Goal: Task Accomplishment & Management: Use online tool/utility

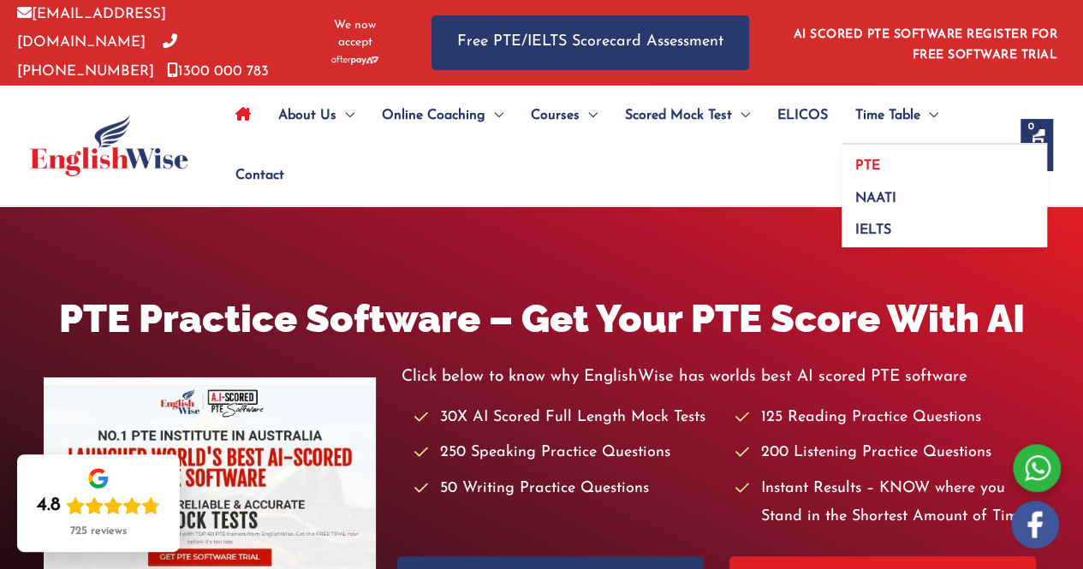
click at [874, 159] on span "PTE" at bounding box center [867, 166] width 25 height 14
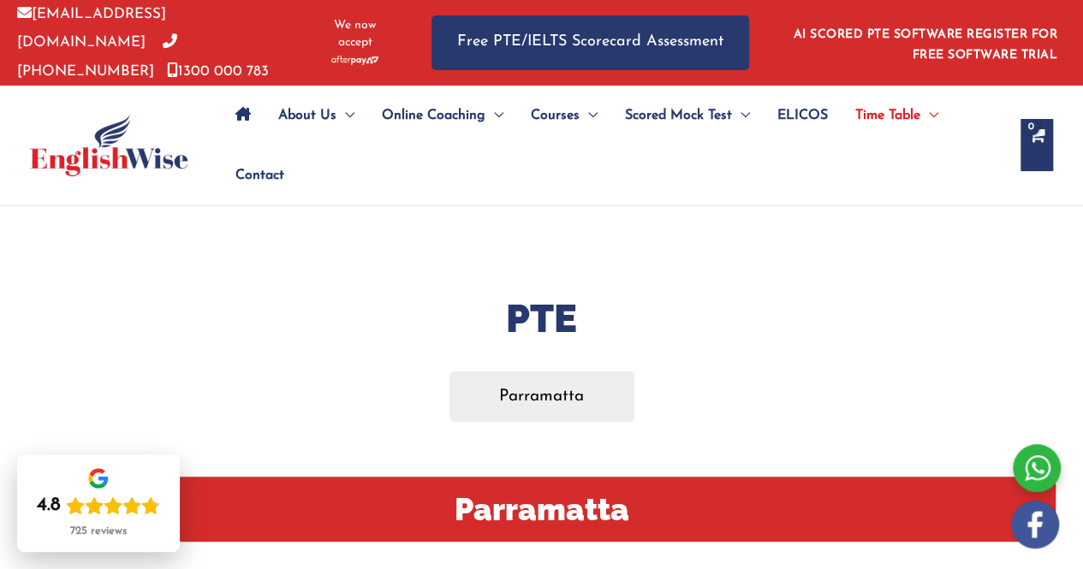
click at [242, 107] on icon "Site Navigation: Main Menu" at bounding box center [242, 114] width 15 height 14
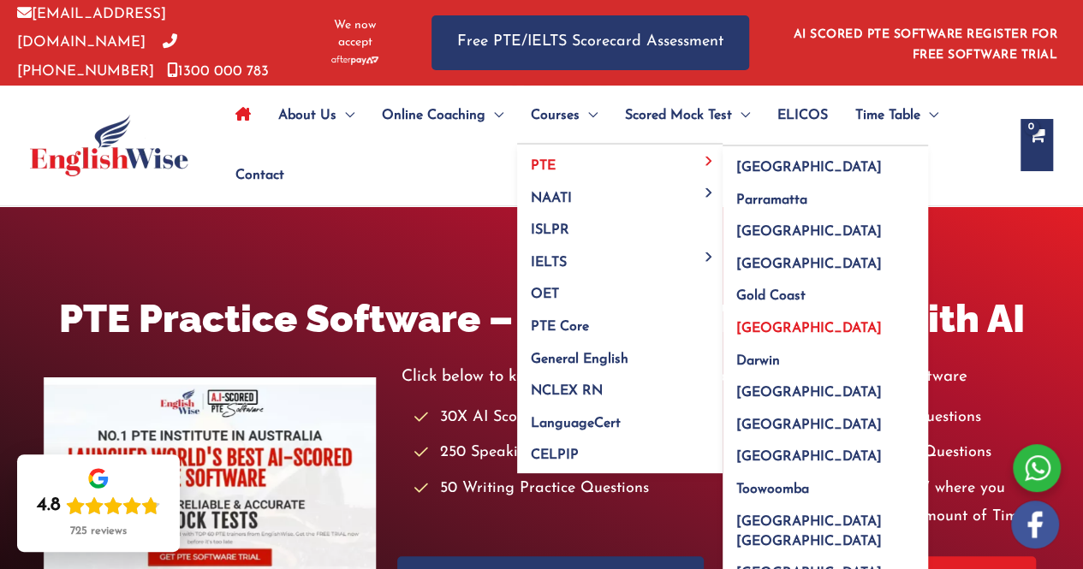
click at [759, 328] on span "[GEOGRAPHIC_DATA]" at bounding box center [809, 329] width 146 height 14
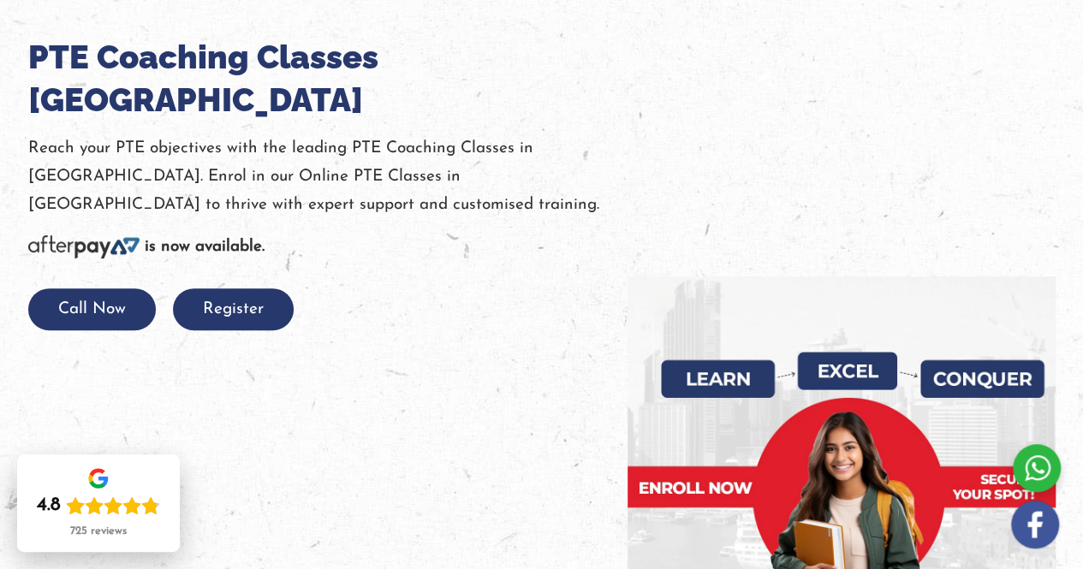
scroll to position [277, 0]
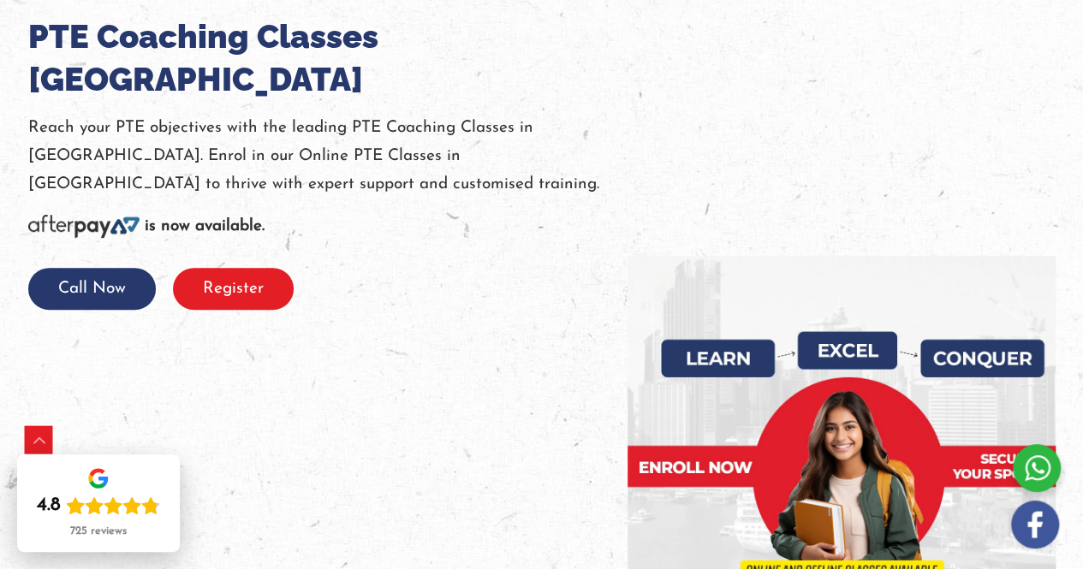
click at [236, 268] on button "Register" at bounding box center [233, 289] width 121 height 42
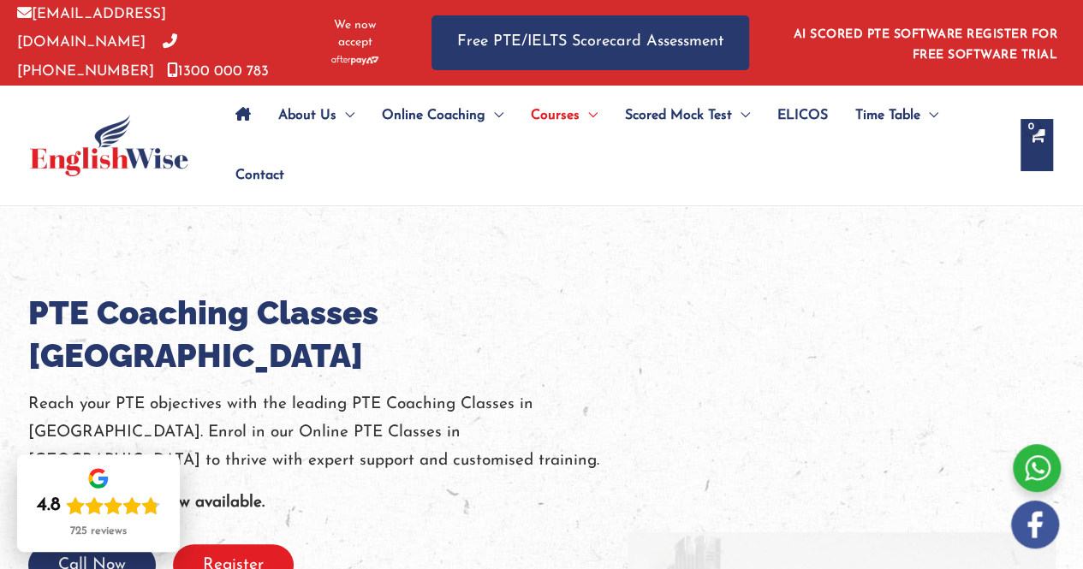
click at [235, 544] on button "Register" at bounding box center [233, 565] width 121 height 42
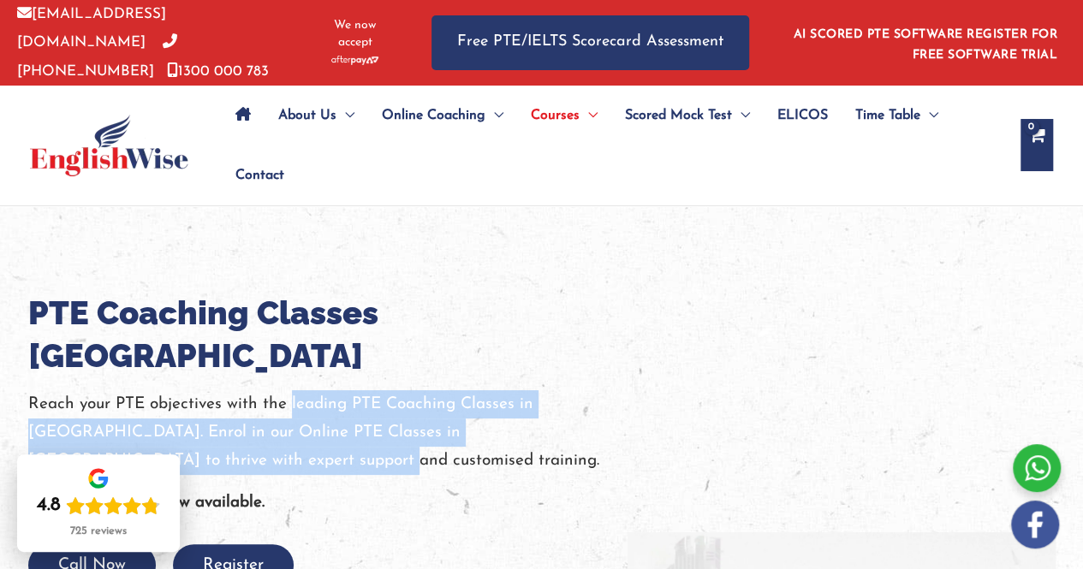
drag, startPoint x: 247, startPoint y: 414, endPoint x: 288, endPoint y: 361, distance: 66.5
click at [288, 390] on p "Reach your PTE objectives with the leading PTE Coaching Classes in Perth. Enrol…" at bounding box center [327, 433] width 599 height 86
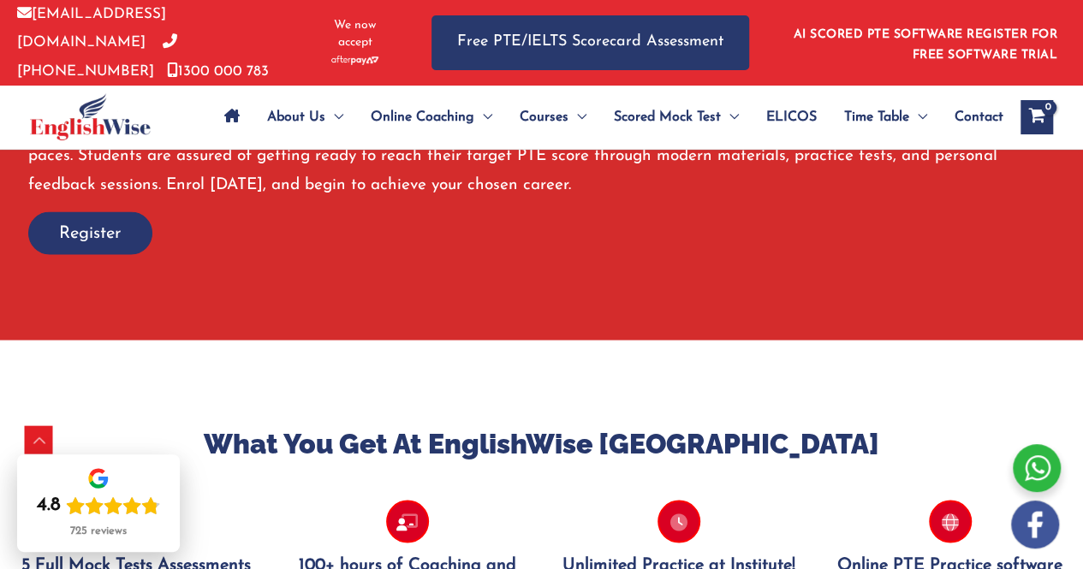
scroll to position [1437, 0]
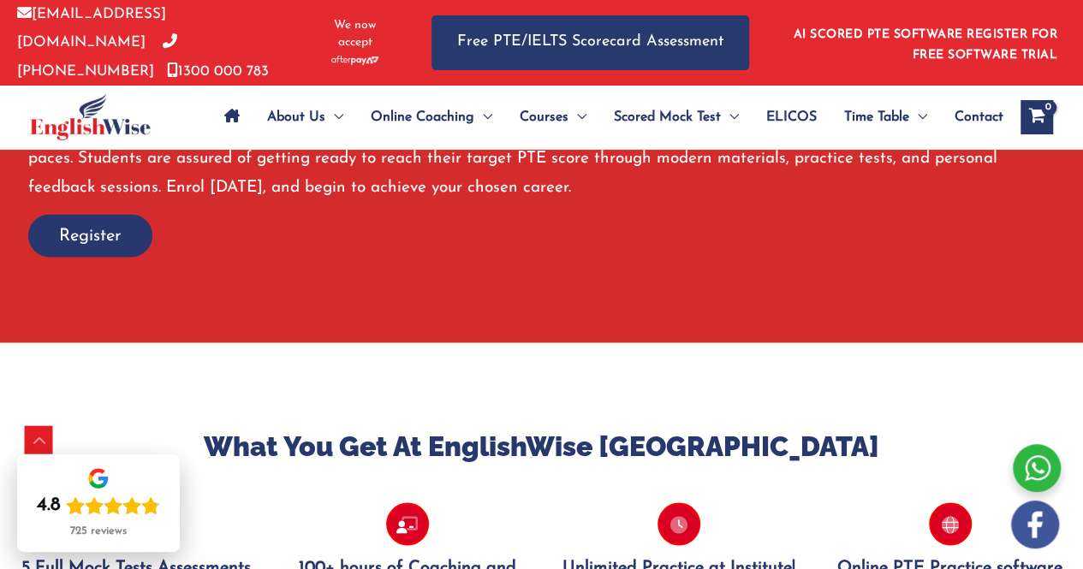
click at [120, 235] on span "Register" at bounding box center [90, 235] width 62 height 24
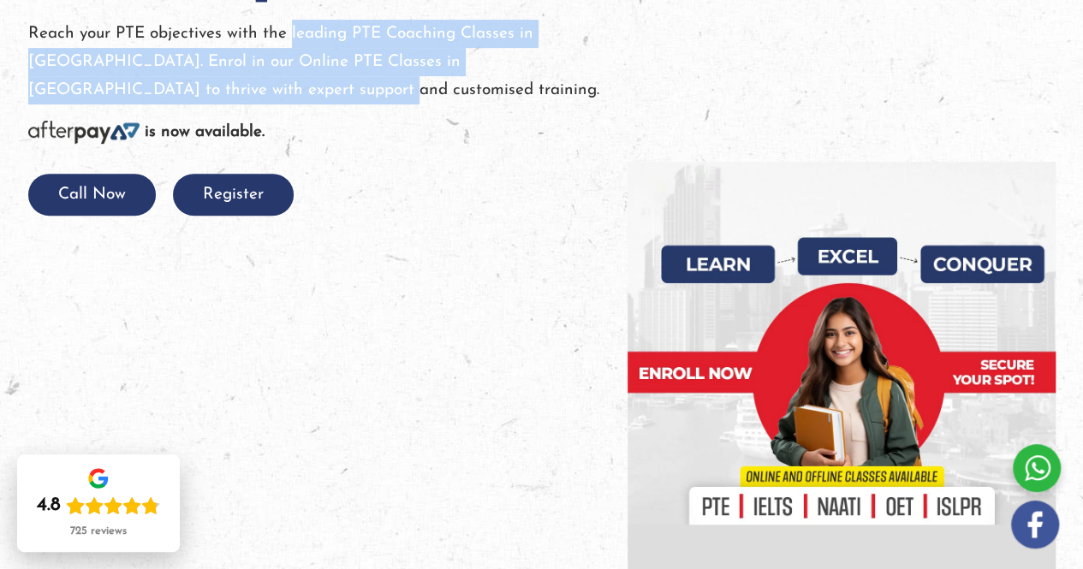
scroll to position [0, 0]
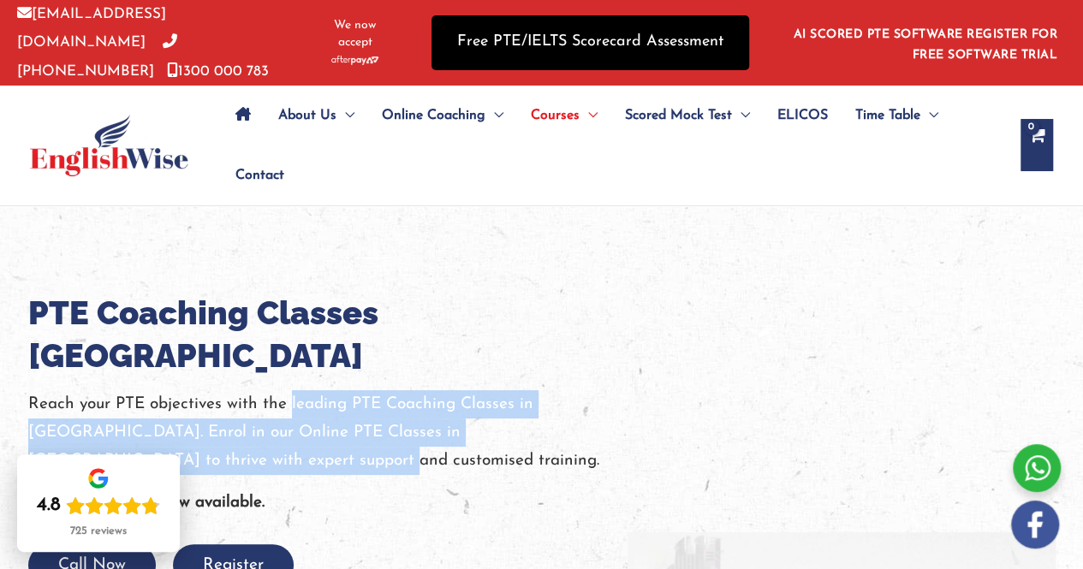
click at [675, 35] on link "Free PTE/IELTS Scorecard Assessment" at bounding box center [590, 42] width 318 height 54
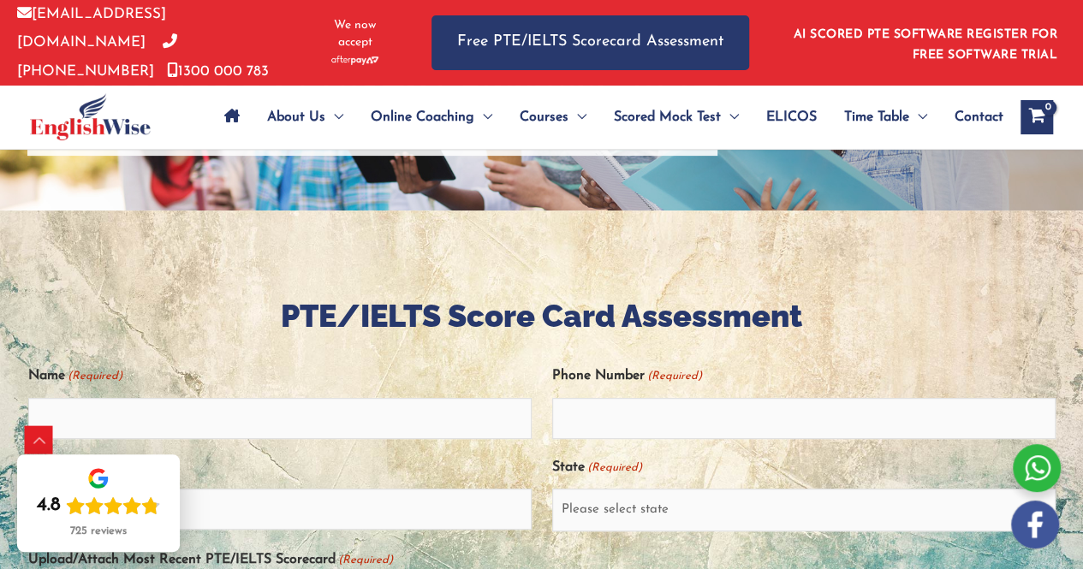
scroll to position [1211, 0]
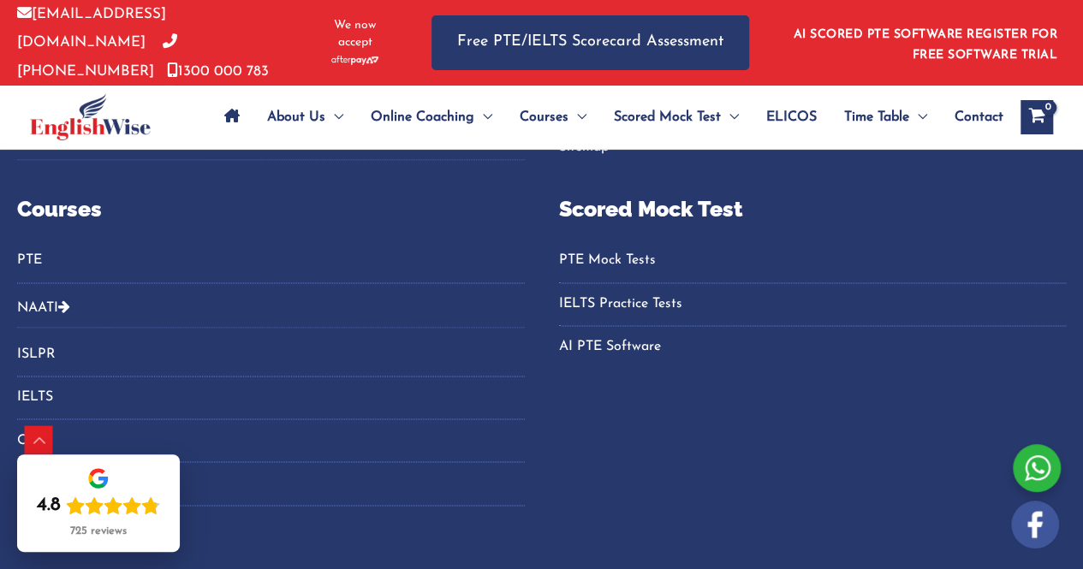
click at [979, 109] on span "Contact" at bounding box center [979, 117] width 49 height 60
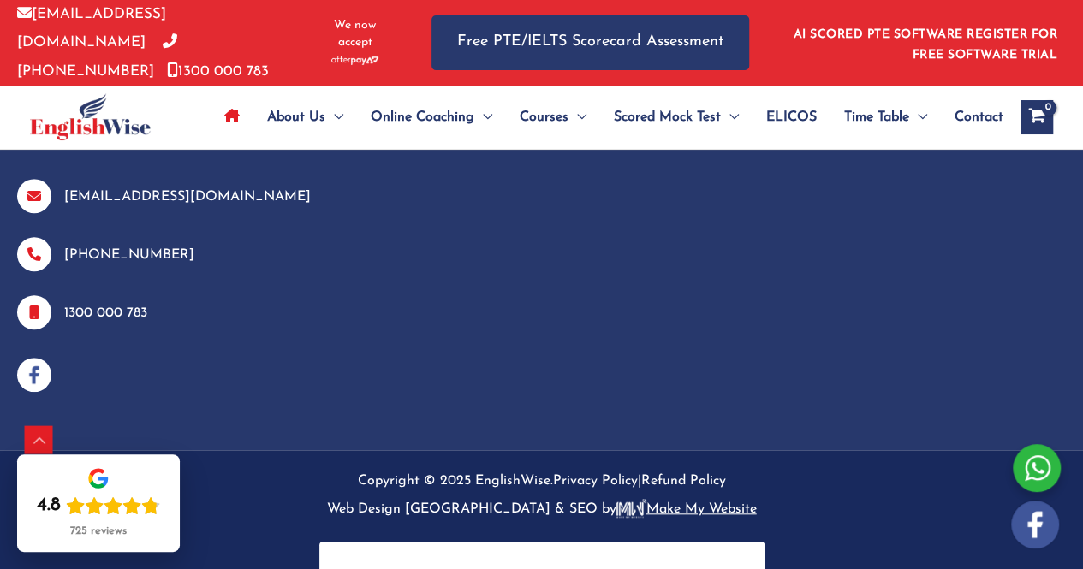
scroll to position [7003, 0]
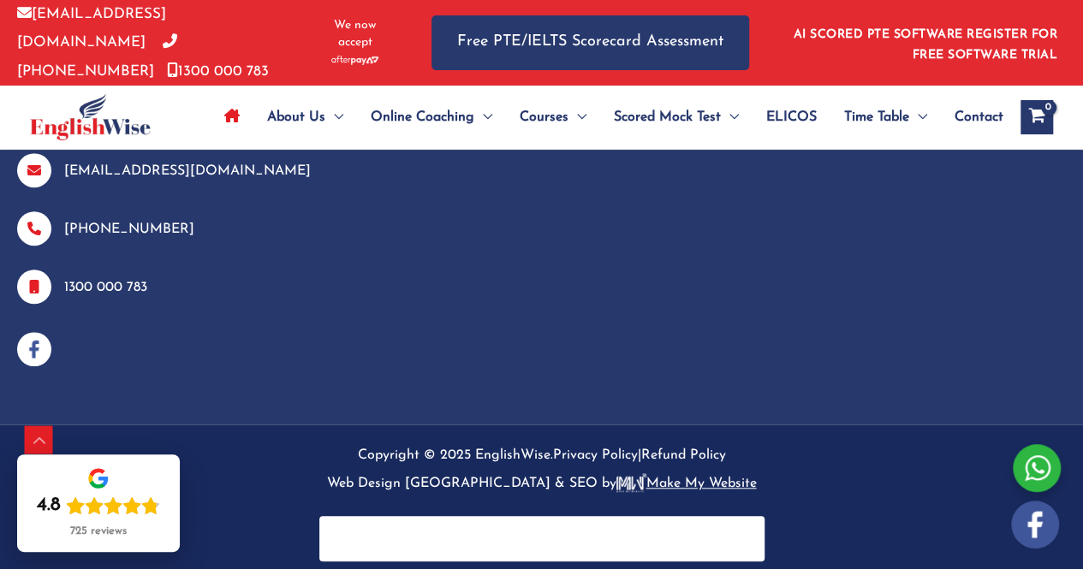
click at [963, 37] on link "AI SCORED PTE SOFTWARE REGISTER FOR FREE SOFTWARE TRIAL" at bounding box center [926, 44] width 265 height 33
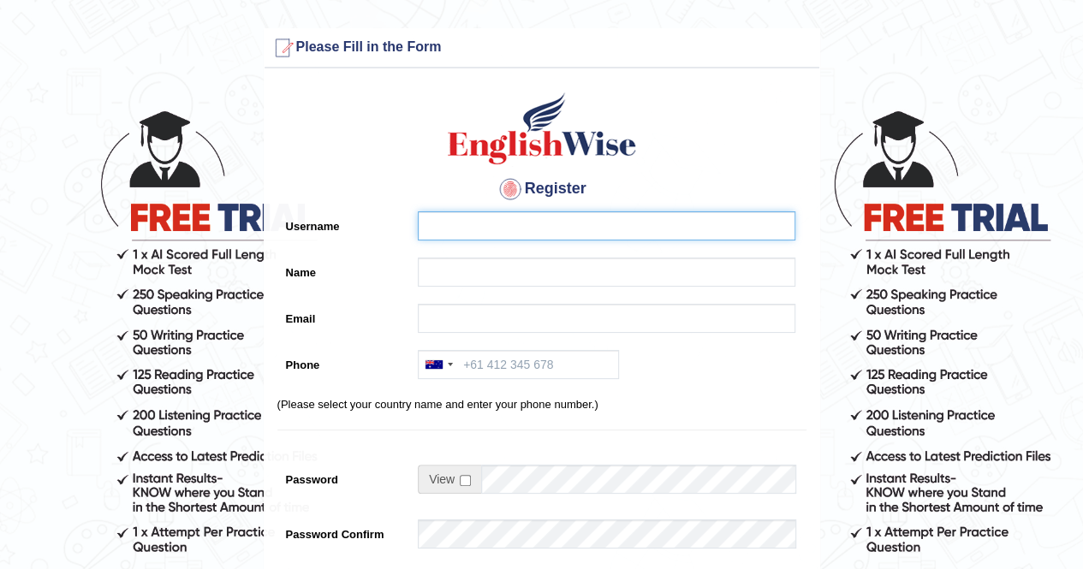
click at [477, 222] on input "Username" at bounding box center [607, 225] width 378 height 29
type input "T"
type input "twangdi033"
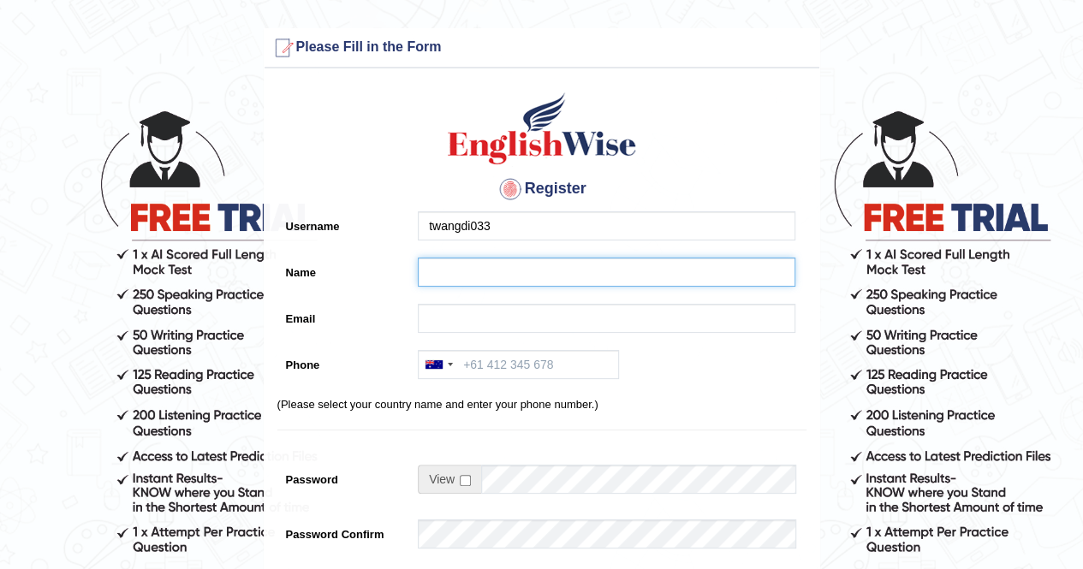
click at [448, 261] on input "Name" at bounding box center [607, 272] width 378 height 29
type input "[PERSON_NAME]"
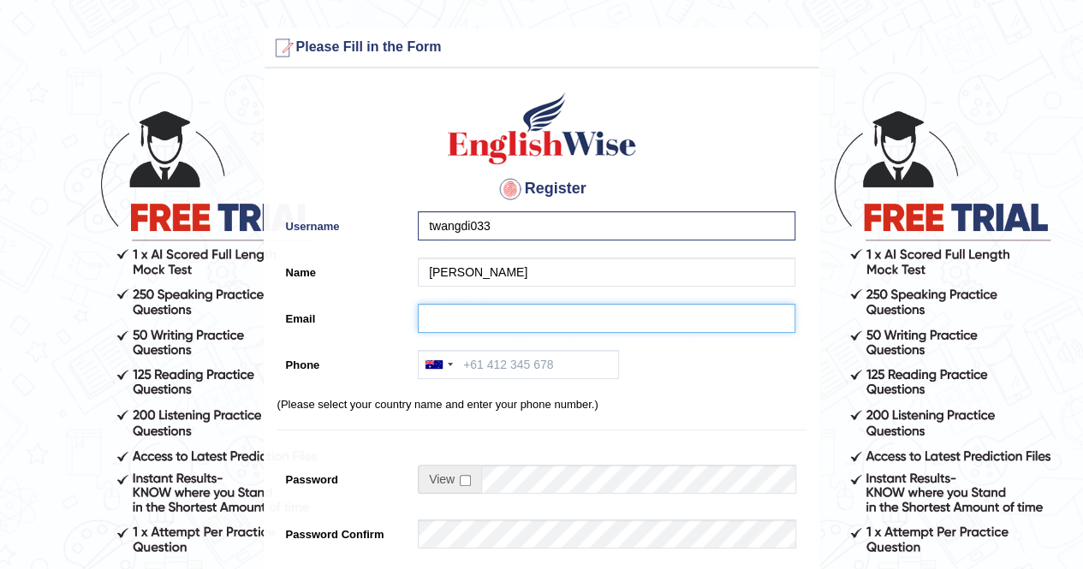
click at [455, 309] on input "Email" at bounding box center [607, 318] width 378 height 29
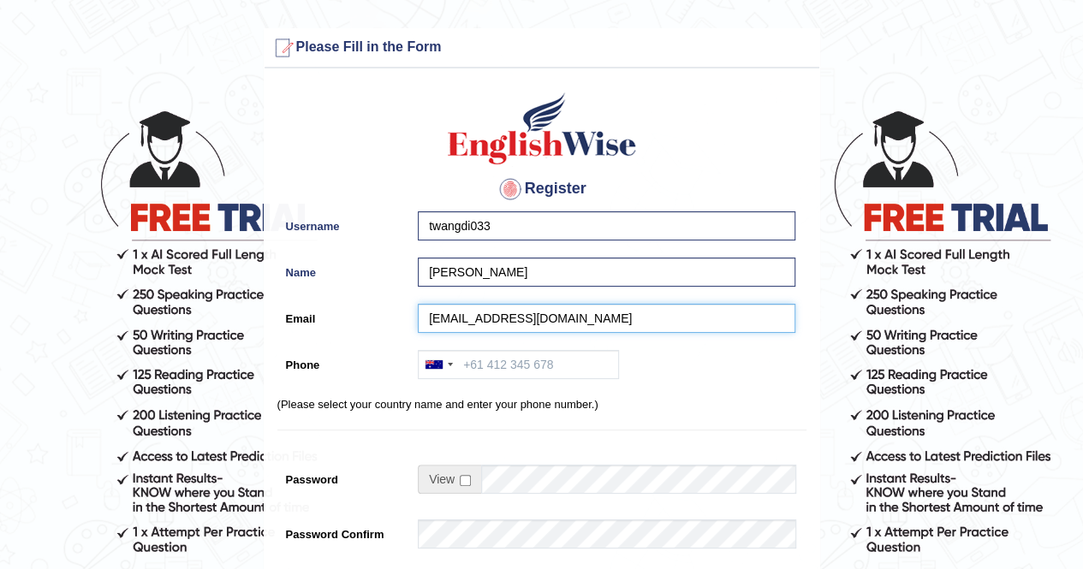
type input "[EMAIL_ADDRESS][DOMAIN_NAME]"
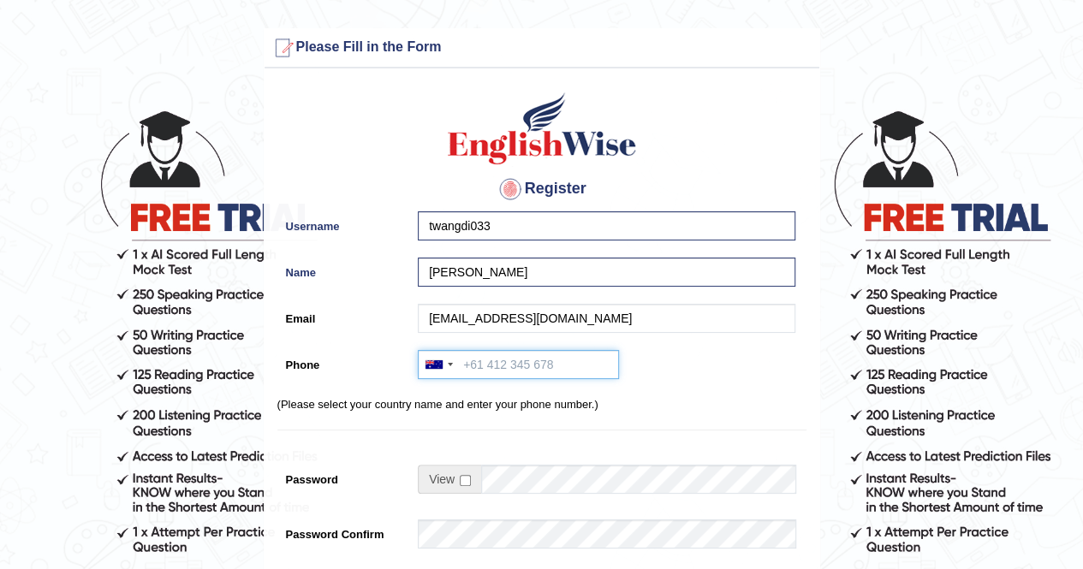
click at [494, 360] on input "Phone" at bounding box center [518, 364] width 201 height 29
type input "+6141568150"
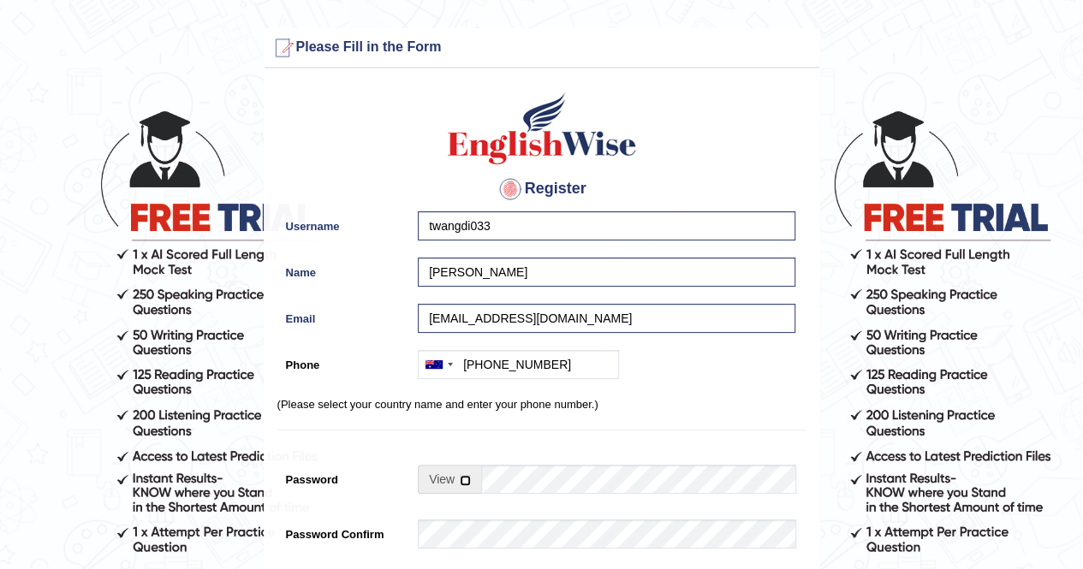
click at [466, 479] on input "checkbox" at bounding box center [465, 480] width 11 height 11
checkbox input "true"
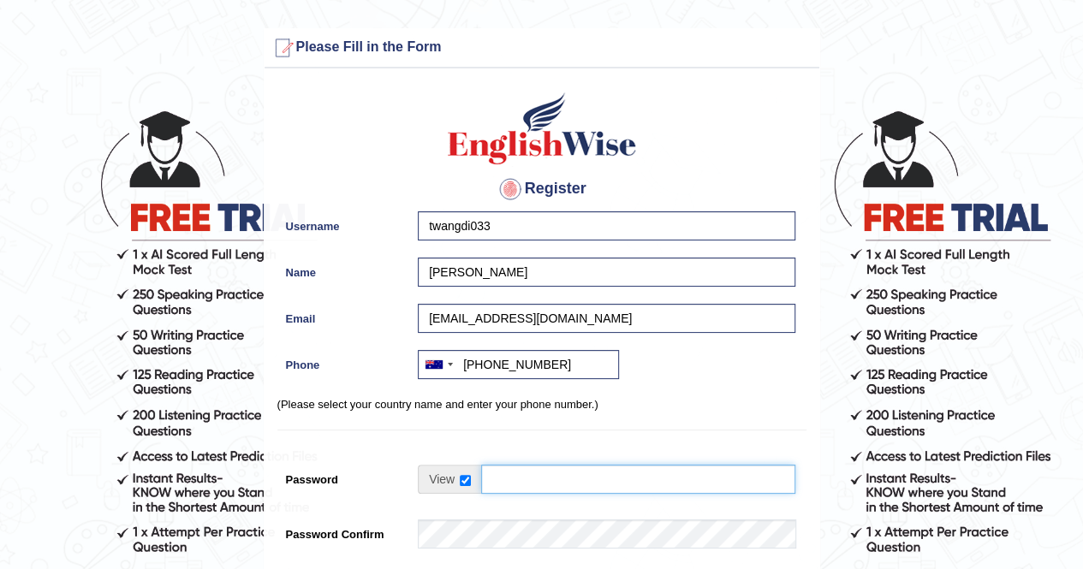
click at [506, 479] on input "Password" at bounding box center [638, 479] width 314 height 29
click at [619, 479] on input "Password" at bounding box center [638, 479] width 314 height 29
click at [609, 480] on input "Password" at bounding box center [638, 479] width 314 height 29
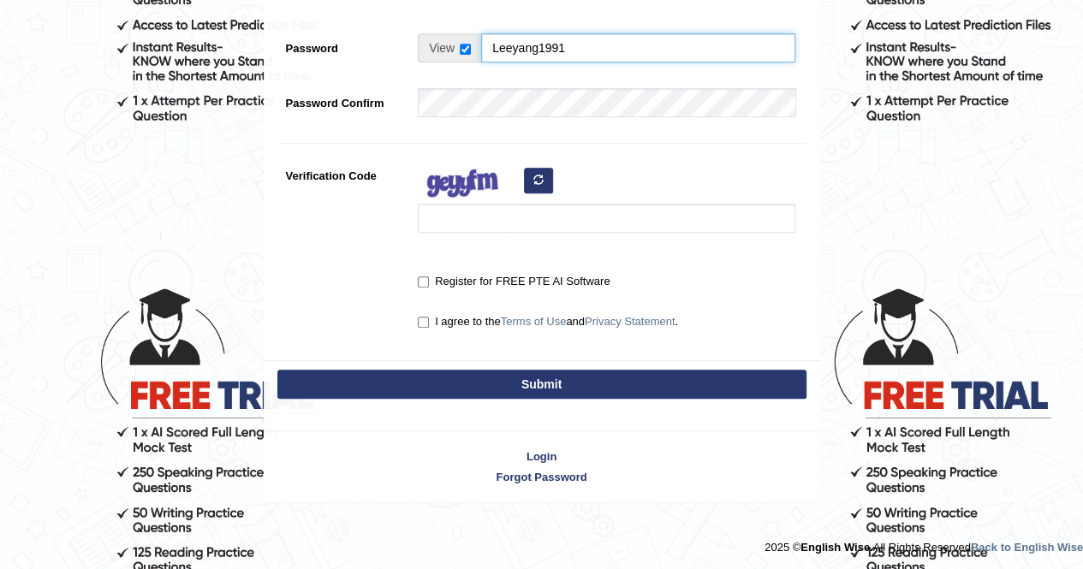
type input "Leeyang1991"
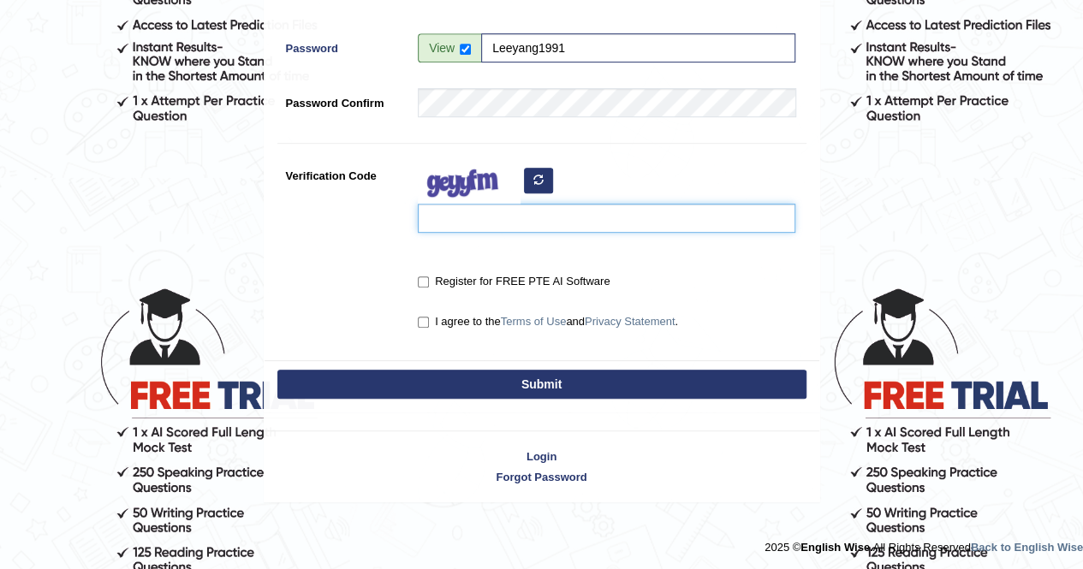
click at [453, 228] on input "Verification Code" at bounding box center [607, 218] width 378 height 29
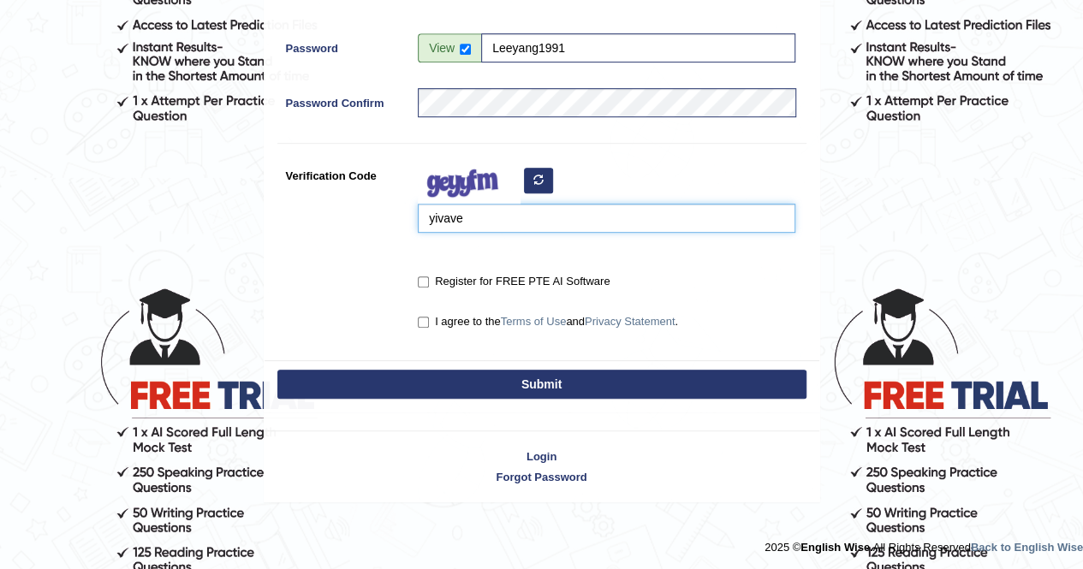
type input "yivave"
click at [416, 276] on div "Register for FREE PTE AI Software" at bounding box center [602, 283] width 386 height 32
click at [430, 323] on label "I agree to the Terms of Use and Privacy Statement ." at bounding box center [548, 321] width 260 height 17
click at [429, 323] on input "I agree to the Terms of Use and Privacy Statement ." at bounding box center [423, 322] width 11 height 11
checkbox input "true"
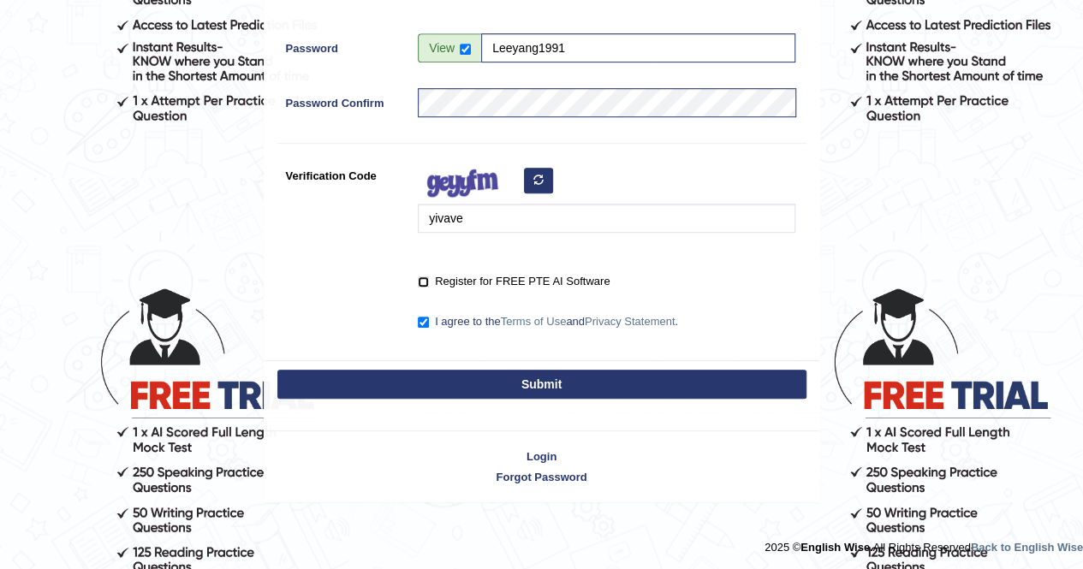
click at [428, 283] on input "Register for FREE PTE AI Software" at bounding box center [423, 282] width 11 height 11
checkbox input "true"
click at [458, 383] on button "Submit" at bounding box center [541, 384] width 529 height 29
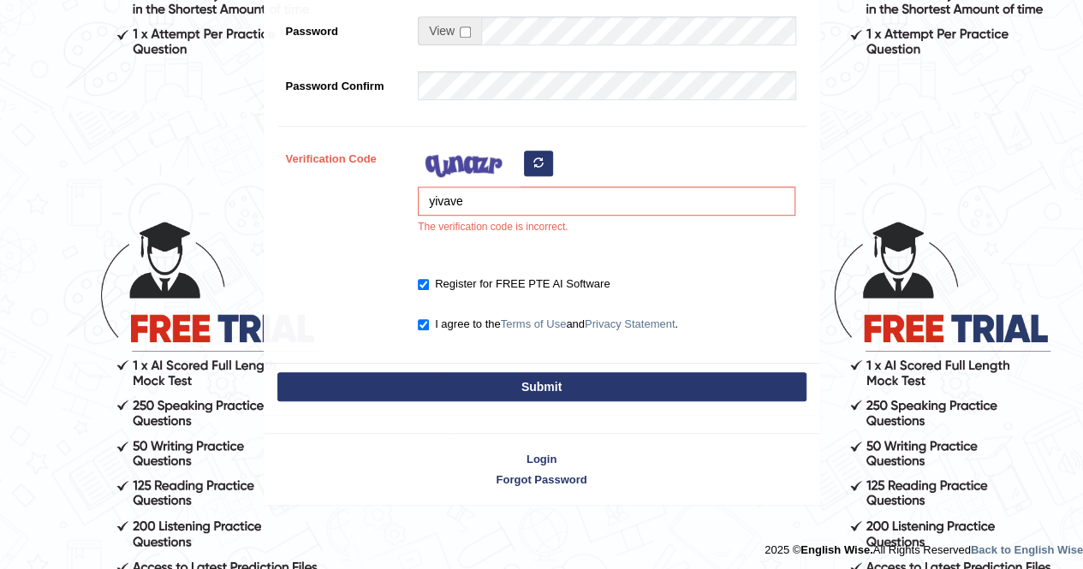
scroll to position [500, 0]
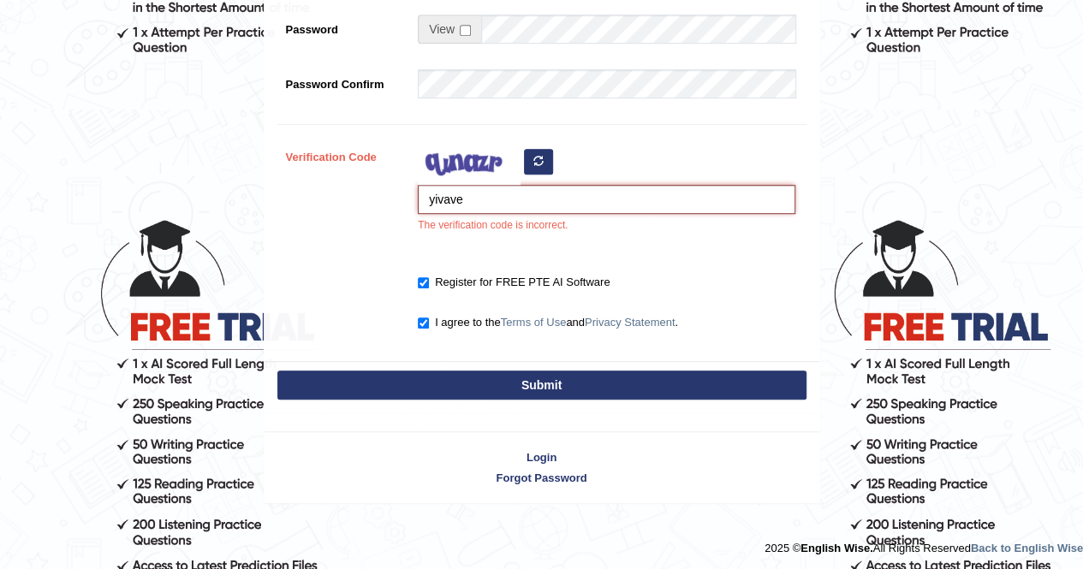
click at [491, 206] on input "yivave" at bounding box center [607, 199] width 378 height 29
click at [539, 163] on icon "button" at bounding box center [538, 161] width 10 height 10
click at [485, 203] on input "yivave" at bounding box center [607, 199] width 378 height 29
click at [543, 158] on button "button" at bounding box center [538, 162] width 29 height 26
click at [477, 208] on input "yivave" at bounding box center [607, 199] width 378 height 29
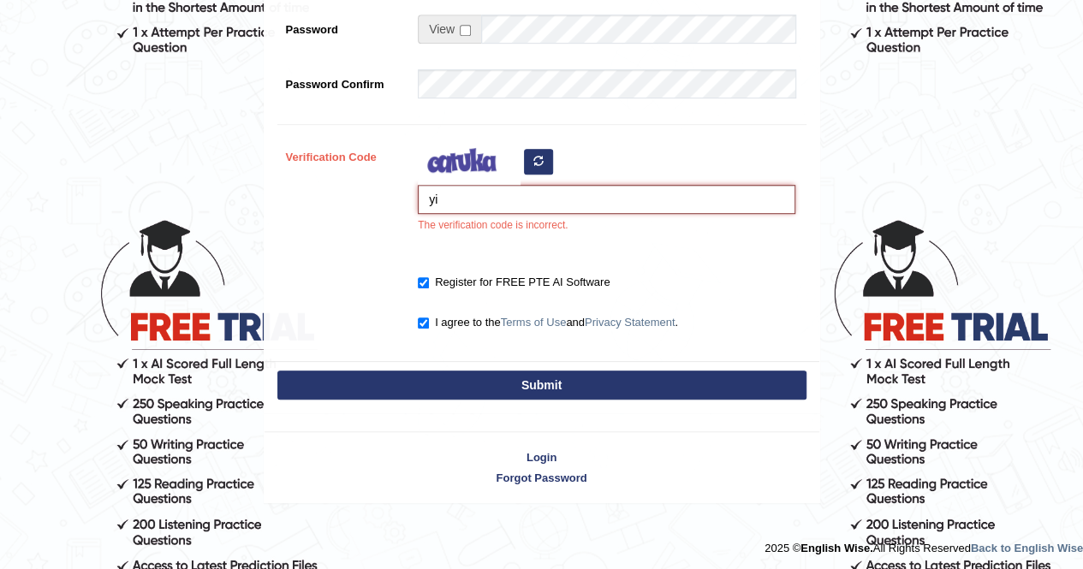
type input "y"
type input "boyeka"
click at [559, 378] on button "Submit" at bounding box center [541, 385] width 529 height 29
type input "+6141568150"
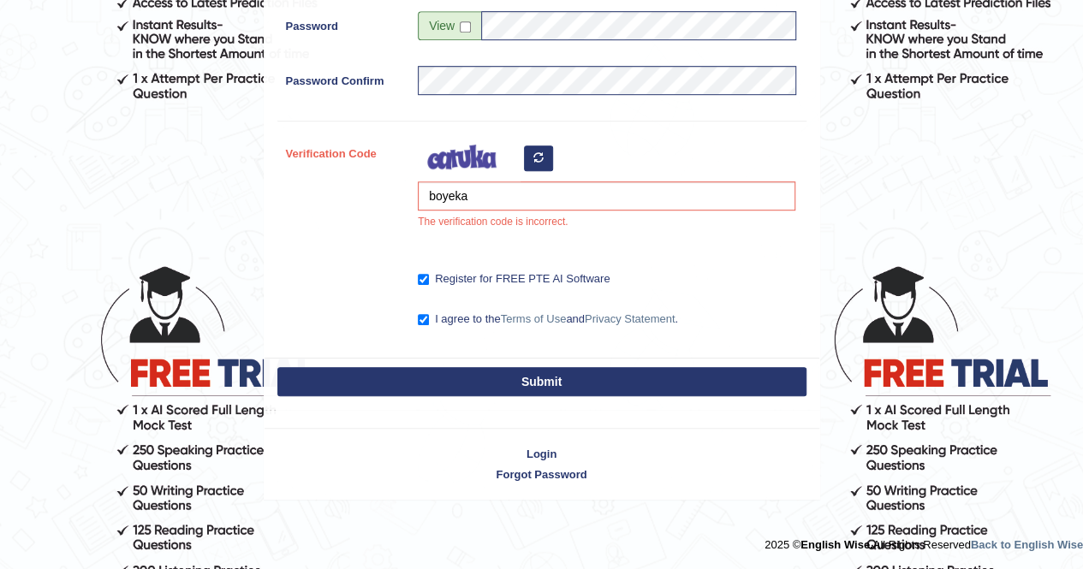
scroll to position [450, 0]
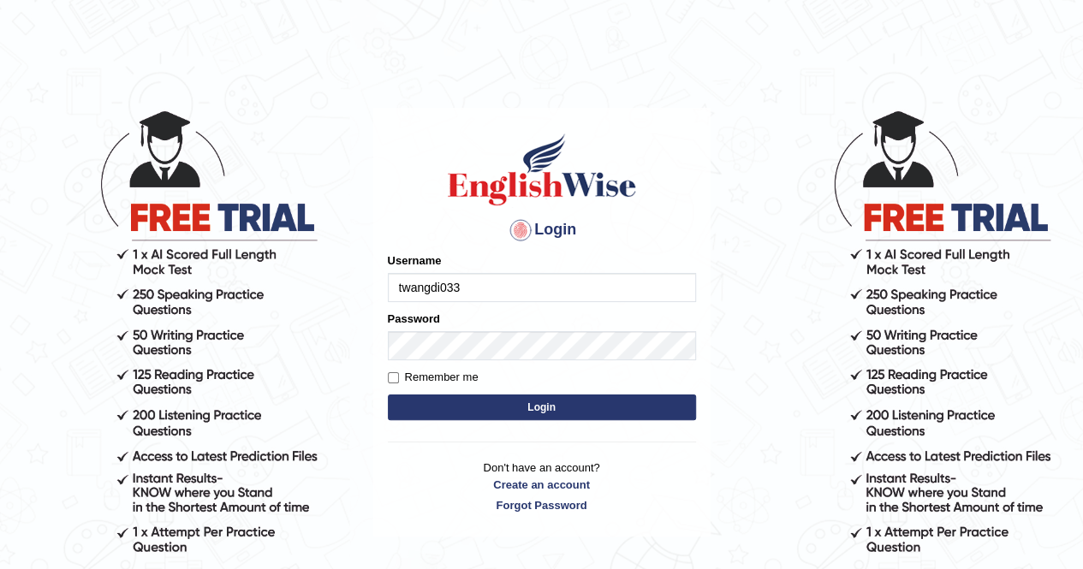
type input "twangdi033"
click at [391, 372] on input "Remember me" at bounding box center [393, 377] width 11 height 11
checkbox input "true"
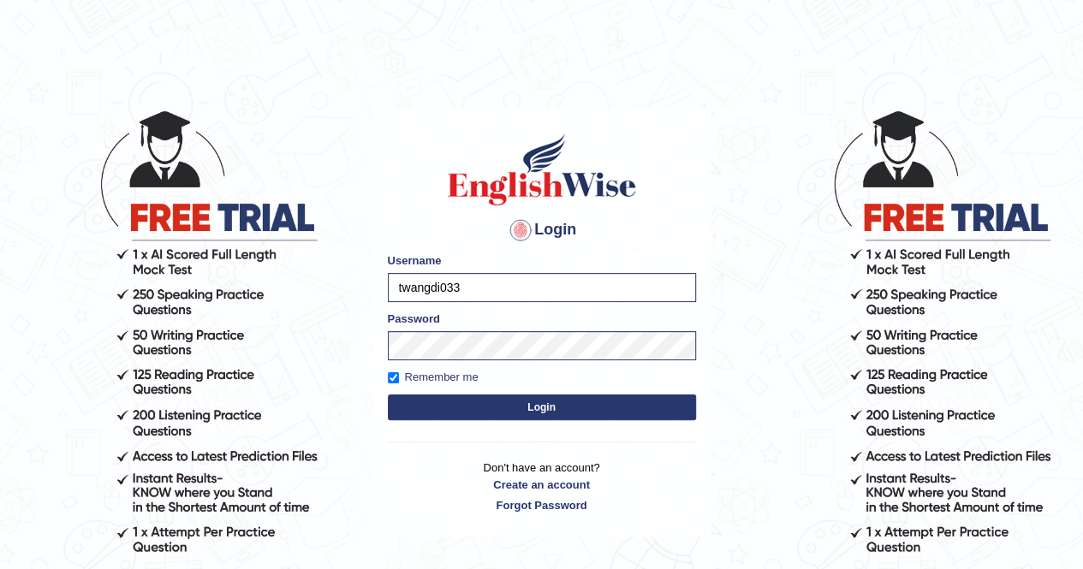
click at [443, 414] on button "Login" at bounding box center [542, 408] width 308 height 26
click at [509, 404] on button "Login" at bounding box center [542, 408] width 308 height 26
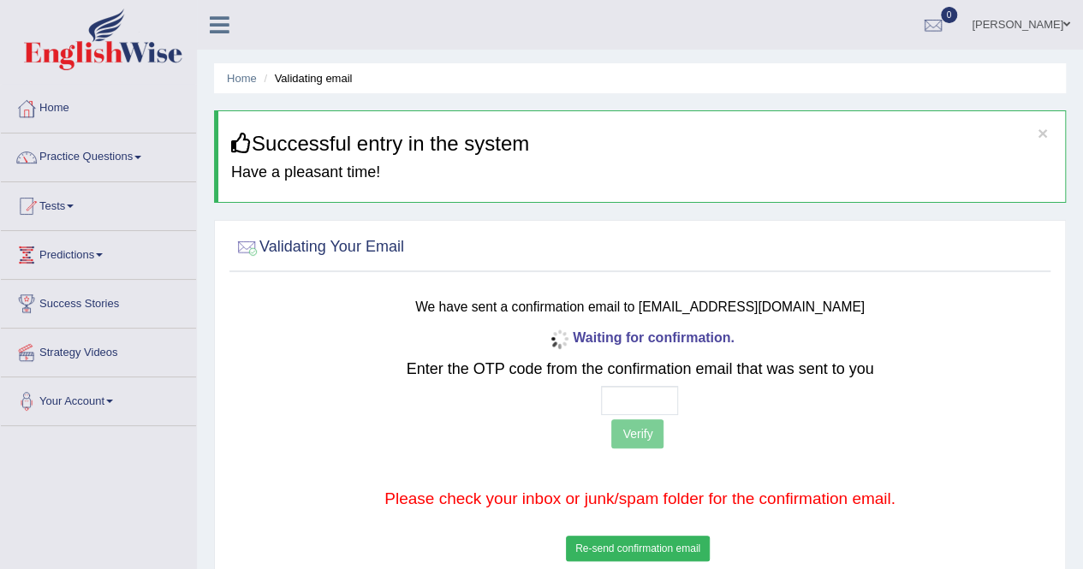
scroll to position [329, 0]
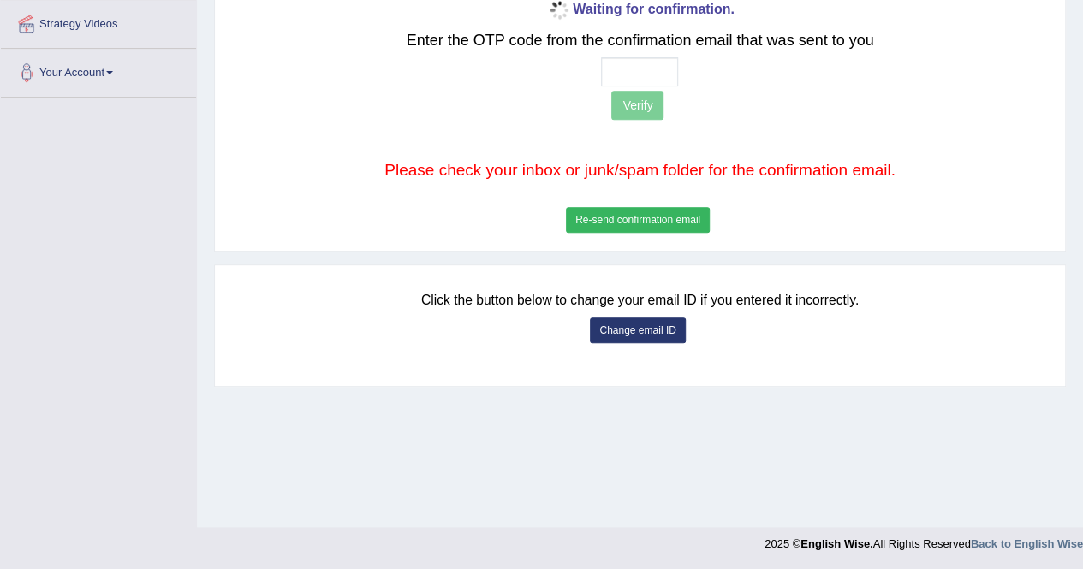
click at [639, 220] on button "Re-send confirmation email" at bounding box center [638, 220] width 144 height 26
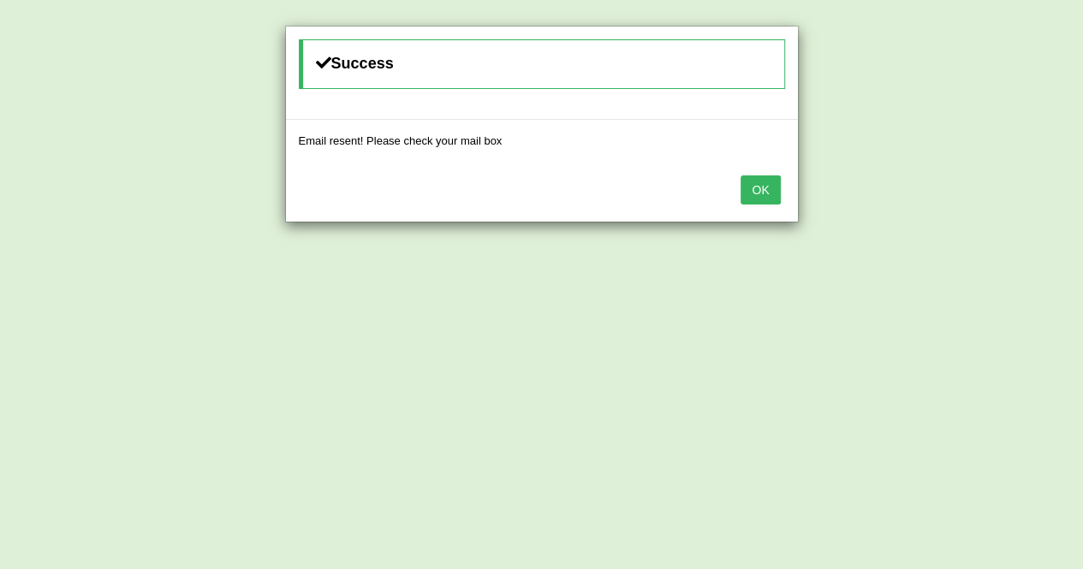
click at [773, 181] on button "OK" at bounding box center [760, 190] width 39 height 29
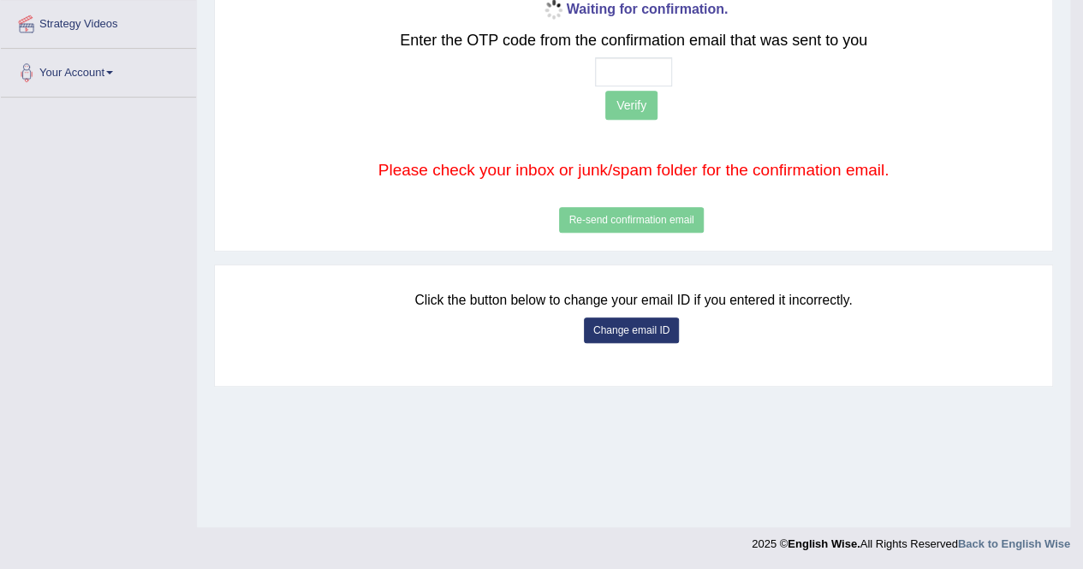
click at [646, 323] on button "Change email ID" at bounding box center [631, 331] width 95 height 26
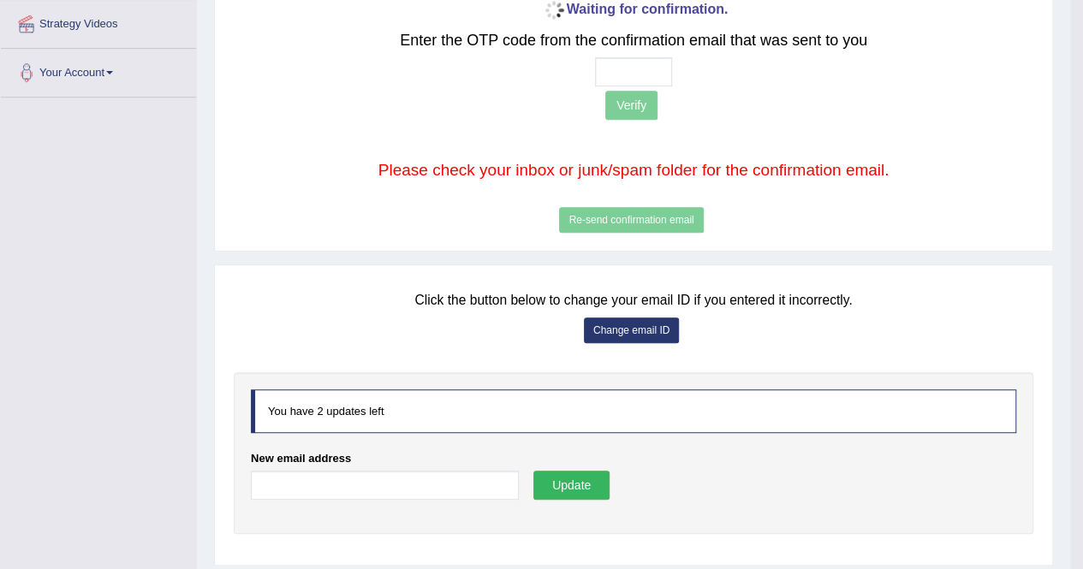
scroll to position [377, 0]
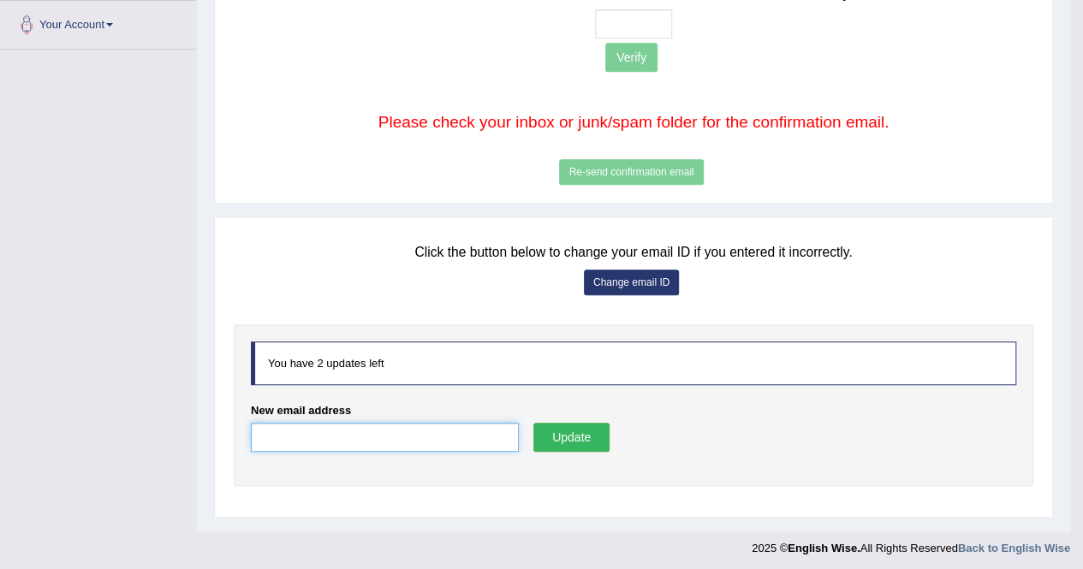
click at [377, 436] on input "New email address" at bounding box center [385, 437] width 268 height 29
type input "T"
type input "twangdi033@gmail.com"
click at [567, 436] on button "Update" at bounding box center [571, 437] width 76 height 29
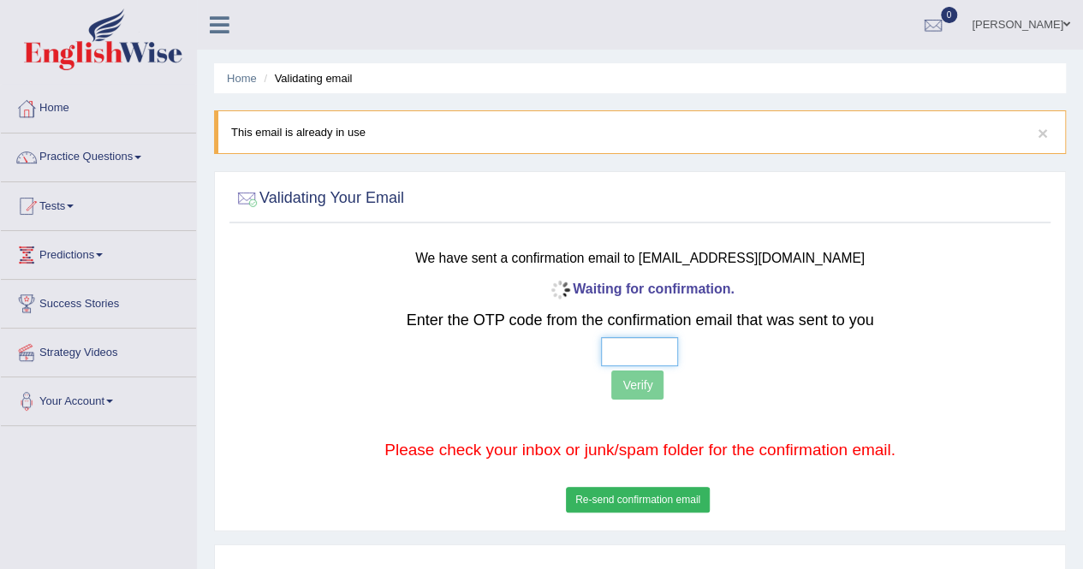
click at [624, 352] on input "text" at bounding box center [639, 351] width 77 height 29
type input "9 8 8 9"
click at [640, 379] on button "Verify" at bounding box center [637, 385] width 52 height 29
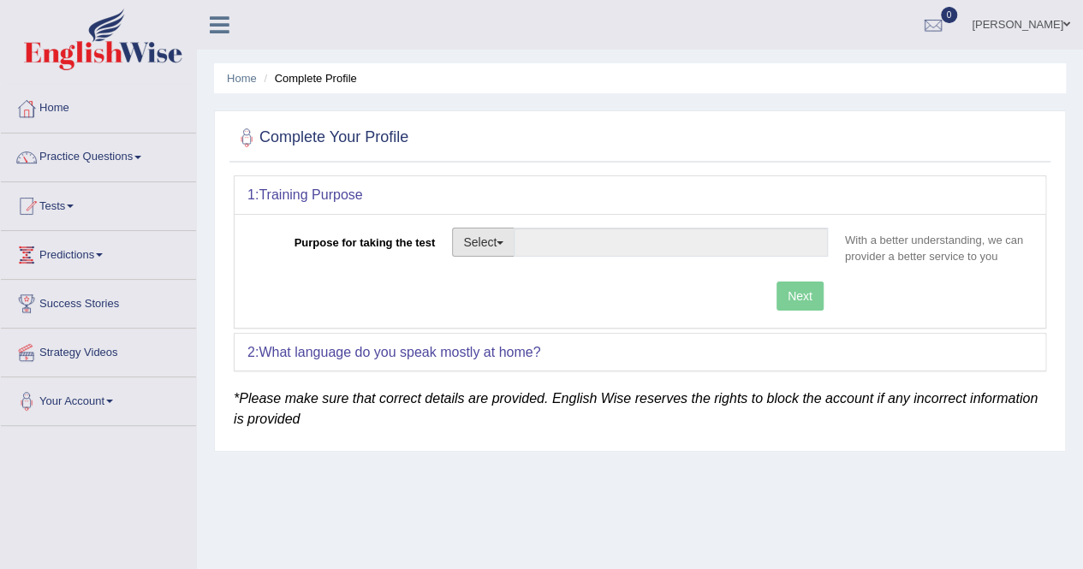
click at [501, 244] on button "Select" at bounding box center [483, 242] width 62 height 29
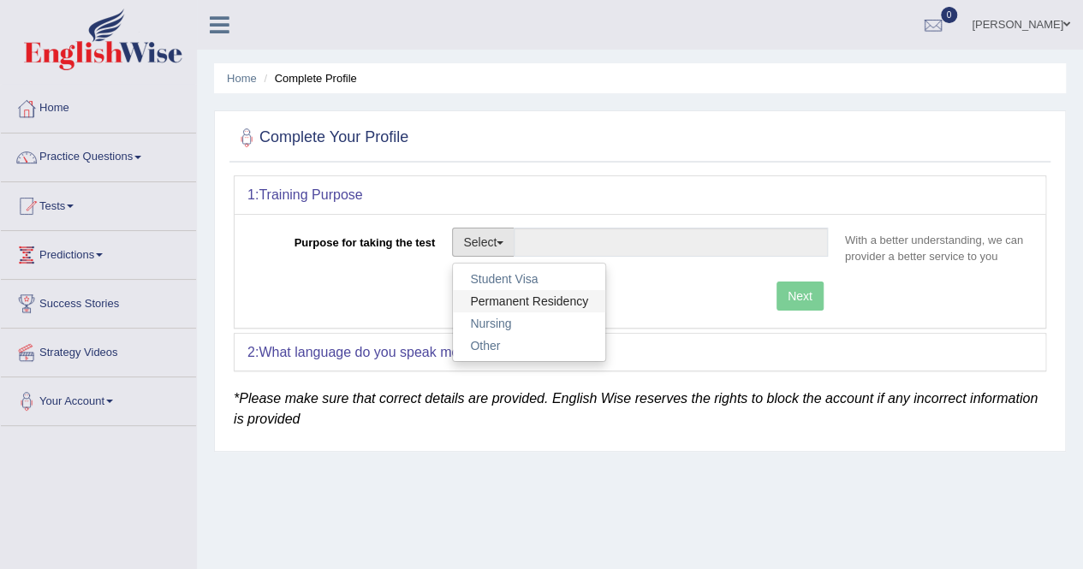
click at [540, 302] on link "Permanent Residency" at bounding box center [529, 301] width 152 height 22
type input "Permanent Residency"
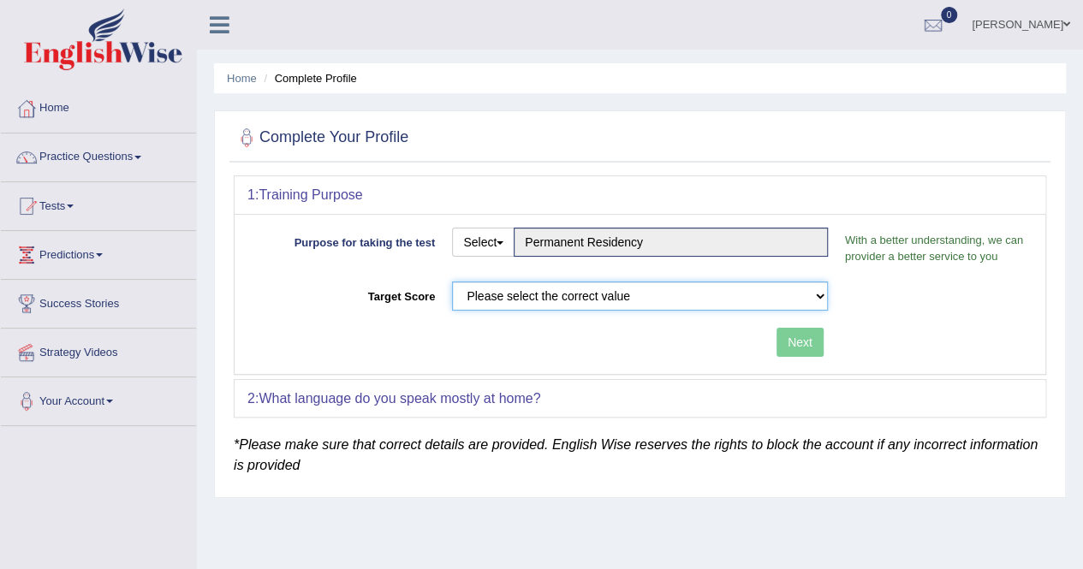
click at [655, 301] on select "Please select the correct value 50 (6 bands) 58 (6.5 bands) 65 (7 bands) 79 (8 …" at bounding box center [640, 296] width 376 height 29
select select "65"
click at [452, 282] on select "Please select the correct value 50 (6 bands) 58 (6.5 bands) 65 (7 bands) 79 (8 …" at bounding box center [640, 296] width 376 height 29
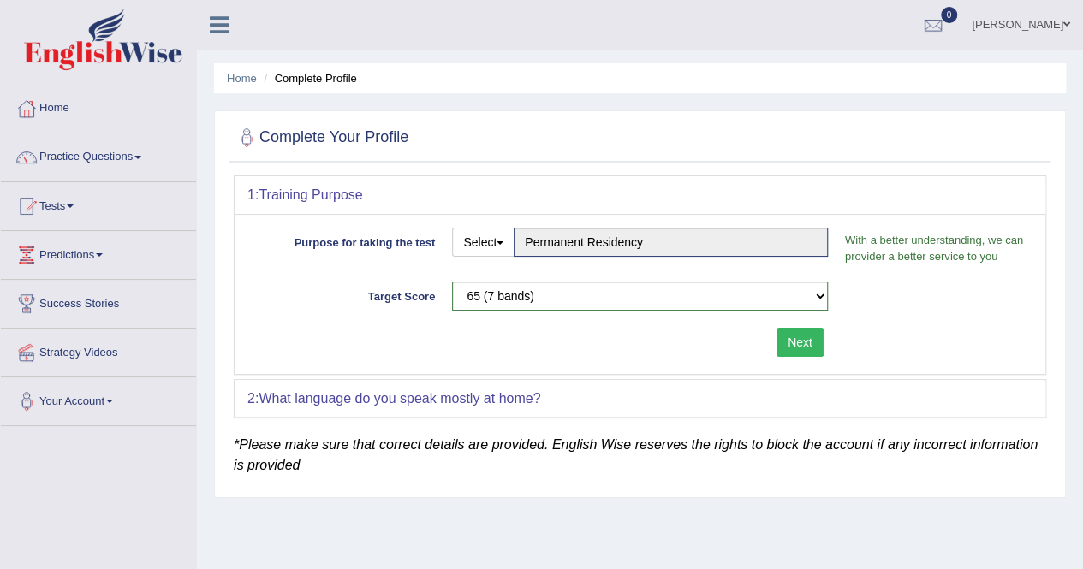
click at [805, 338] on button "Next" at bounding box center [800, 342] width 47 height 29
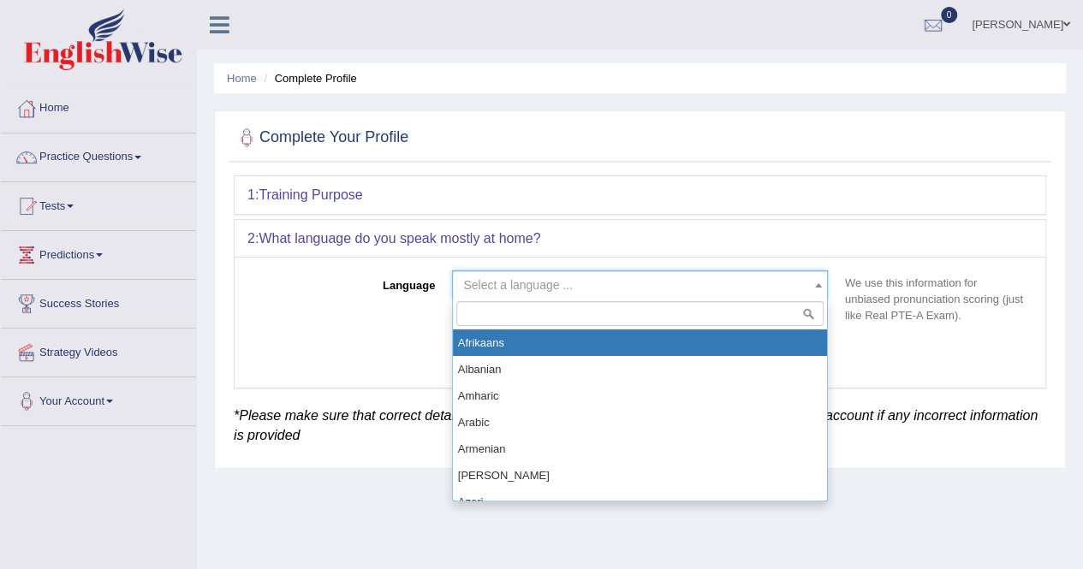
click at [816, 277] on span at bounding box center [818, 284] width 17 height 27
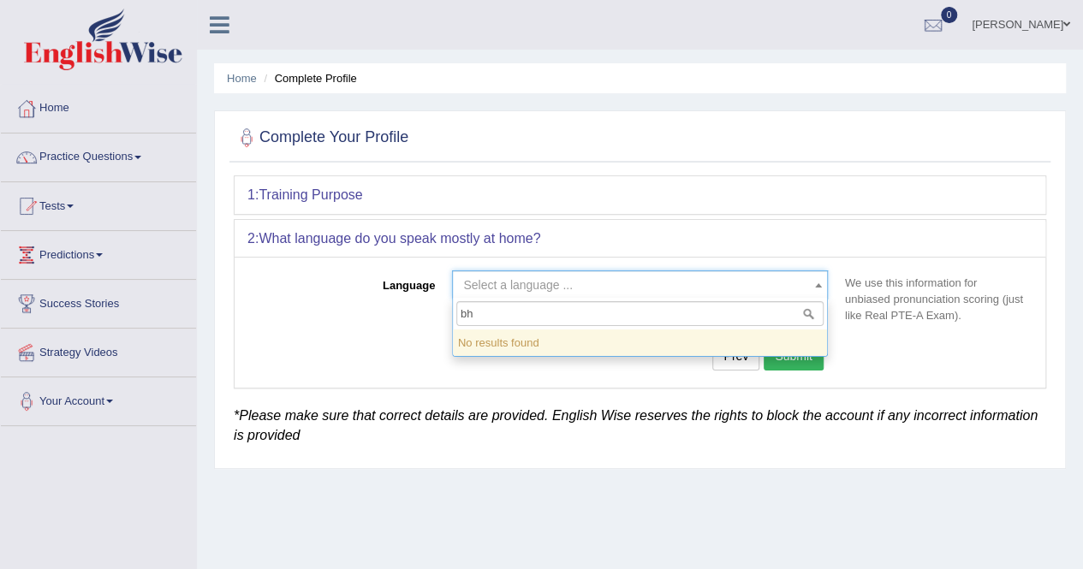
type input "b"
type input "d"
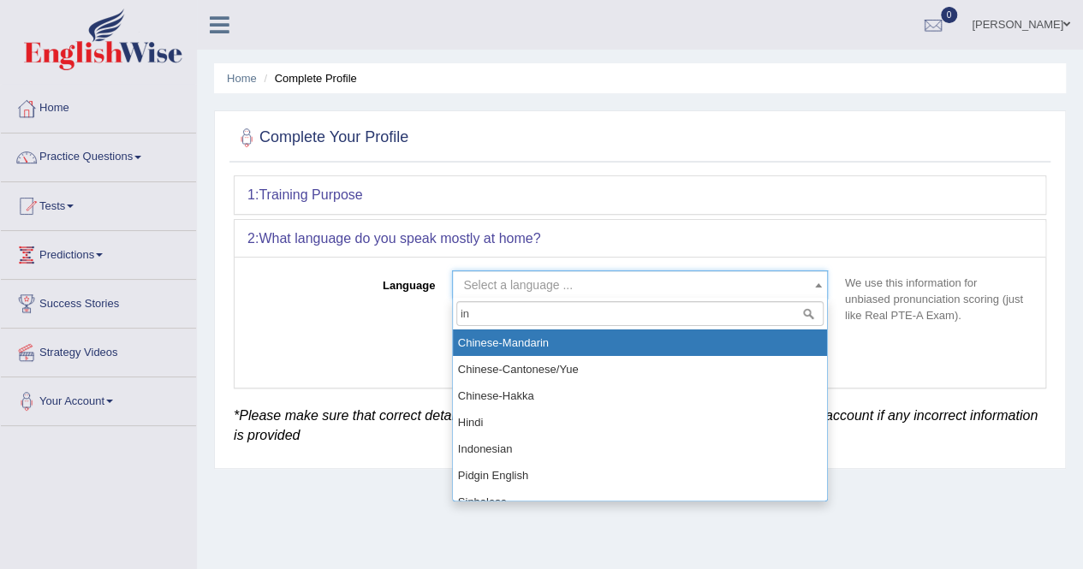
click at [494, 306] on input "in" at bounding box center [639, 313] width 367 height 25
type input "i"
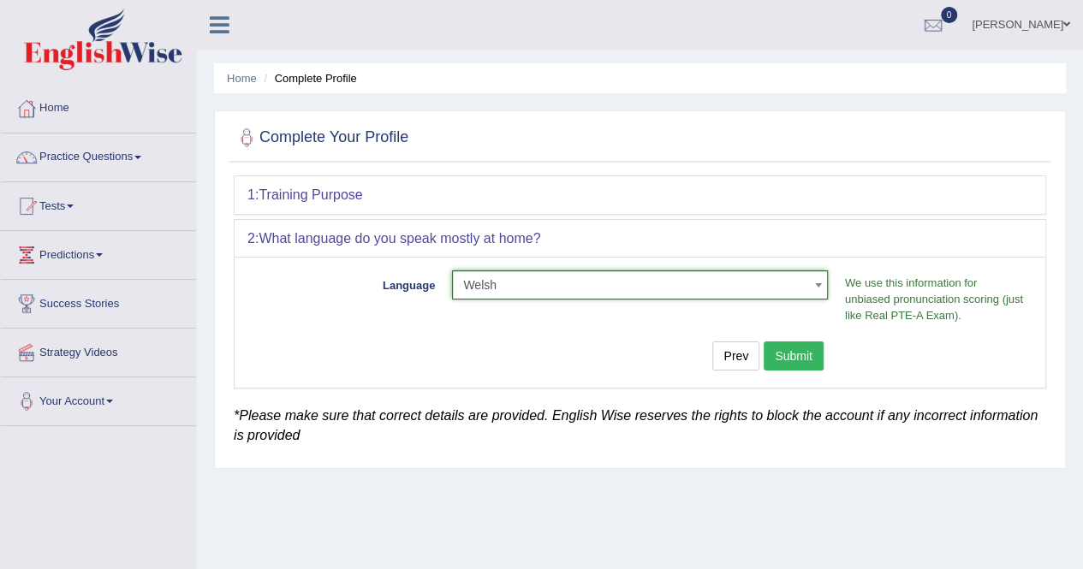
click at [816, 279] on span at bounding box center [818, 284] width 17 height 27
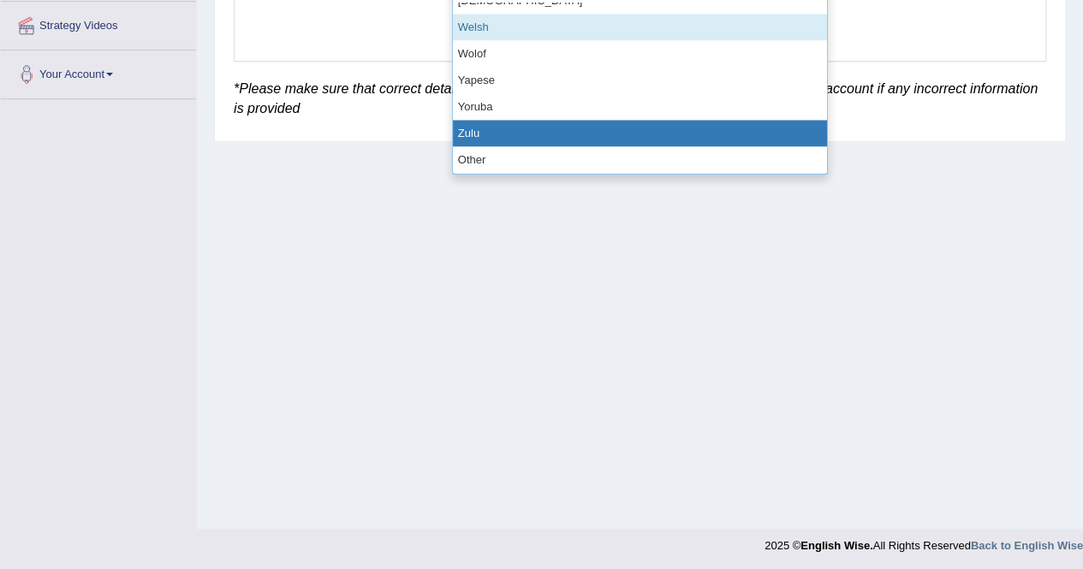
scroll to position [329, 0]
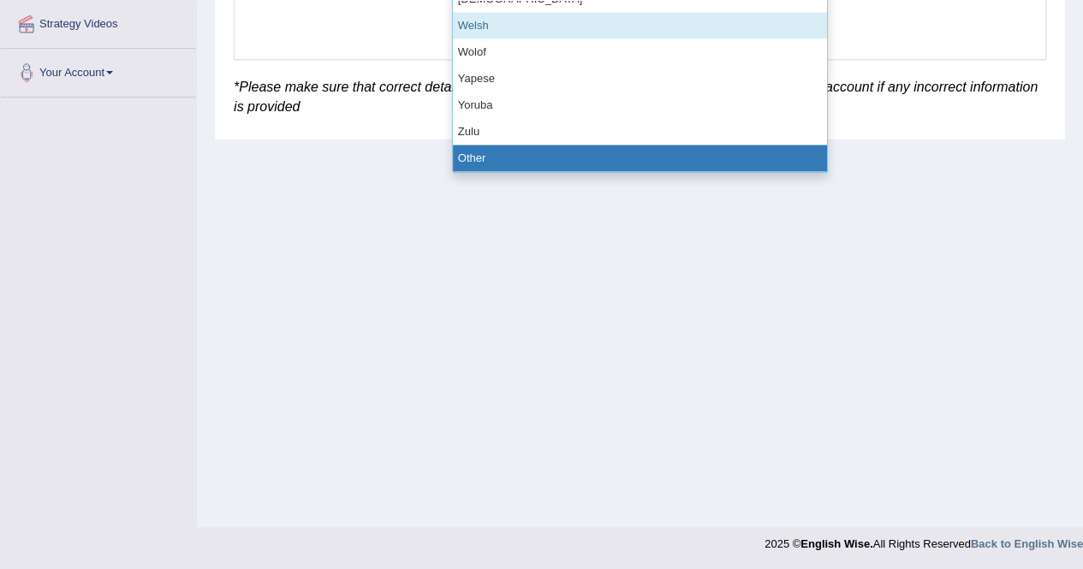
select select "Other"
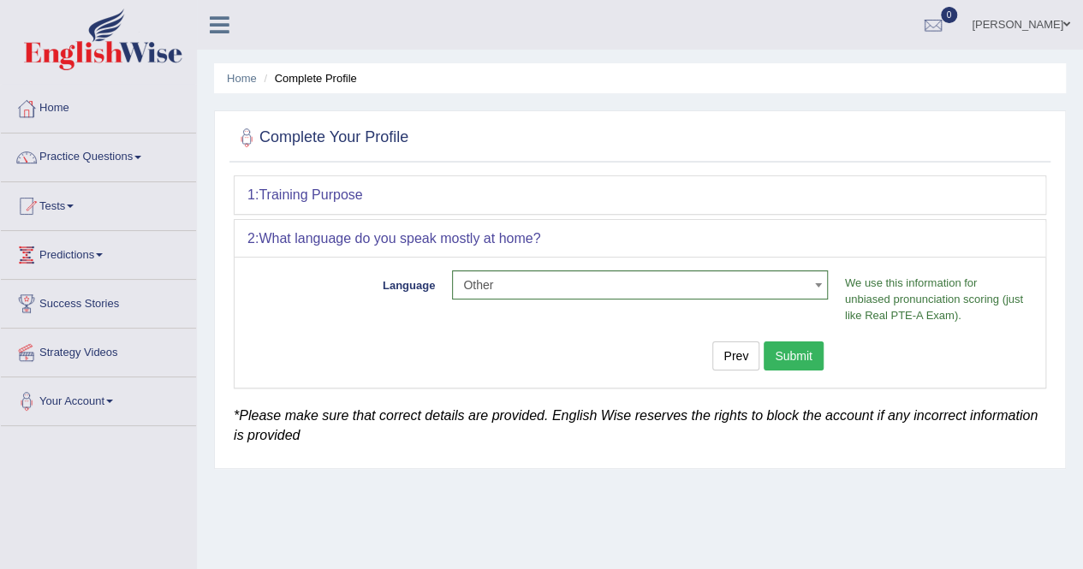
click at [797, 352] on button "Submit" at bounding box center [794, 356] width 60 height 29
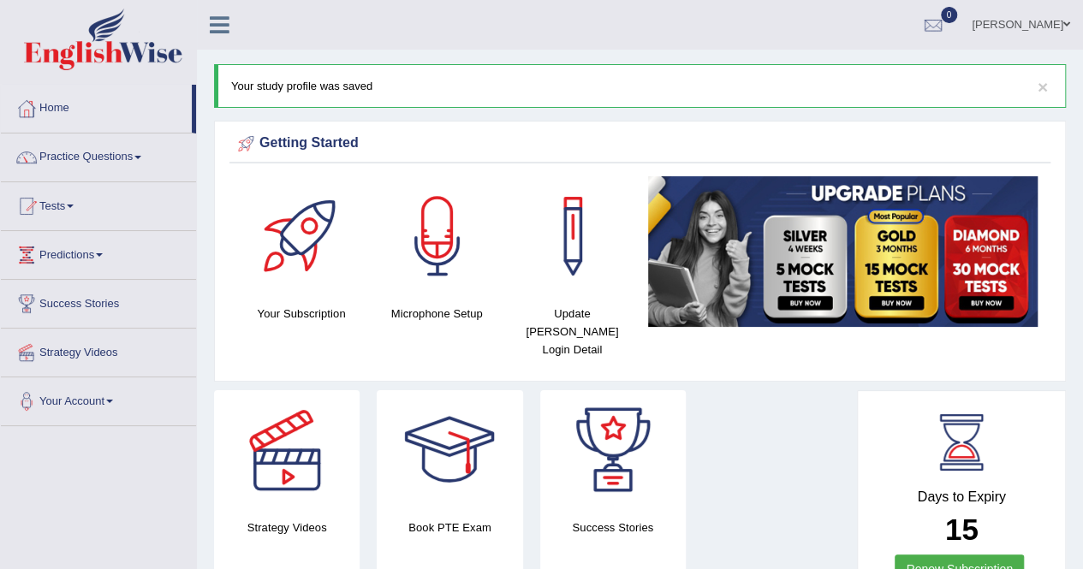
click at [442, 259] on div at bounding box center [438, 236] width 120 height 120
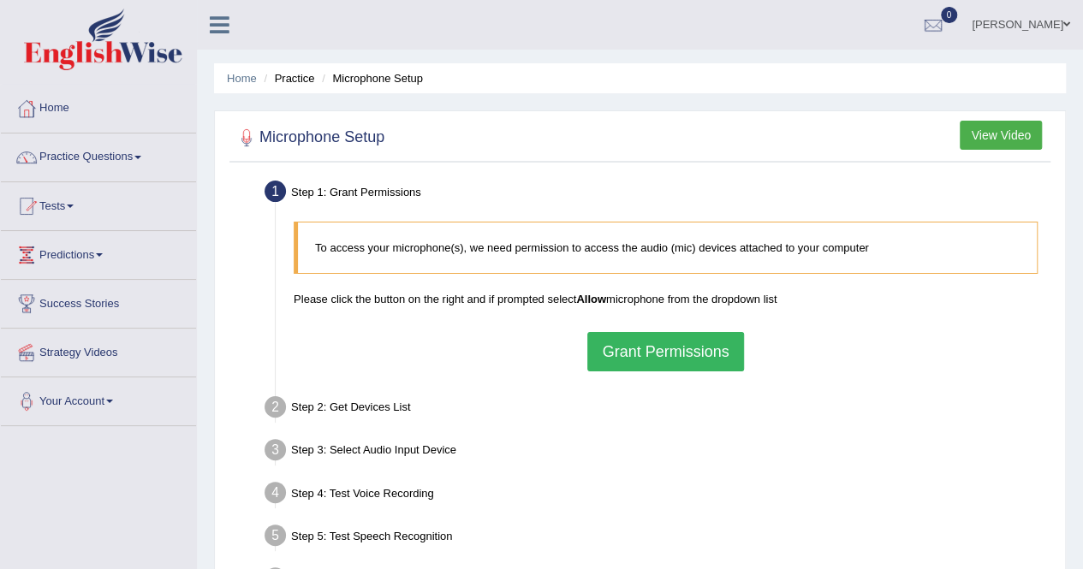
click at [1004, 141] on button "View Video" at bounding box center [1001, 135] width 82 height 29
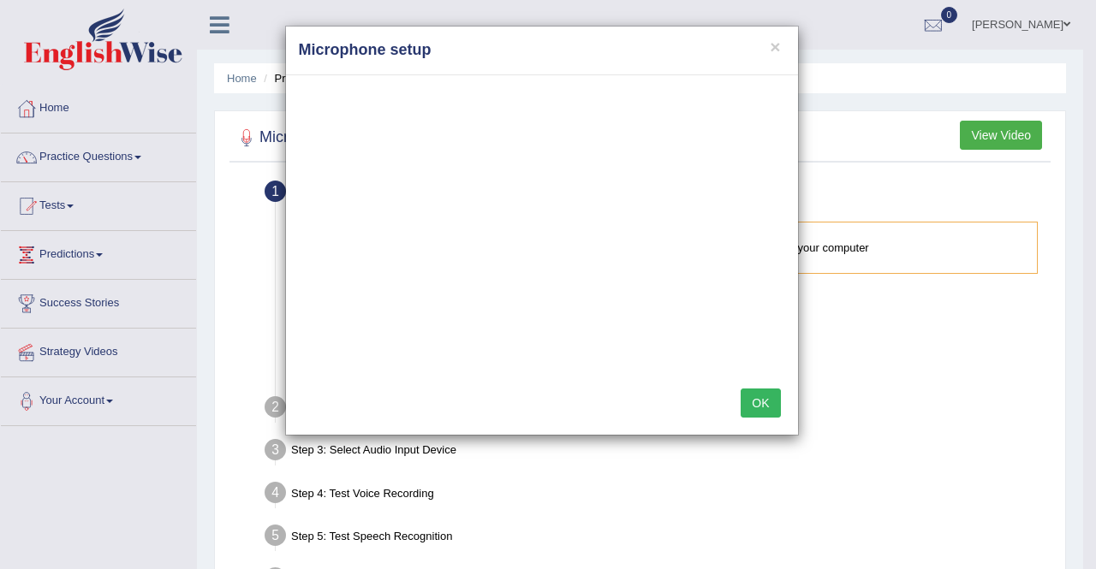
click at [755, 407] on button "OK" at bounding box center [760, 403] width 39 height 29
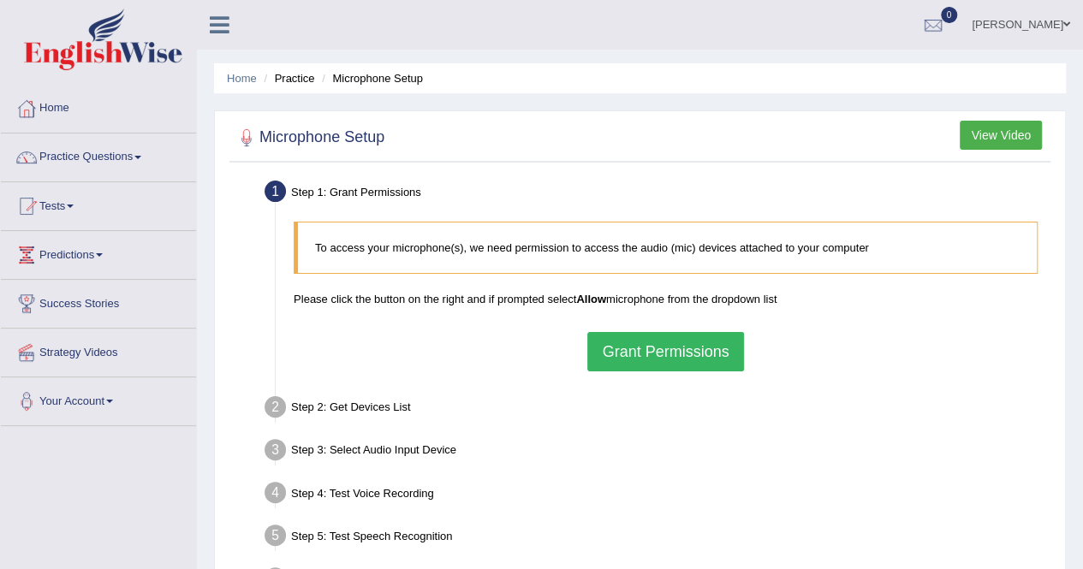
click at [689, 358] on button "Grant Permissions" at bounding box center [665, 351] width 156 height 39
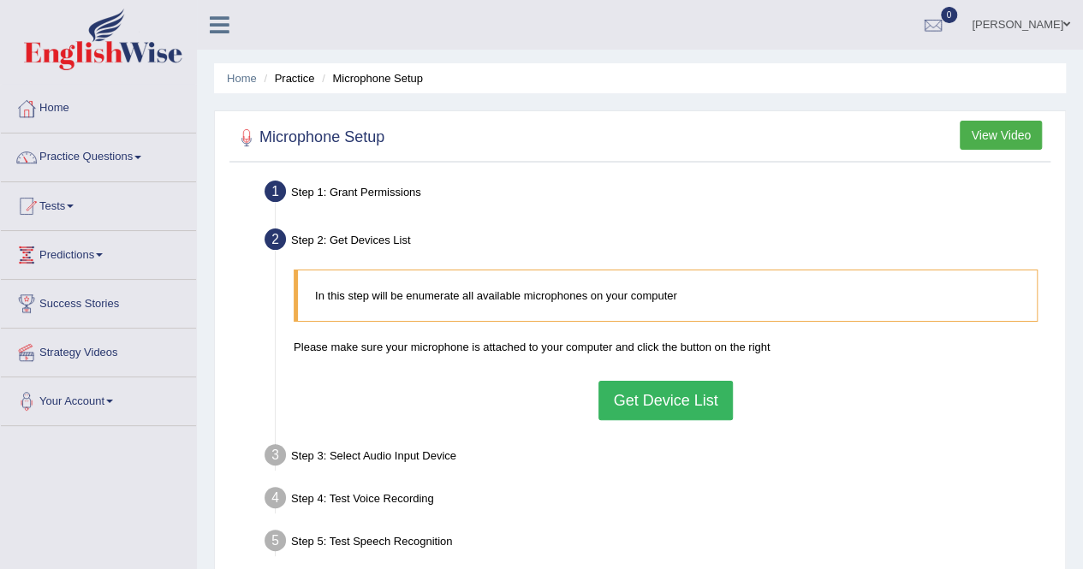
click at [648, 394] on button "Get Device List" at bounding box center [665, 400] width 134 height 39
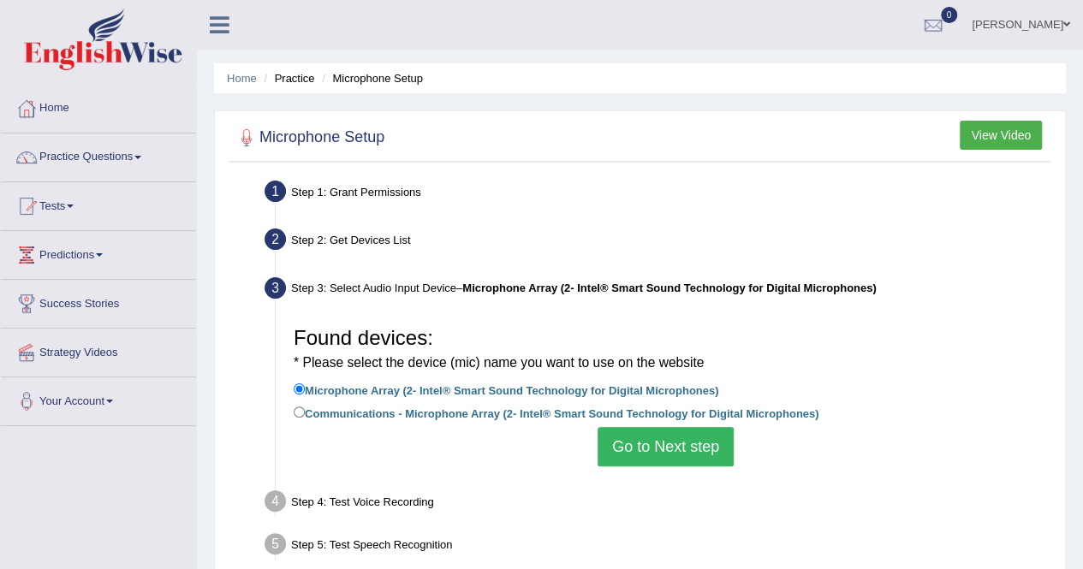
click at [663, 443] on button "Go to Next step" at bounding box center [666, 446] width 136 height 39
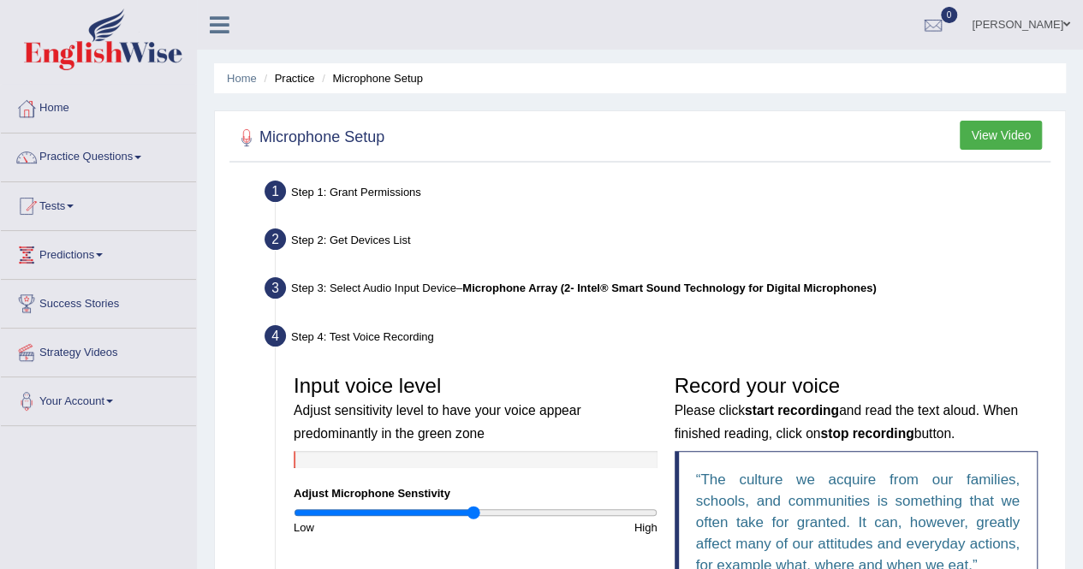
scroll to position [345, 0]
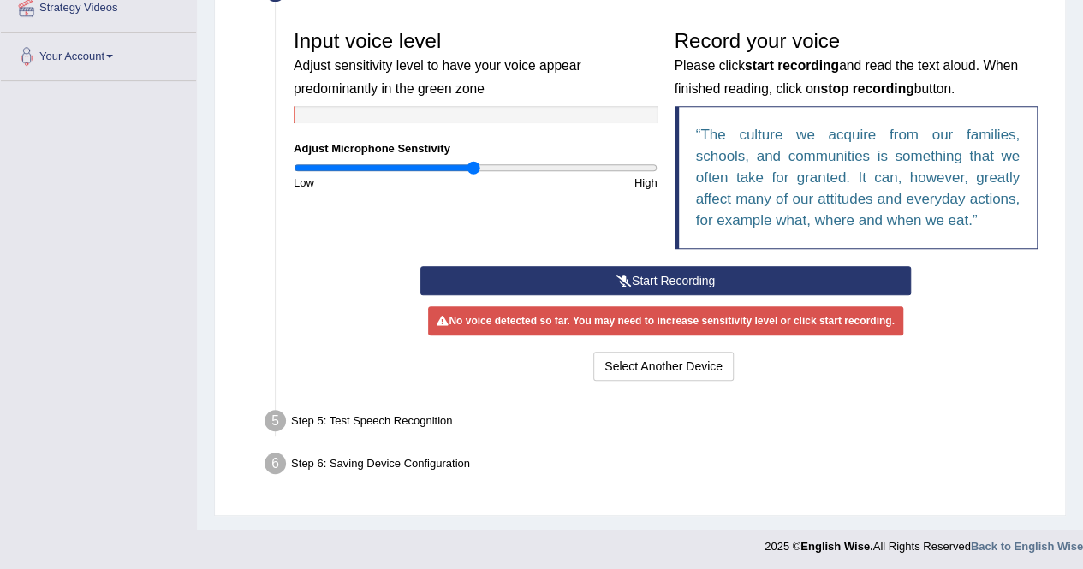
click at [658, 282] on button "Start Recording" at bounding box center [665, 280] width 491 height 29
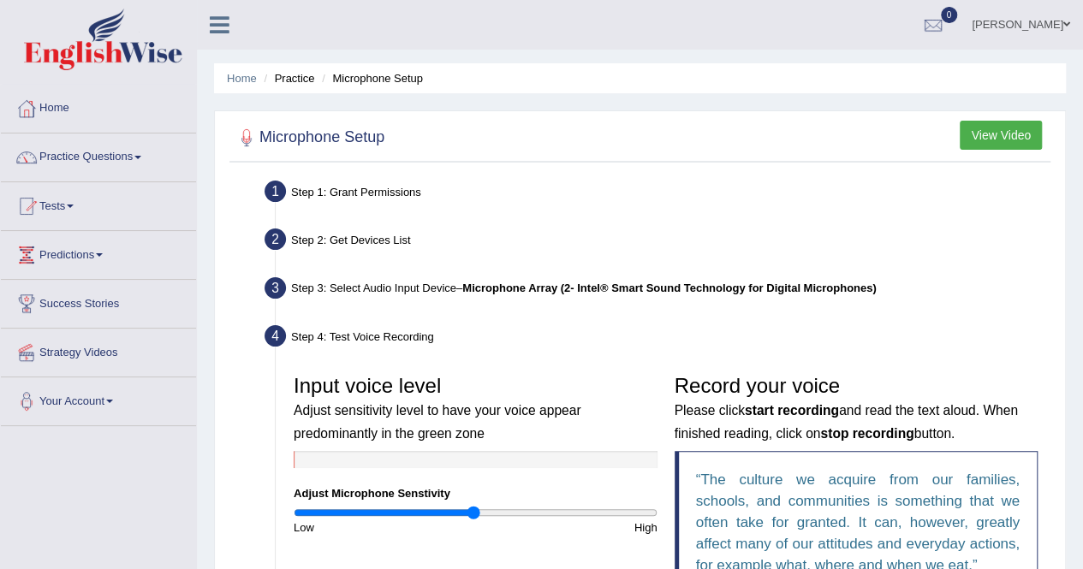
scroll to position [349, 0]
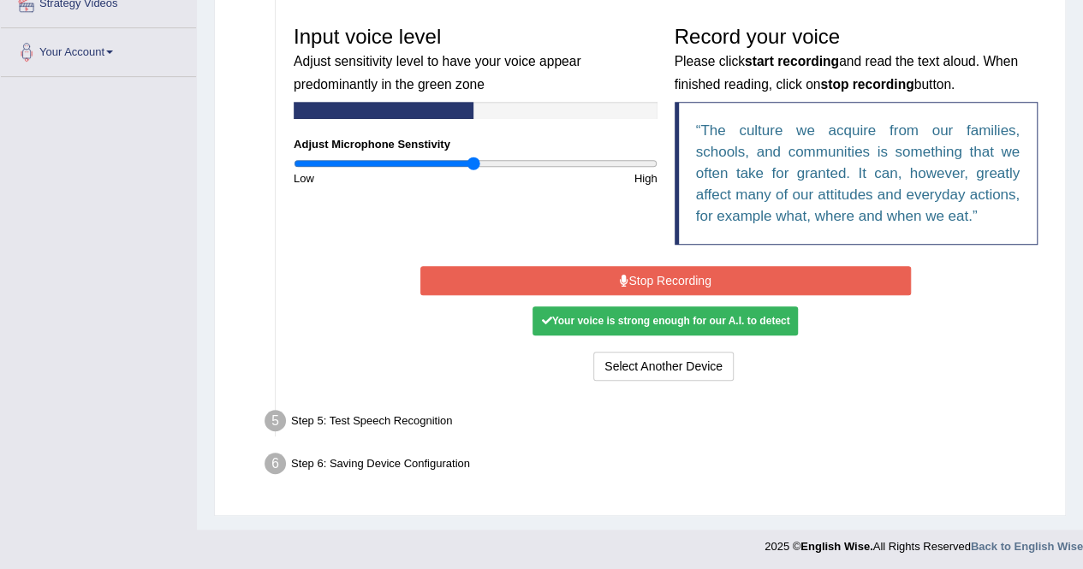
click at [372, 110] on div at bounding box center [476, 110] width 364 height 17
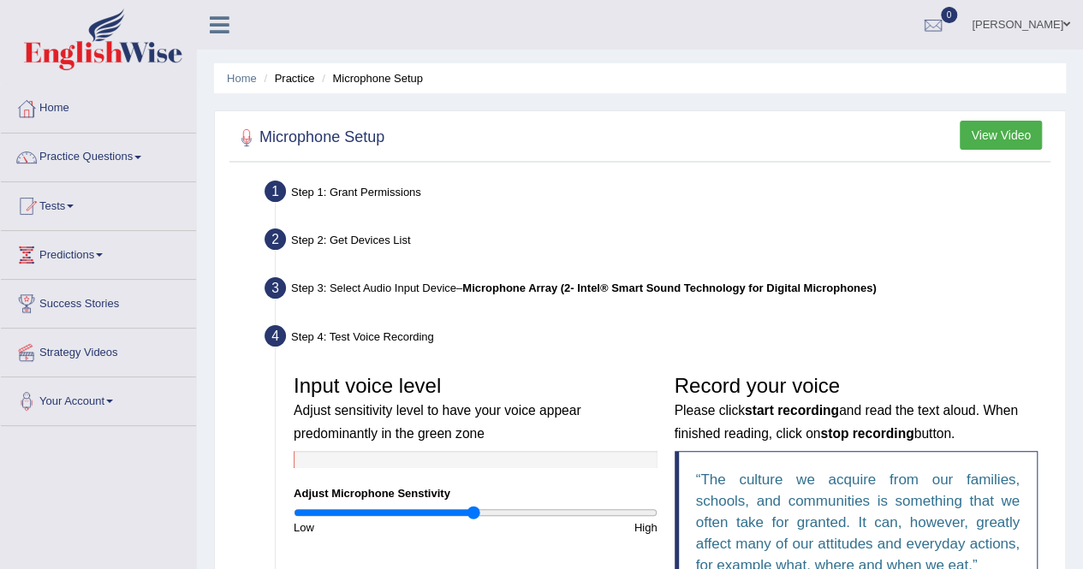
scroll to position [428, 0]
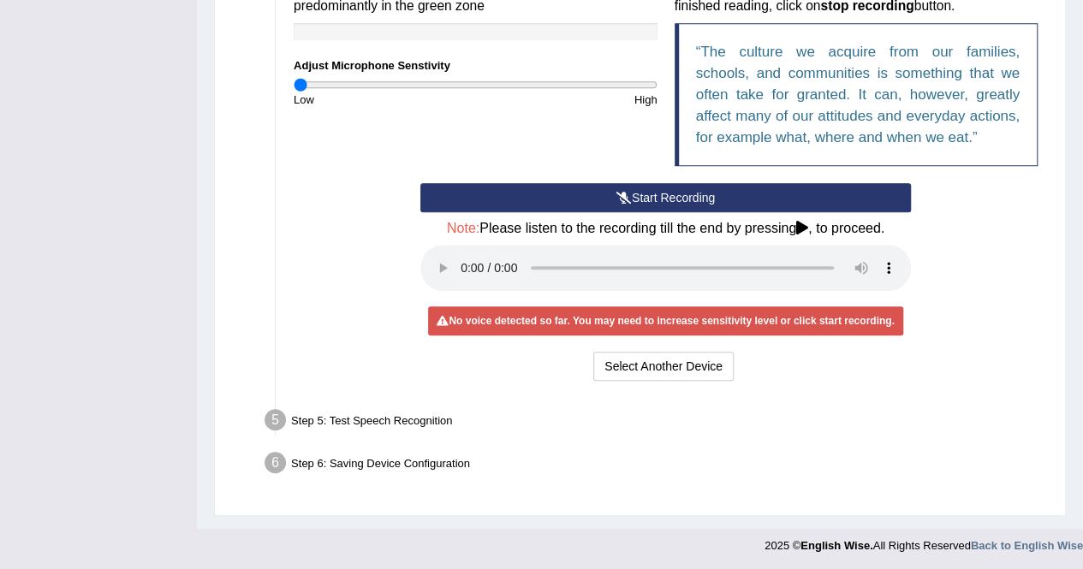
drag, startPoint x: 473, startPoint y: 88, endPoint x: 301, endPoint y: 107, distance: 173.1
click at [301, 92] on input "range" at bounding box center [476, 85] width 364 height 14
drag, startPoint x: 884, startPoint y: 265, endPoint x: 791, endPoint y: 312, distance: 104.9
click at [791, 312] on div "Start Recording Stop Recording Note: Please listen to the recording till the en…" at bounding box center [666, 284] width 508 height 202
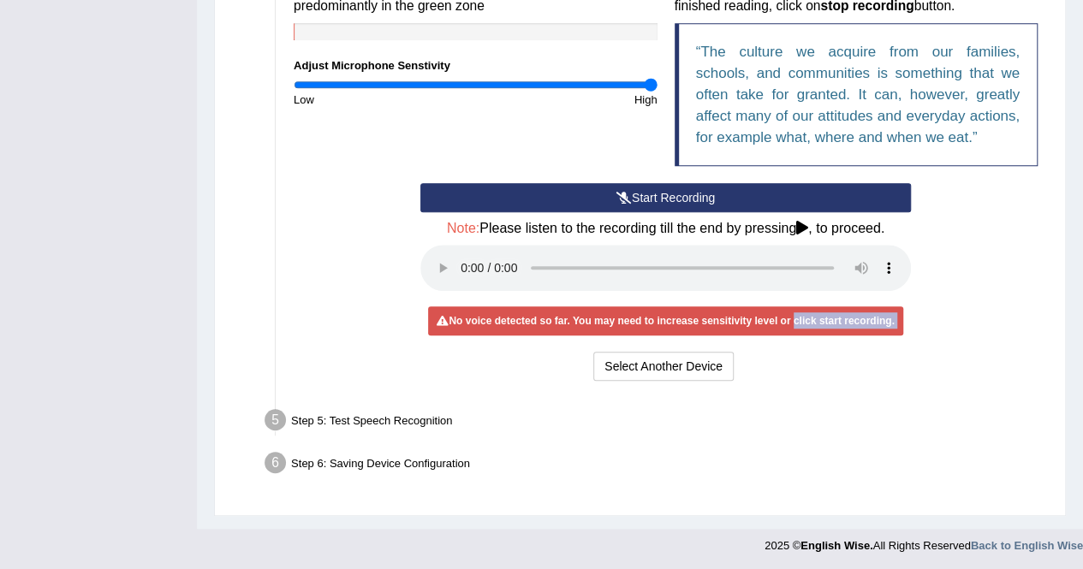
drag, startPoint x: 301, startPoint y: 90, endPoint x: 675, endPoint y: 105, distance: 374.4
click at [658, 92] on input "range" at bounding box center [476, 85] width 364 height 14
click at [658, 203] on button "Start Recording" at bounding box center [665, 197] width 491 height 29
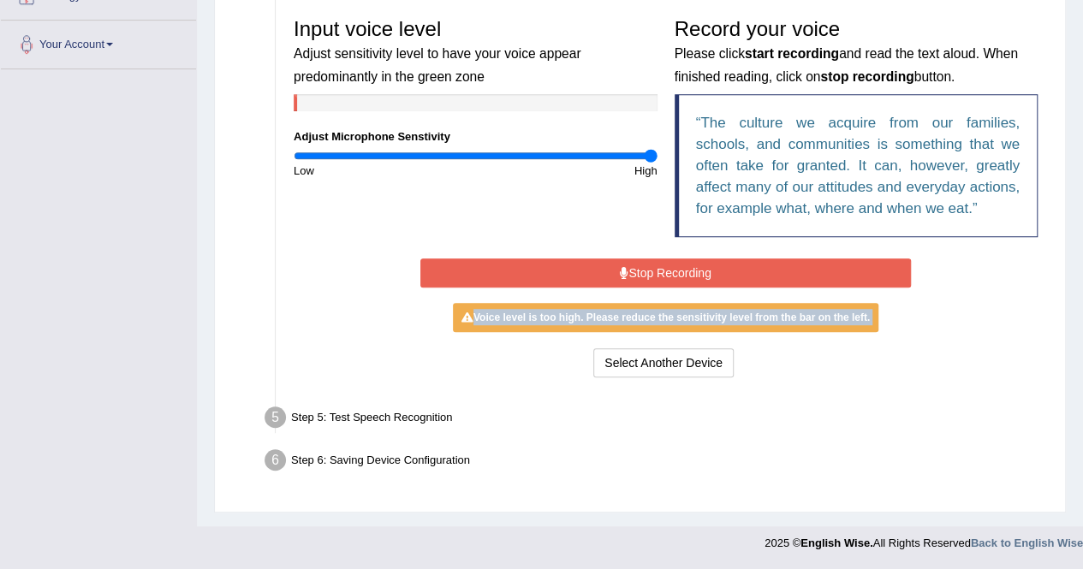
scroll to position [349, 0]
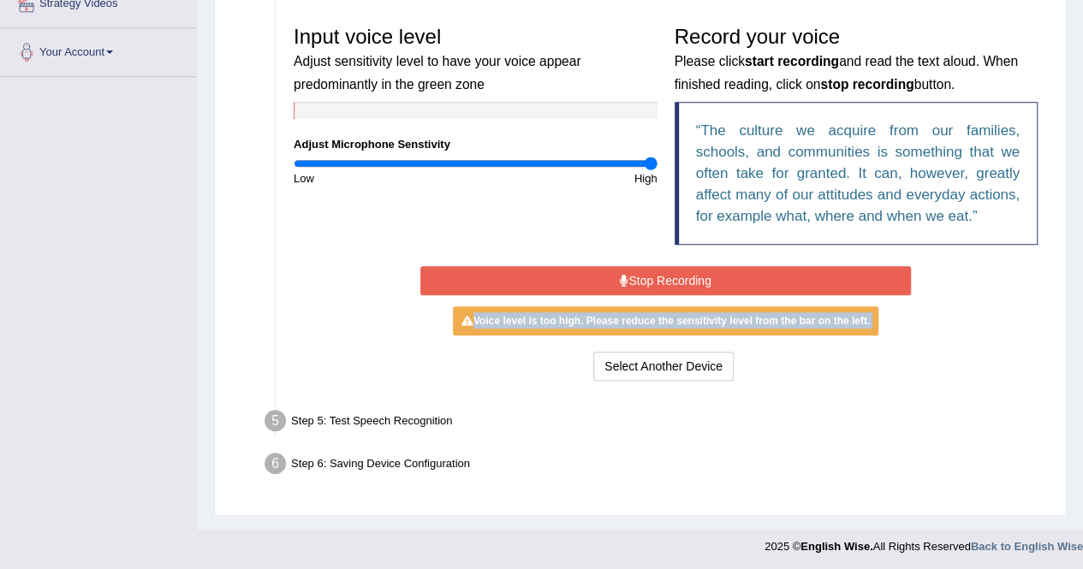
click at [659, 285] on button "Stop Recording" at bounding box center [665, 280] width 491 height 29
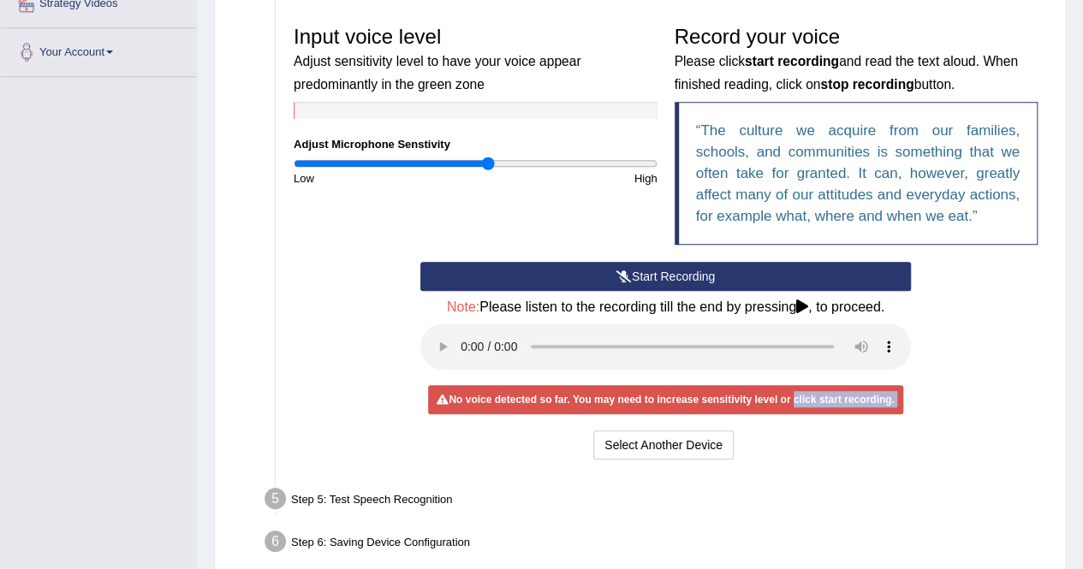
drag, startPoint x: 649, startPoint y: 158, endPoint x: 486, endPoint y: 164, distance: 162.7
click at [486, 164] on input "range" at bounding box center [476, 164] width 364 height 14
click at [647, 283] on button "Start Recording" at bounding box center [665, 276] width 491 height 29
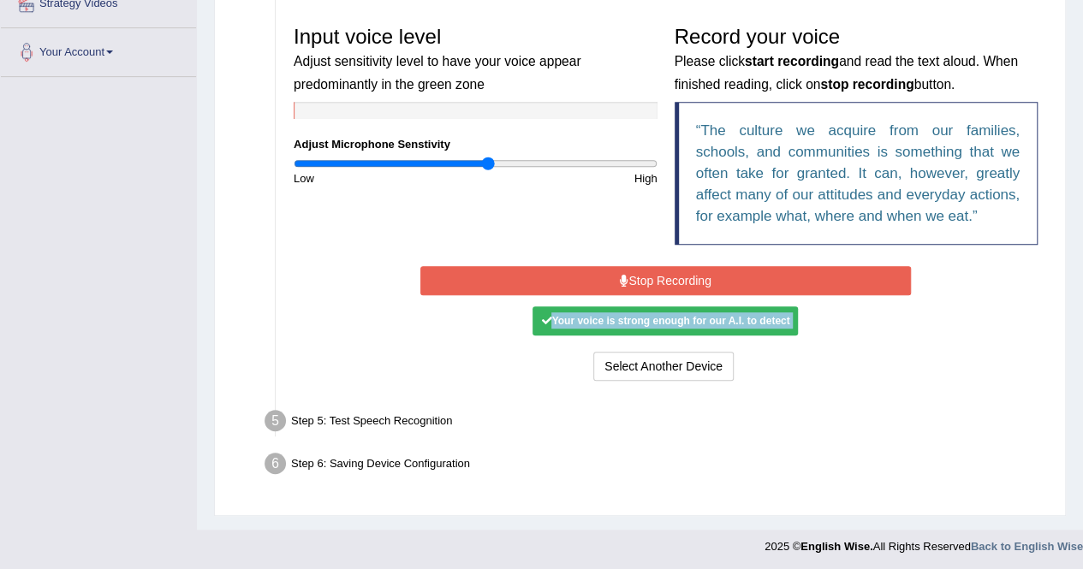
click at [589, 290] on button "Stop Recording" at bounding box center [665, 280] width 491 height 29
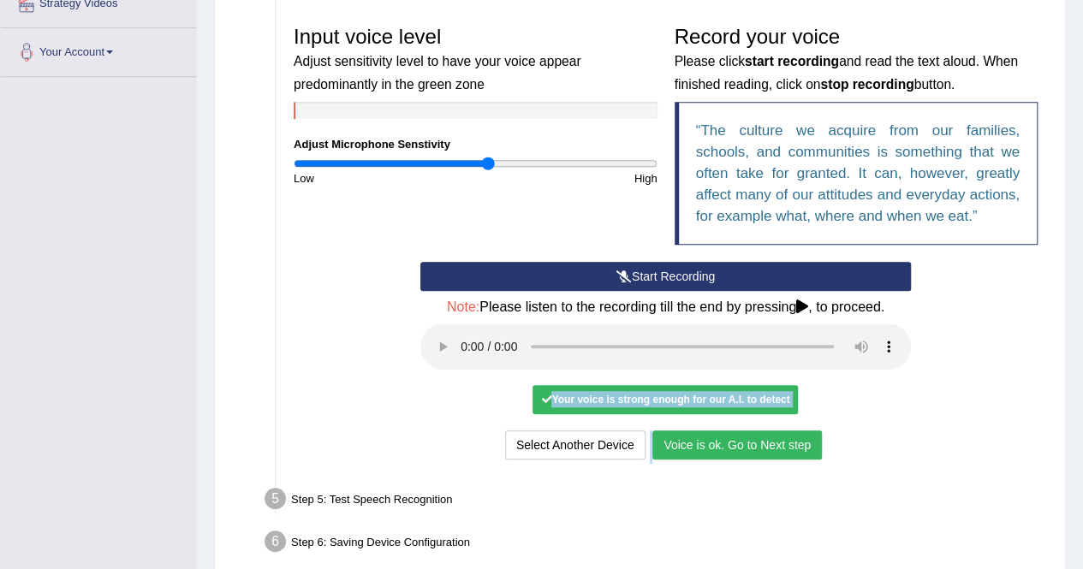
click at [727, 440] on button "Voice is ok. Go to Next step" at bounding box center [737, 445] width 170 height 29
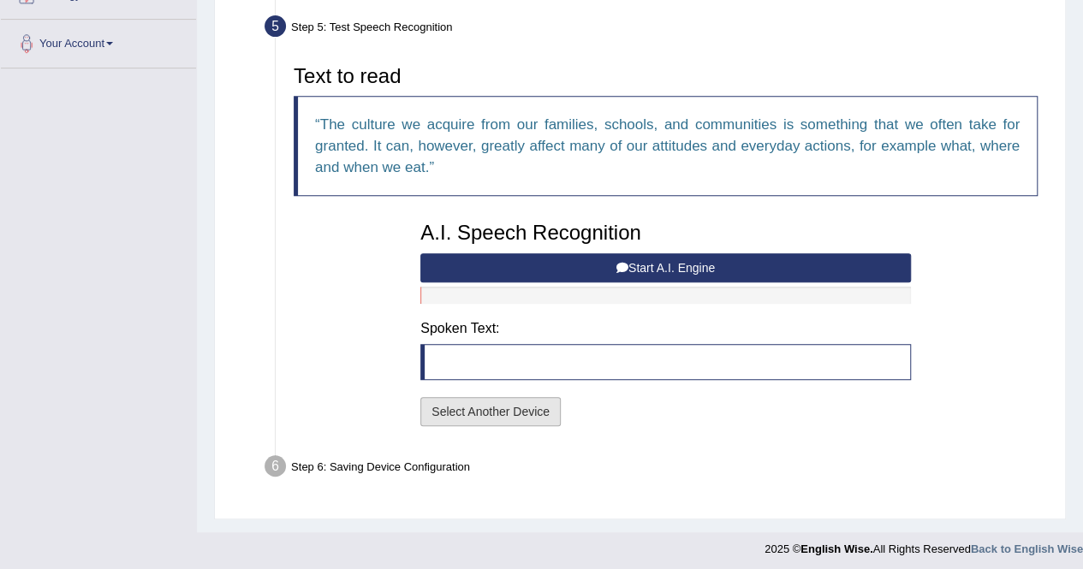
scroll to position [360, 0]
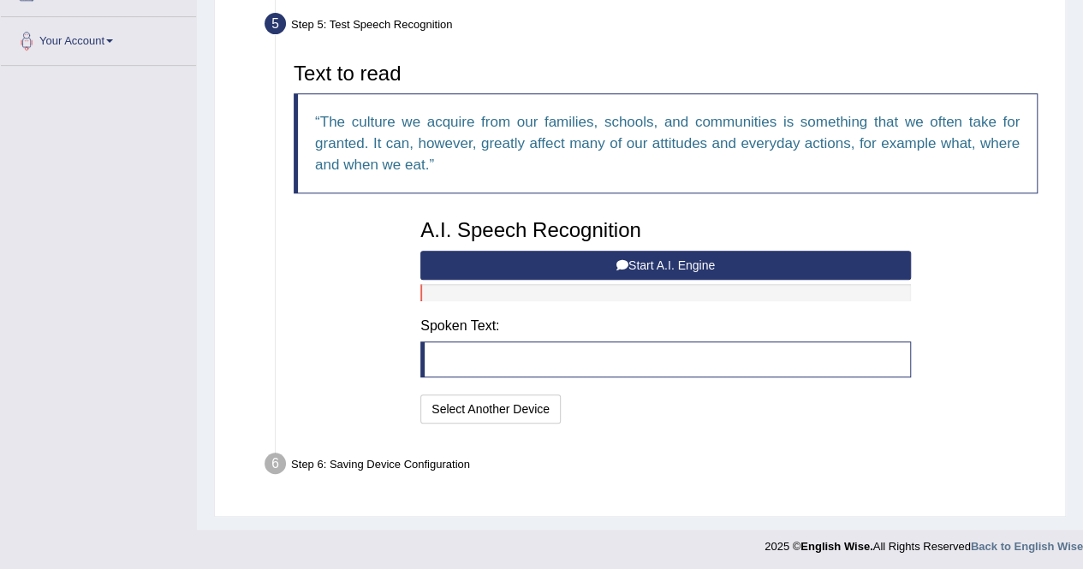
drag, startPoint x: 583, startPoint y: 266, endPoint x: 591, endPoint y: 277, distance: 12.8
click at [586, 270] on button "Start A.I. Engine" at bounding box center [665, 265] width 491 height 29
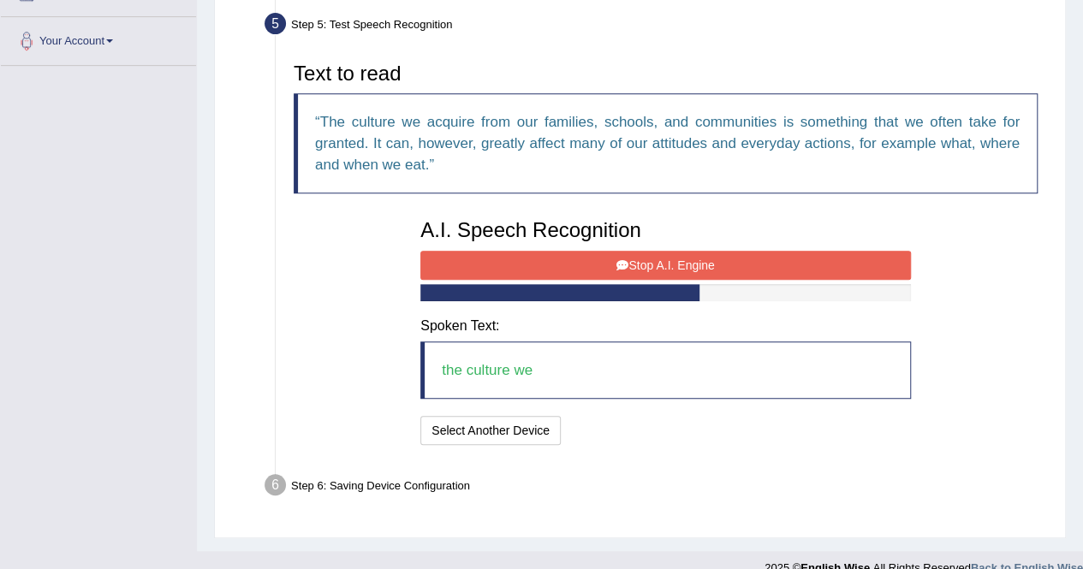
click at [574, 265] on button "Stop A.I. Engine" at bounding box center [665, 265] width 491 height 29
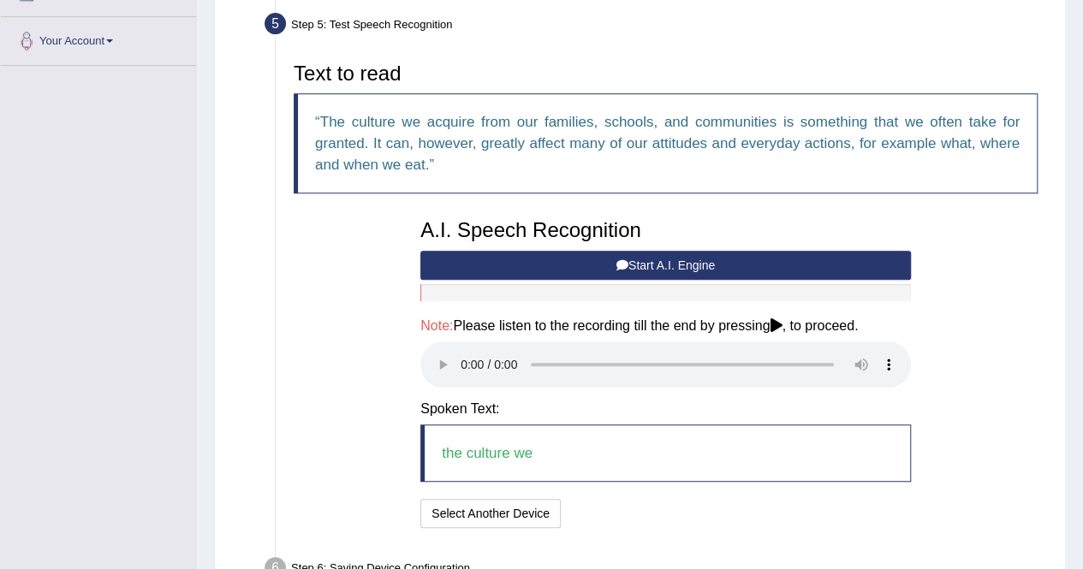
click at [652, 264] on button "Start A.I. Engine" at bounding box center [665, 265] width 491 height 29
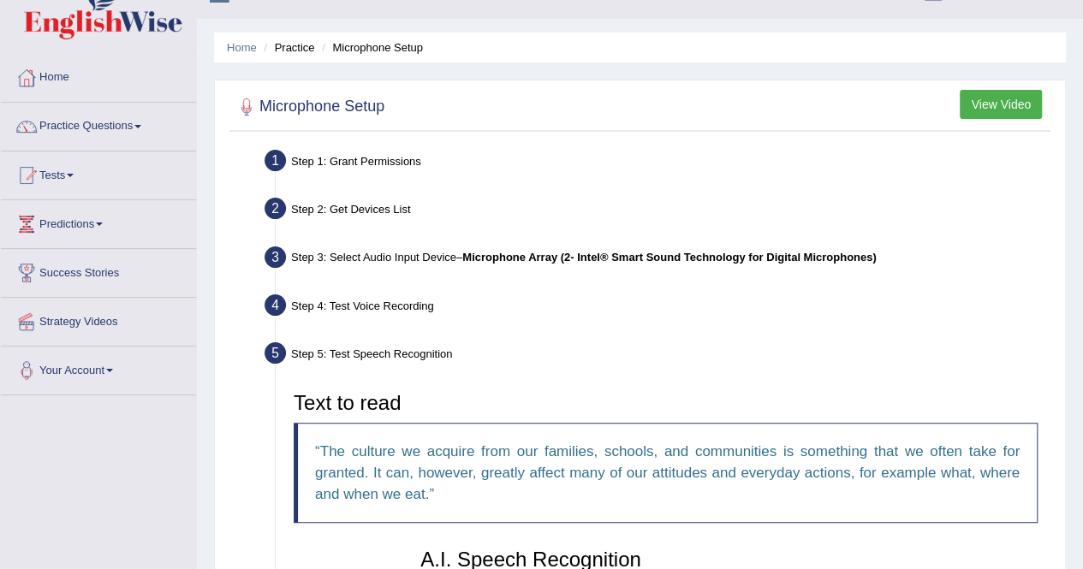
scroll to position [529, 0]
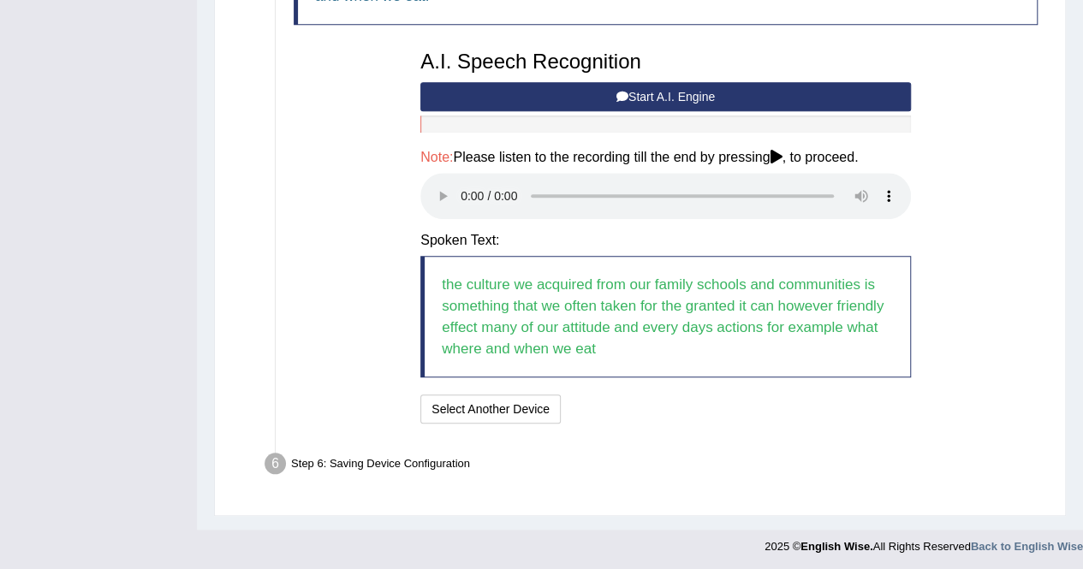
click at [633, 100] on button "Start A.I. Engine" at bounding box center [665, 96] width 491 height 29
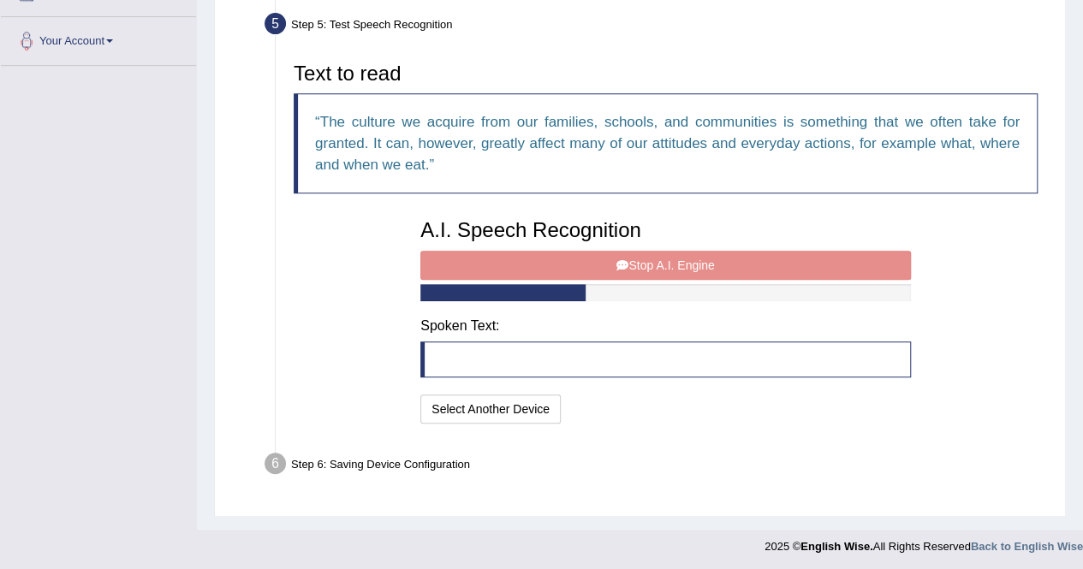
scroll to position [382, 0]
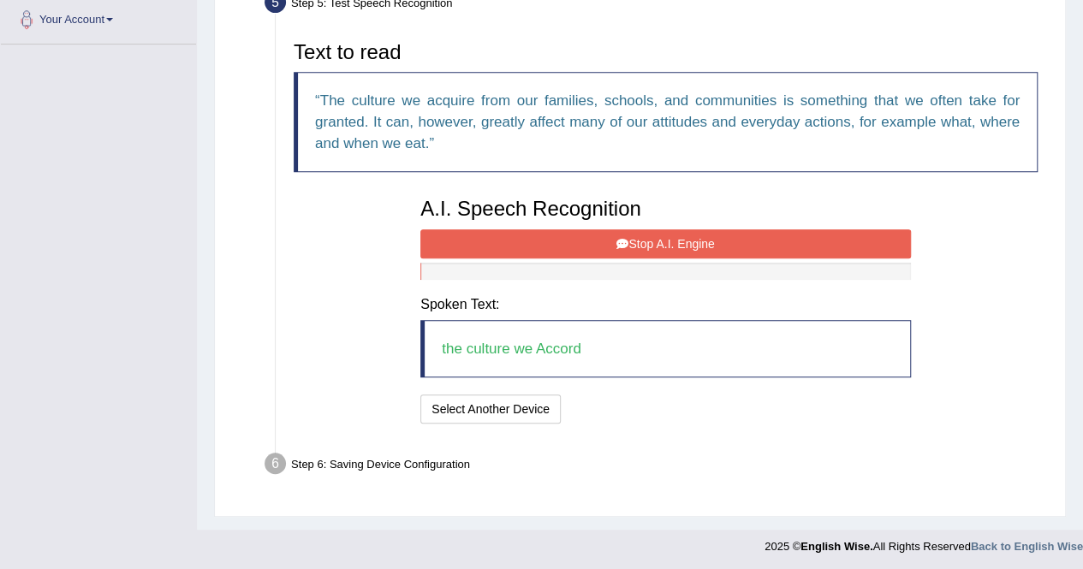
click at [599, 246] on button "Stop A.I. Engine" at bounding box center [665, 243] width 491 height 29
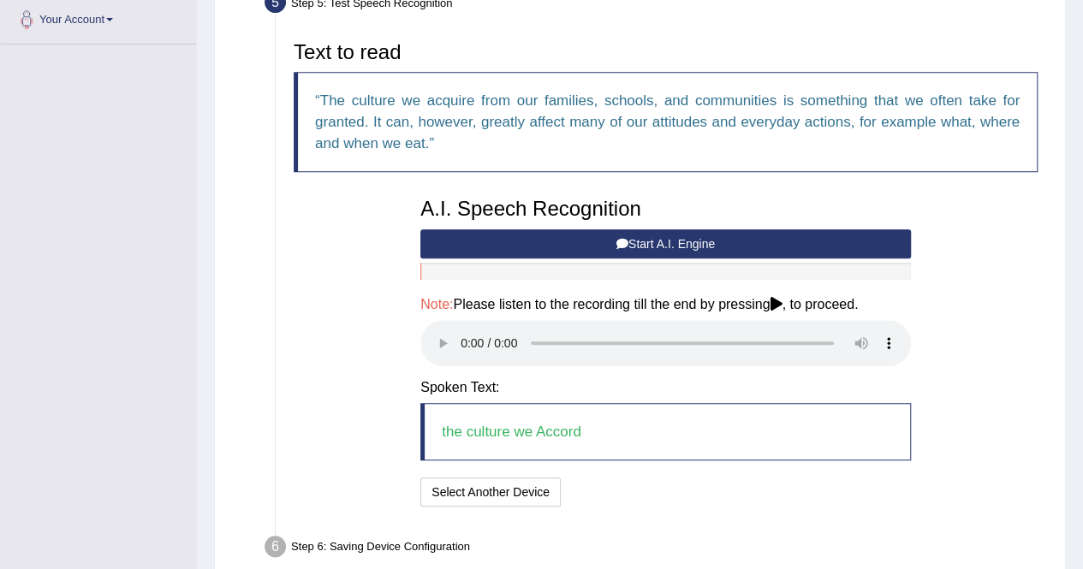
click at [640, 230] on button "Start A.I. Engine" at bounding box center [665, 243] width 491 height 29
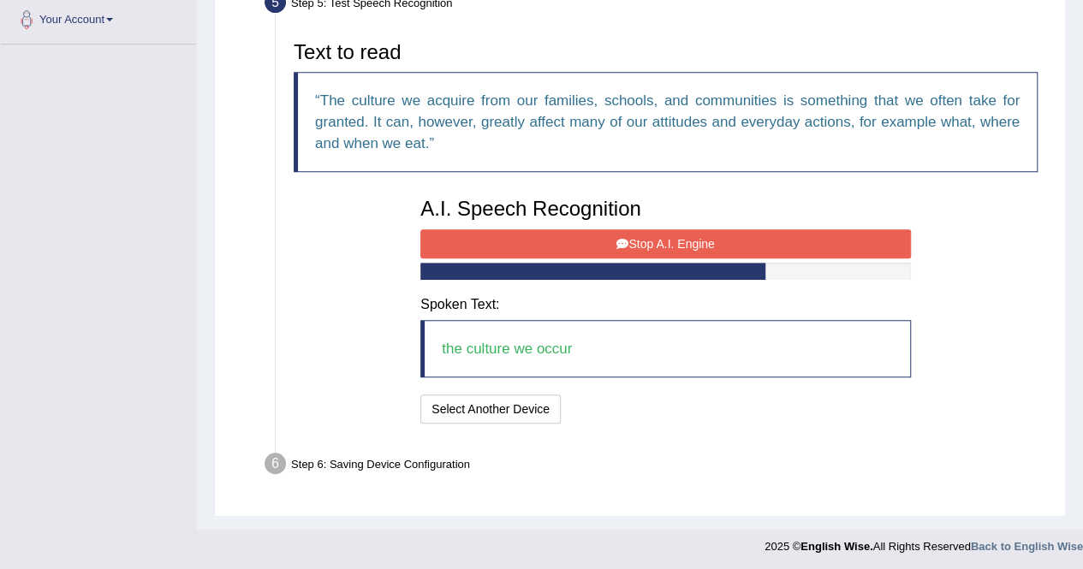
click at [658, 241] on button "Stop A.I. Engine" at bounding box center [665, 243] width 491 height 29
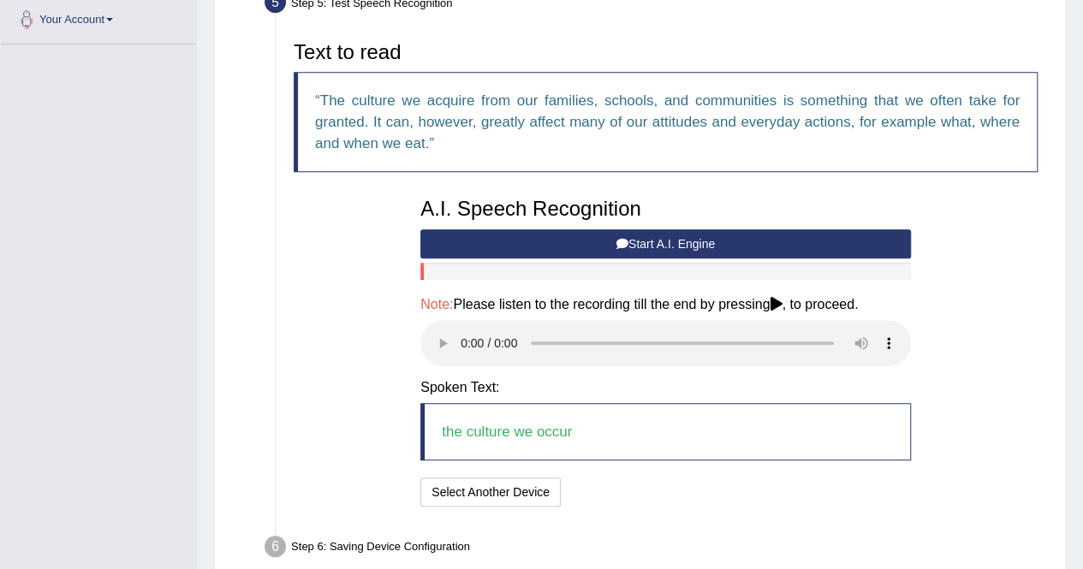
click at [650, 241] on button "Start A.I. Engine" at bounding box center [665, 243] width 491 height 29
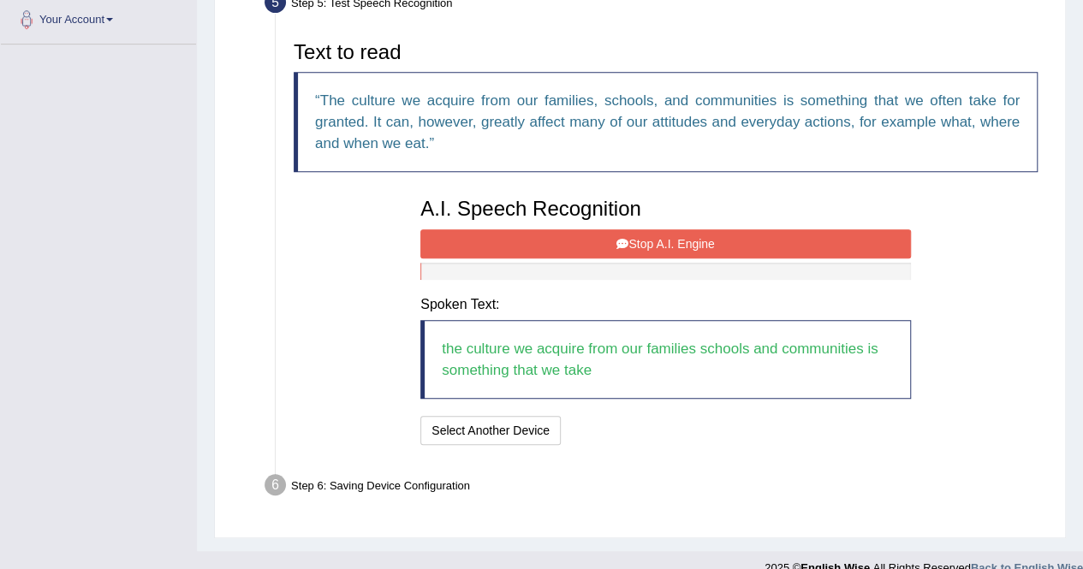
click at [722, 243] on button "Stop A.I. Engine" at bounding box center [665, 243] width 491 height 29
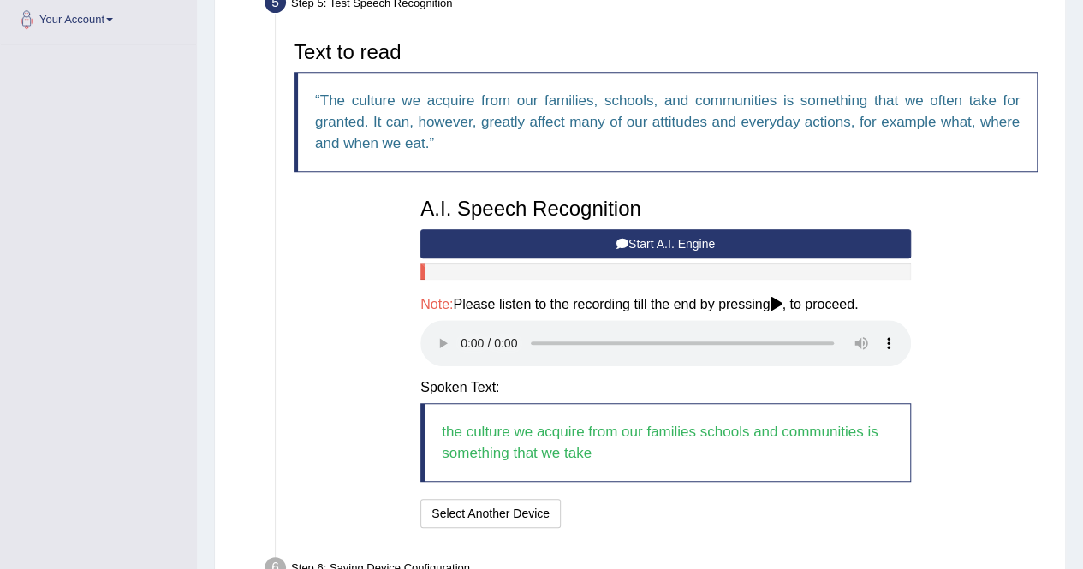
click at [674, 254] on button "Start A.I. Engine" at bounding box center [665, 243] width 491 height 29
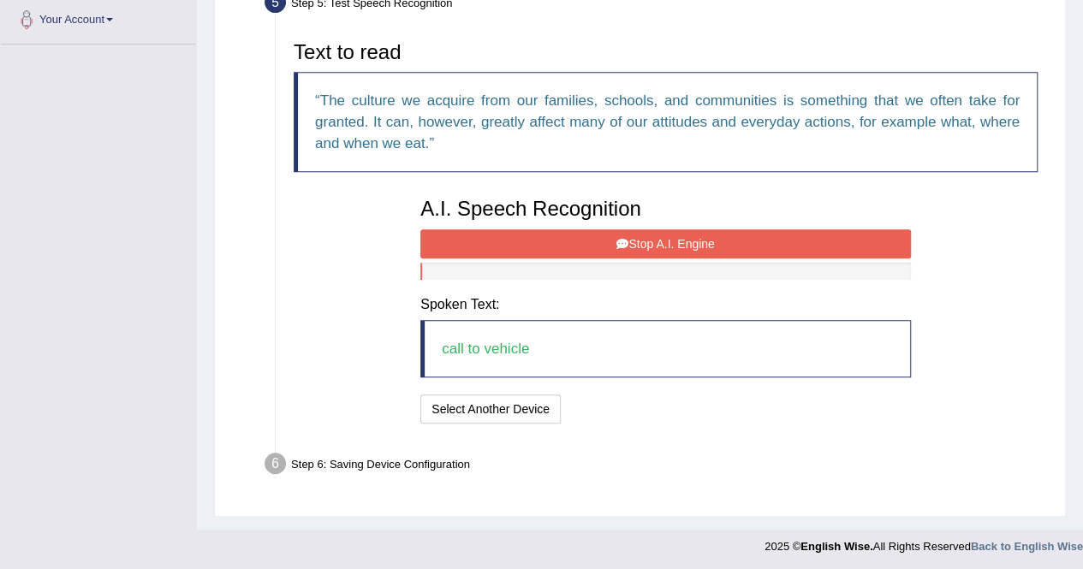
click at [593, 235] on button "Stop A.I. Engine" at bounding box center [665, 243] width 491 height 29
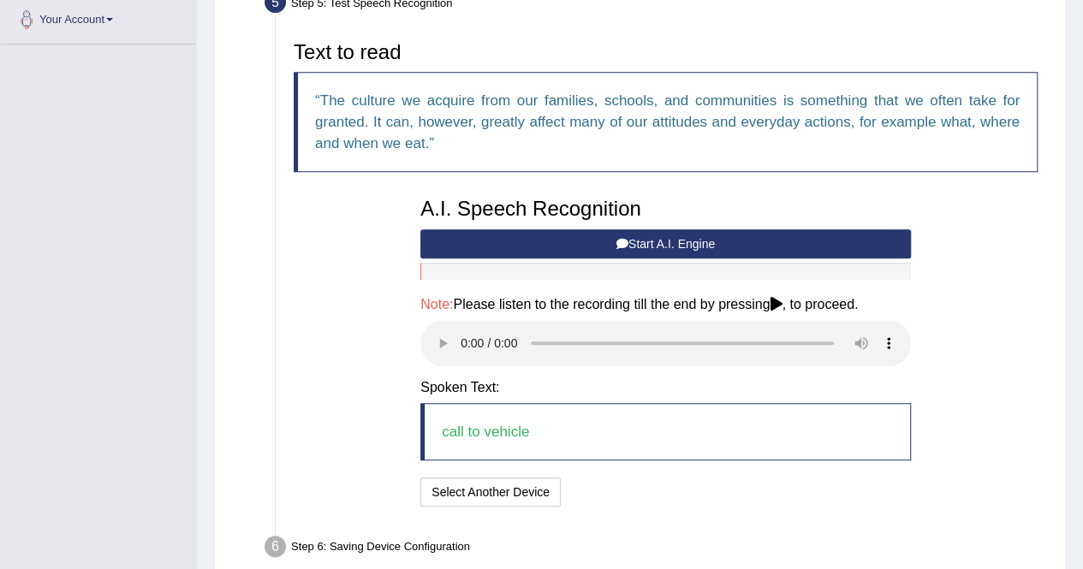
click at [629, 244] on button "Start A.I. Engine" at bounding box center [665, 243] width 491 height 29
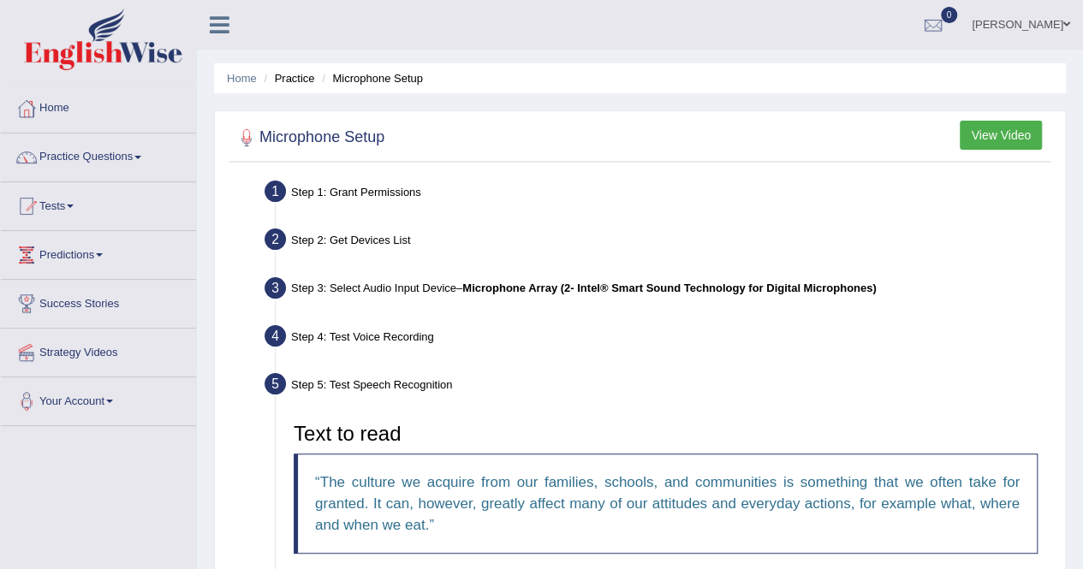
scroll to position [486, 0]
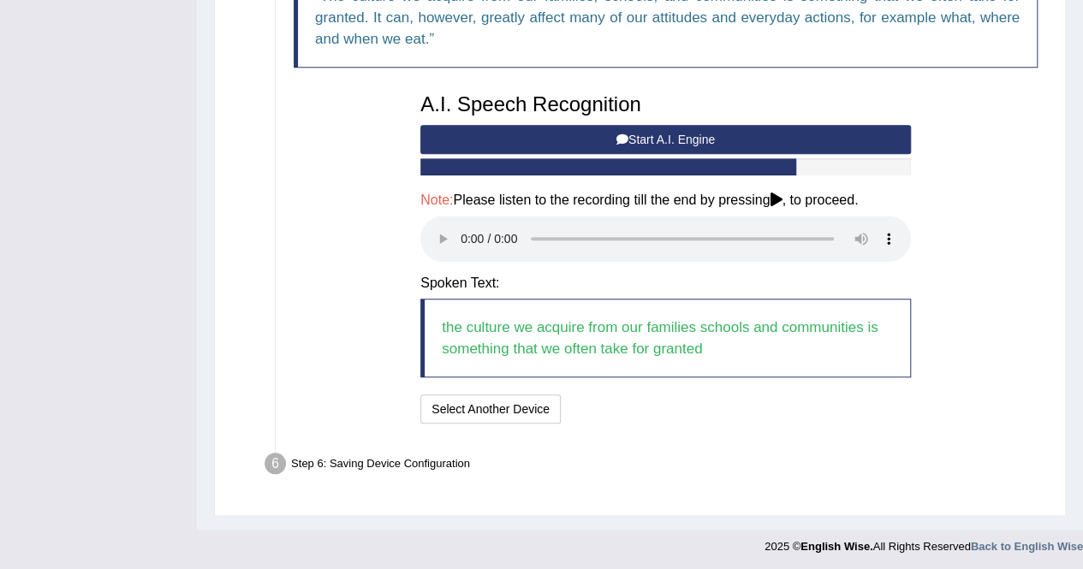
click at [782, 193] on icon at bounding box center [776, 200] width 12 height 14
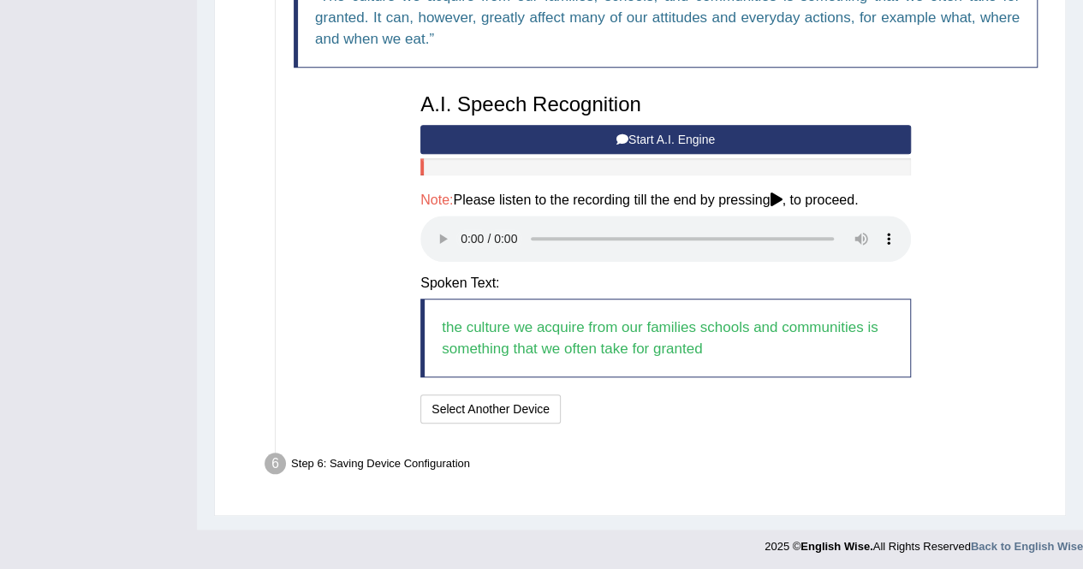
click at [714, 142] on button "Start A.I. Engine" at bounding box center [665, 139] width 491 height 29
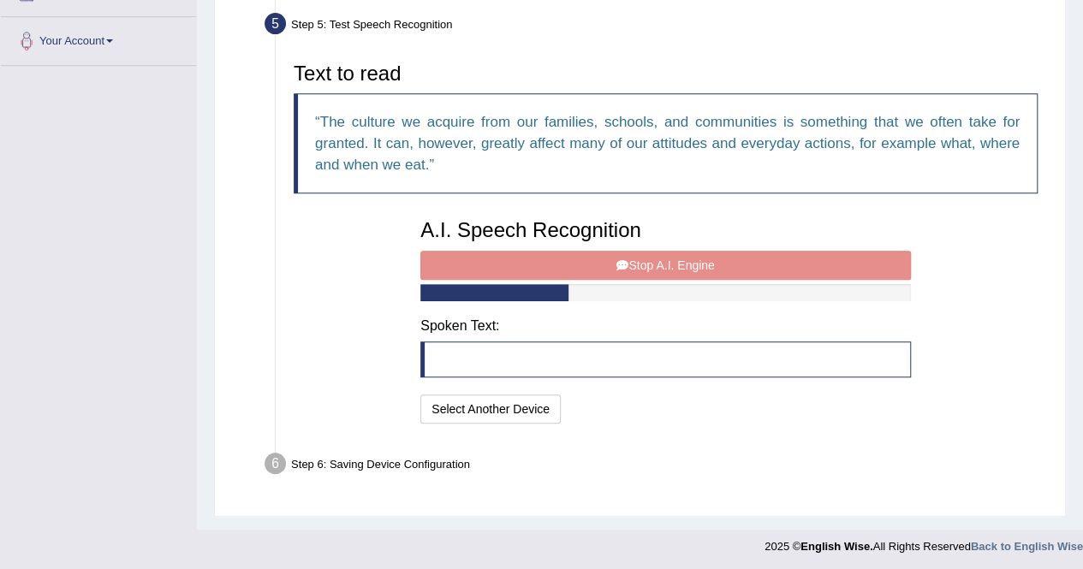
scroll to position [382, 0]
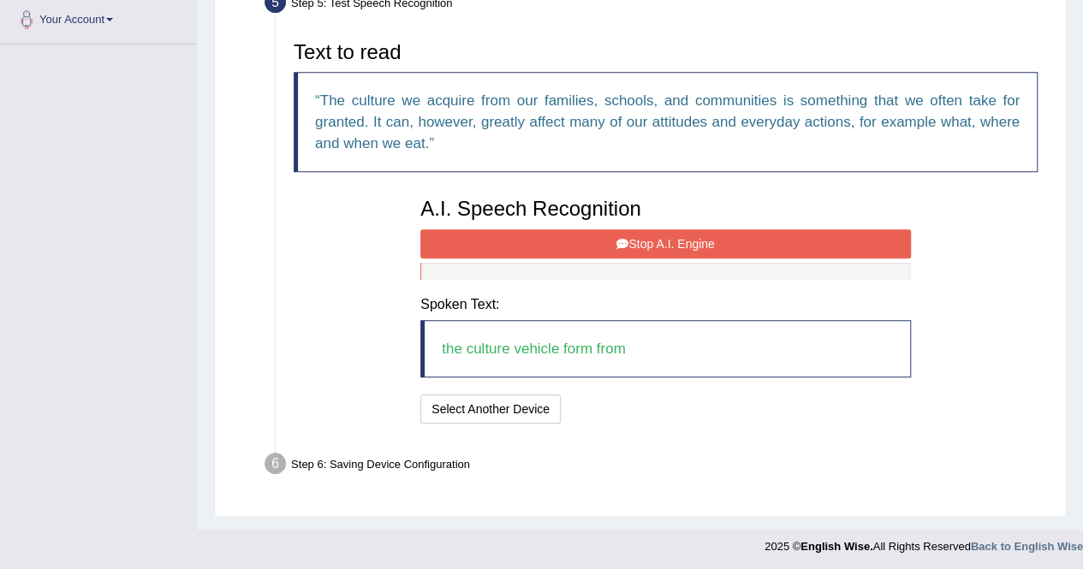
click at [597, 240] on button "Stop A.I. Engine" at bounding box center [665, 243] width 491 height 29
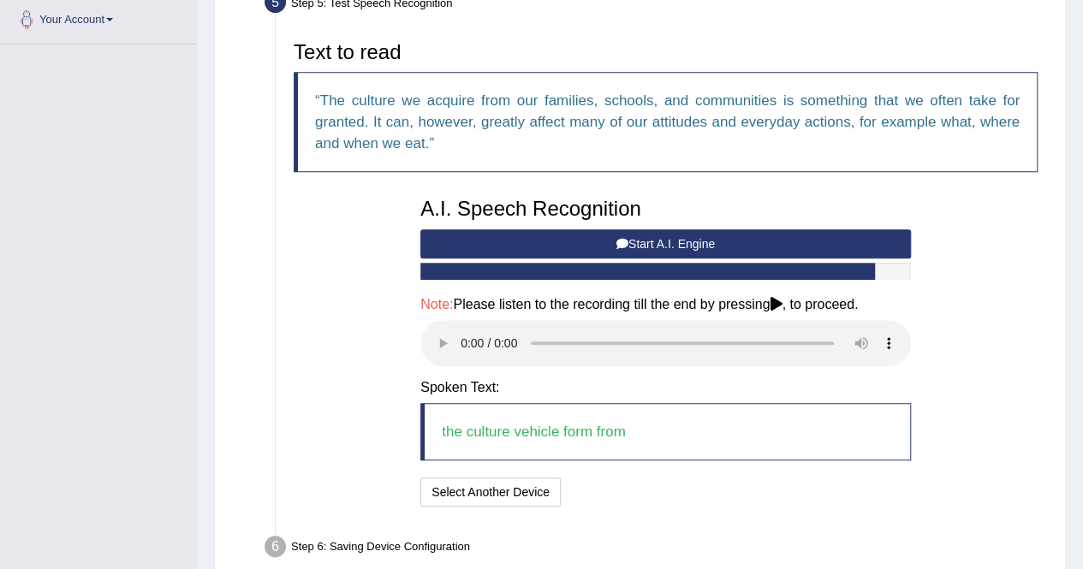
click at [638, 235] on button "Start A.I. Engine" at bounding box center [665, 243] width 491 height 29
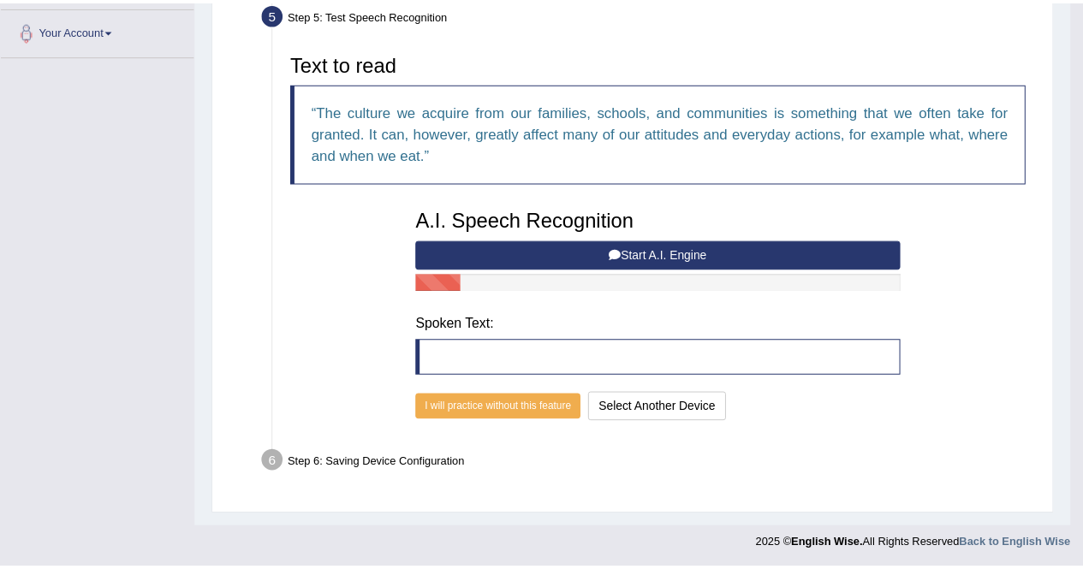
scroll to position [360, 0]
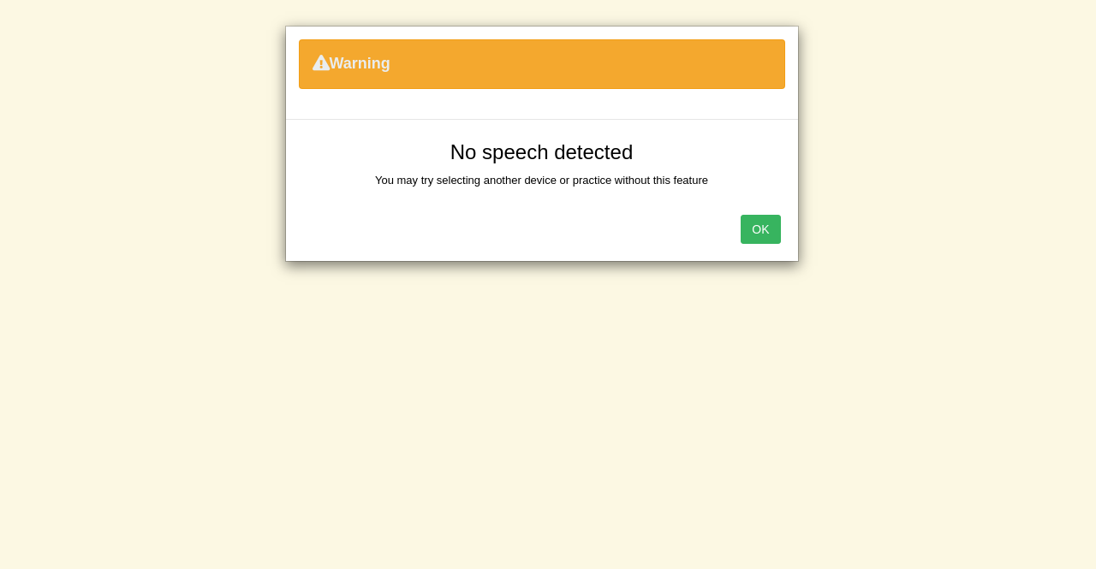
click at [765, 228] on button "OK" at bounding box center [760, 229] width 39 height 29
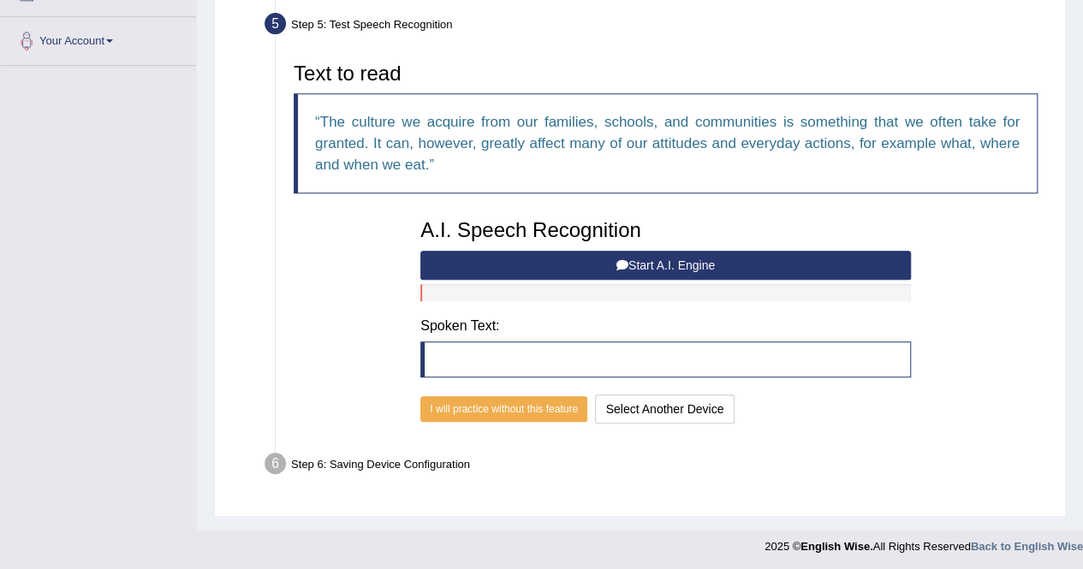
click at [558, 265] on button "Start A.I. Engine" at bounding box center [665, 265] width 491 height 29
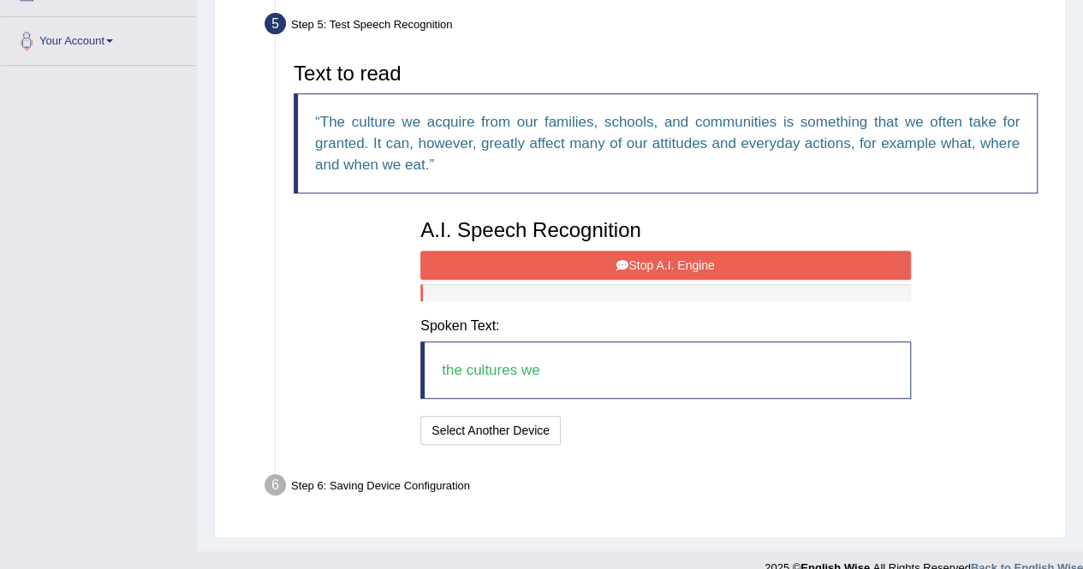
click at [558, 265] on button "Stop A.I. Engine" at bounding box center [665, 265] width 491 height 29
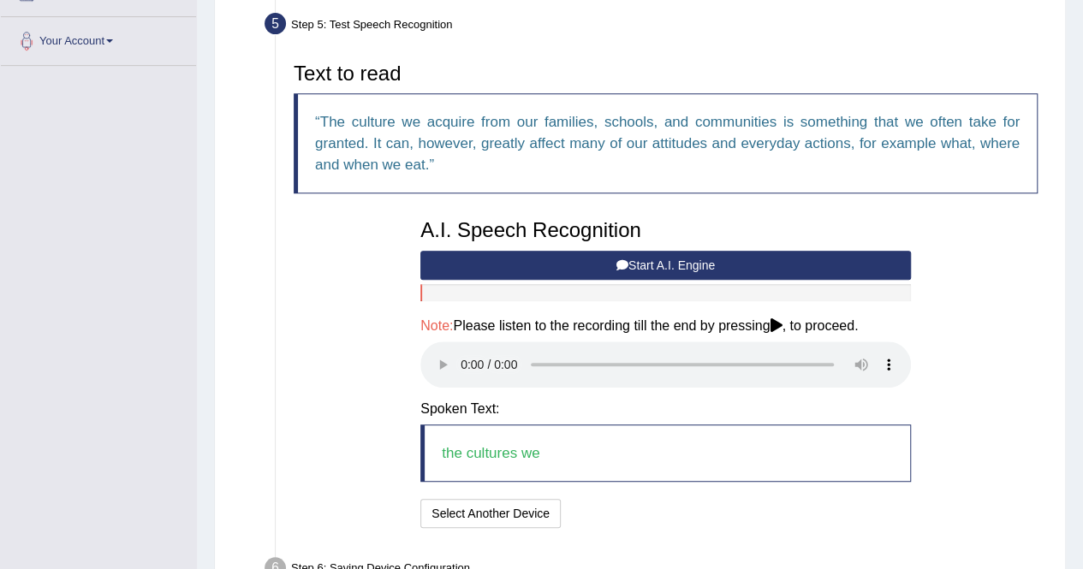
click at [685, 261] on button "Start A.I. Engine" at bounding box center [665, 265] width 491 height 29
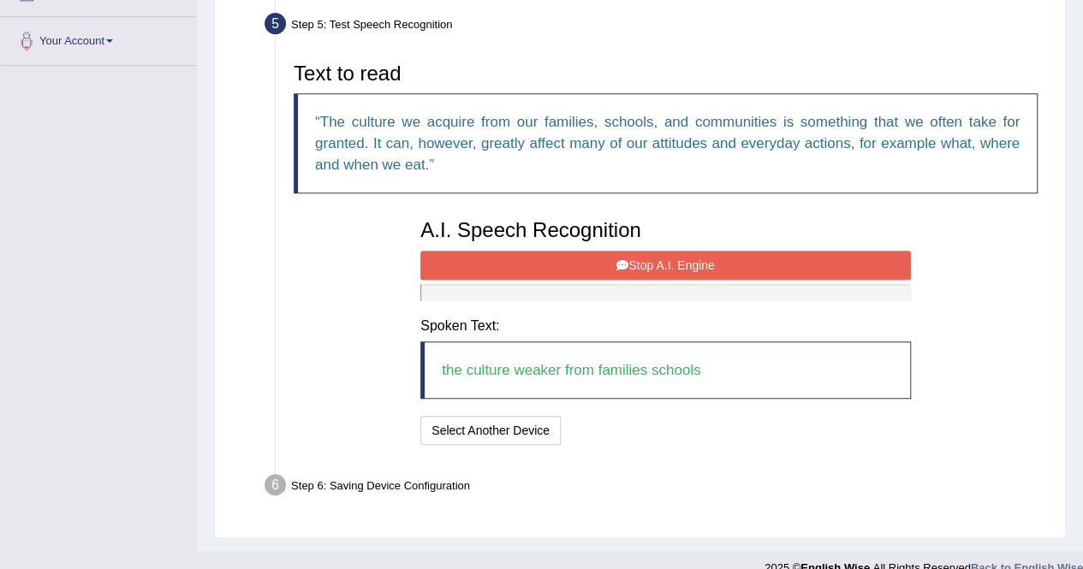
click at [593, 256] on button "Stop A.I. Engine" at bounding box center [665, 265] width 491 height 29
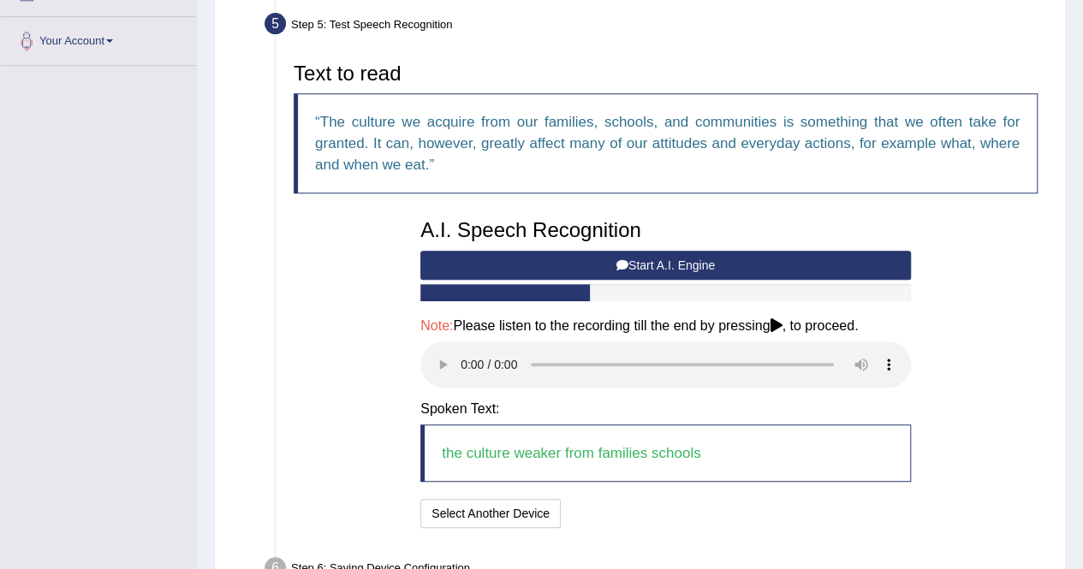
click at [576, 268] on button "Start A.I. Engine" at bounding box center [665, 265] width 491 height 29
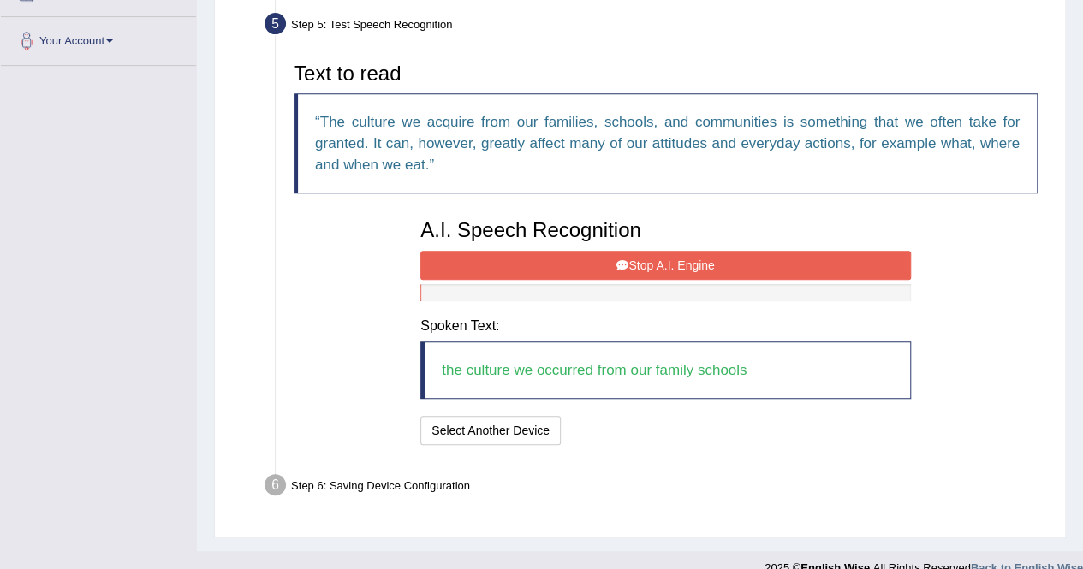
click at [596, 261] on button "Stop A.I. Engine" at bounding box center [665, 265] width 491 height 29
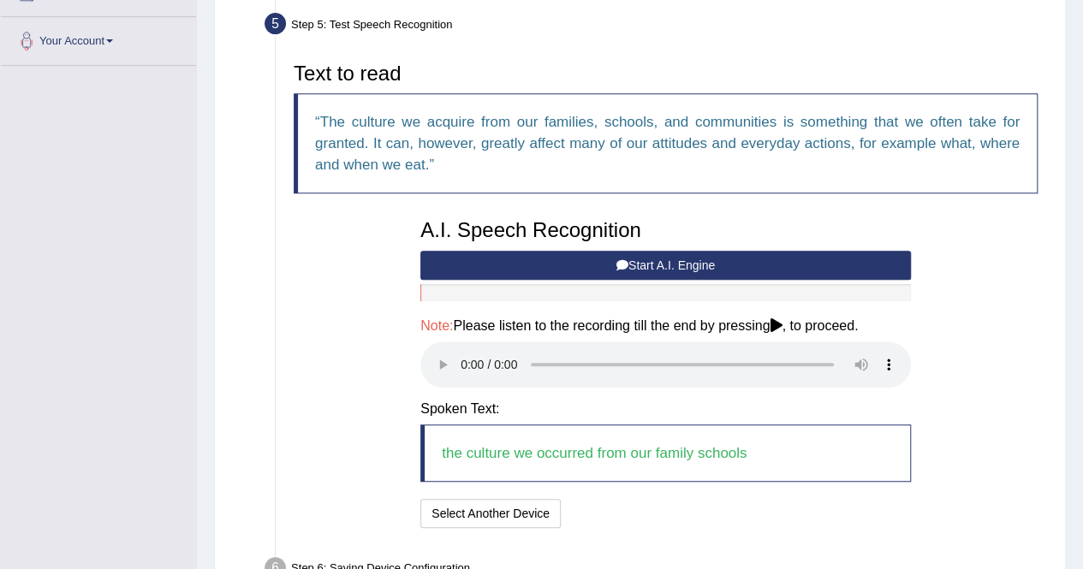
click at [535, 273] on button "Start A.I. Engine" at bounding box center [665, 265] width 491 height 29
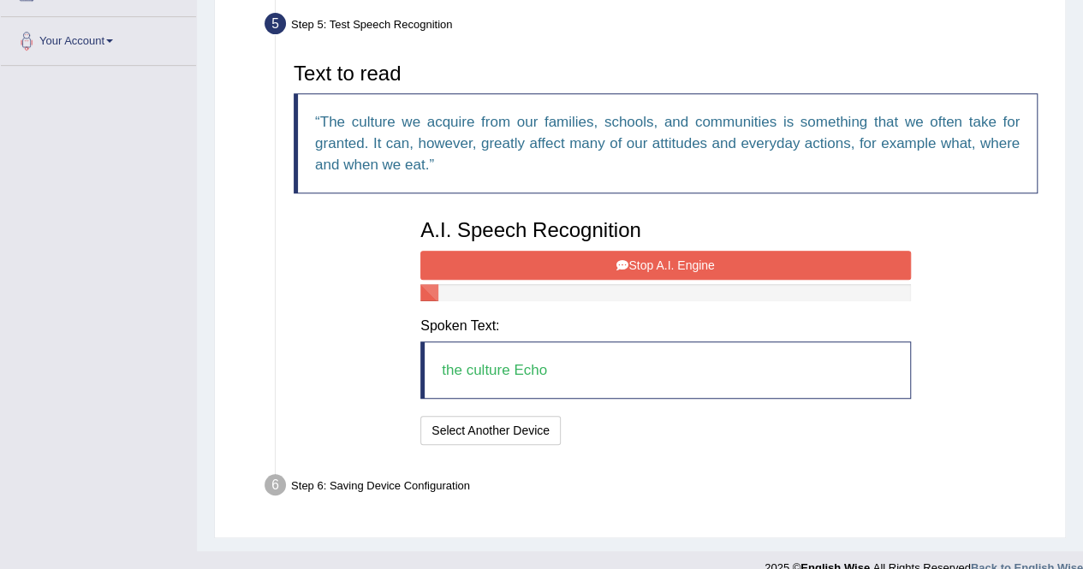
click at [535, 273] on button "Stop A.I. Engine" at bounding box center [665, 265] width 491 height 29
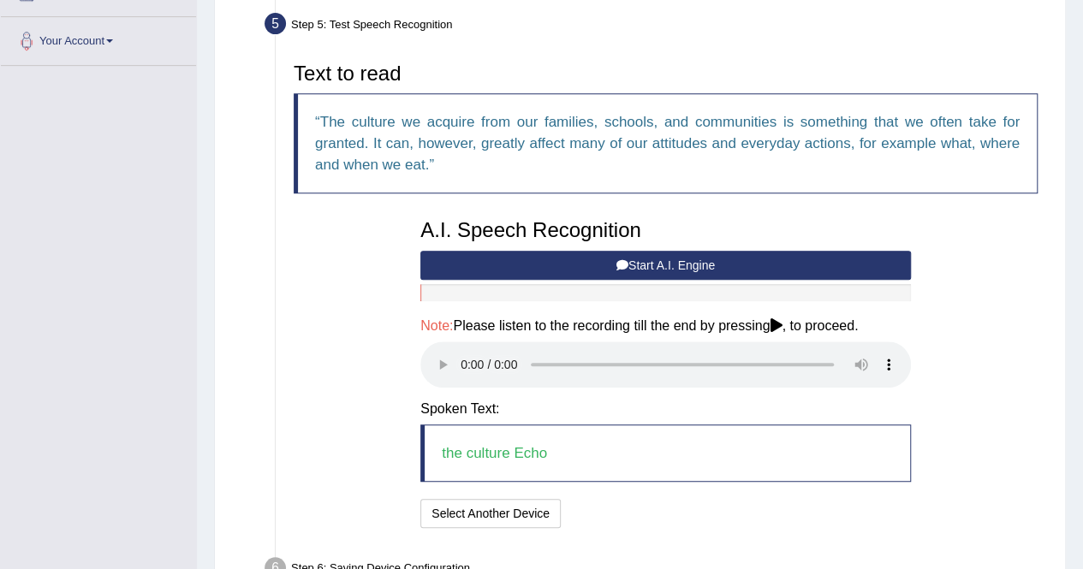
click at [562, 266] on button "Start A.I. Engine" at bounding box center [665, 265] width 491 height 29
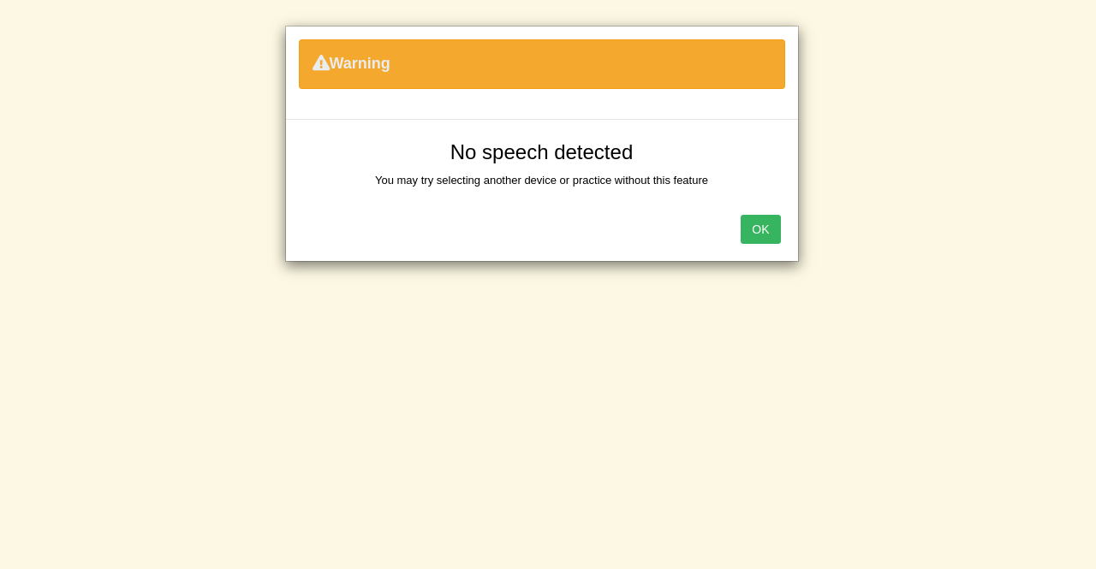
click at [773, 232] on button "OK" at bounding box center [760, 229] width 39 height 29
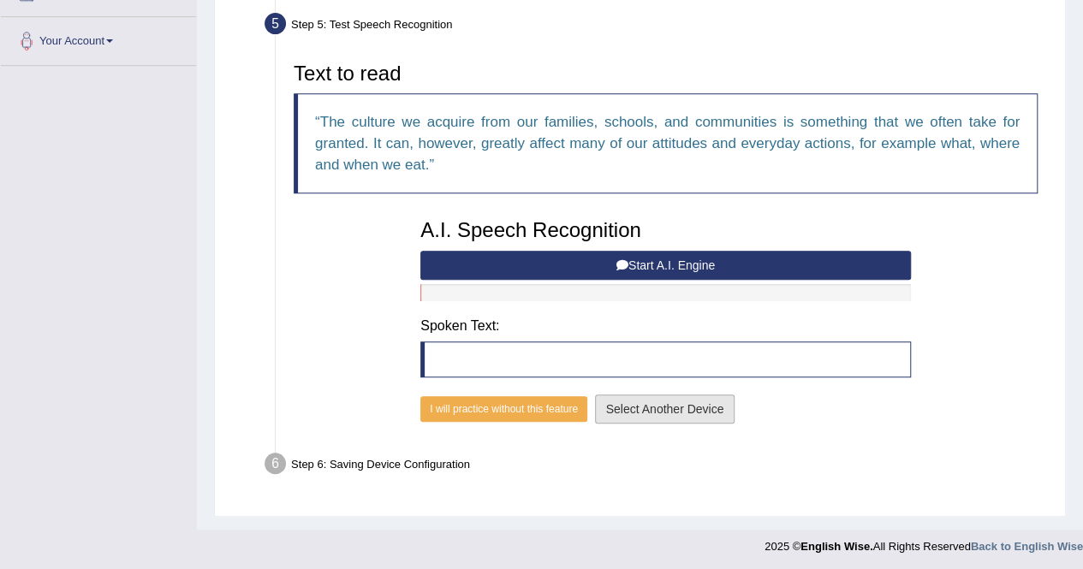
click at [637, 408] on button "Select Another Device" at bounding box center [665, 409] width 140 height 29
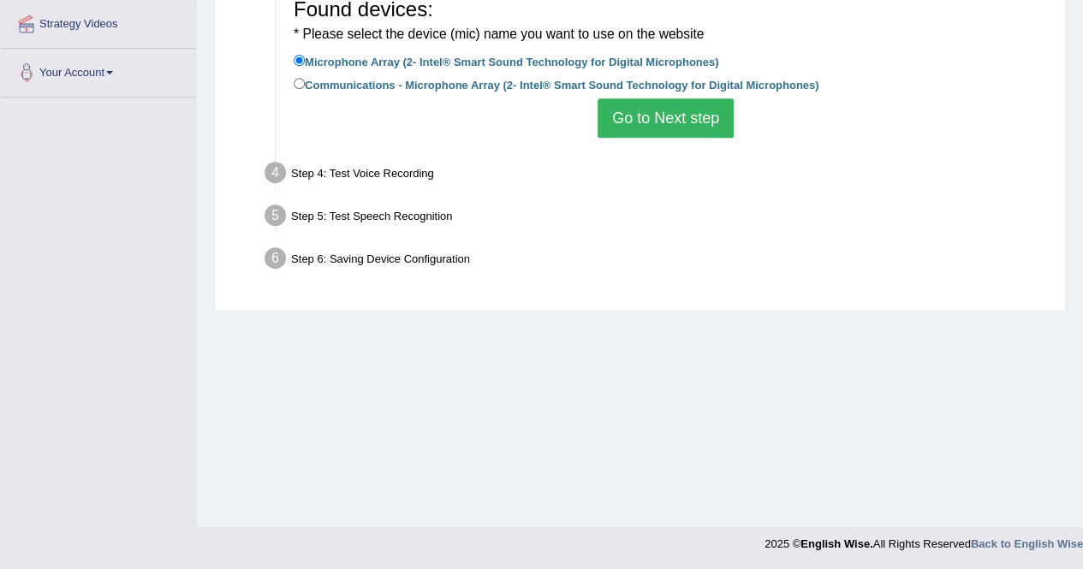
scroll to position [0, 0]
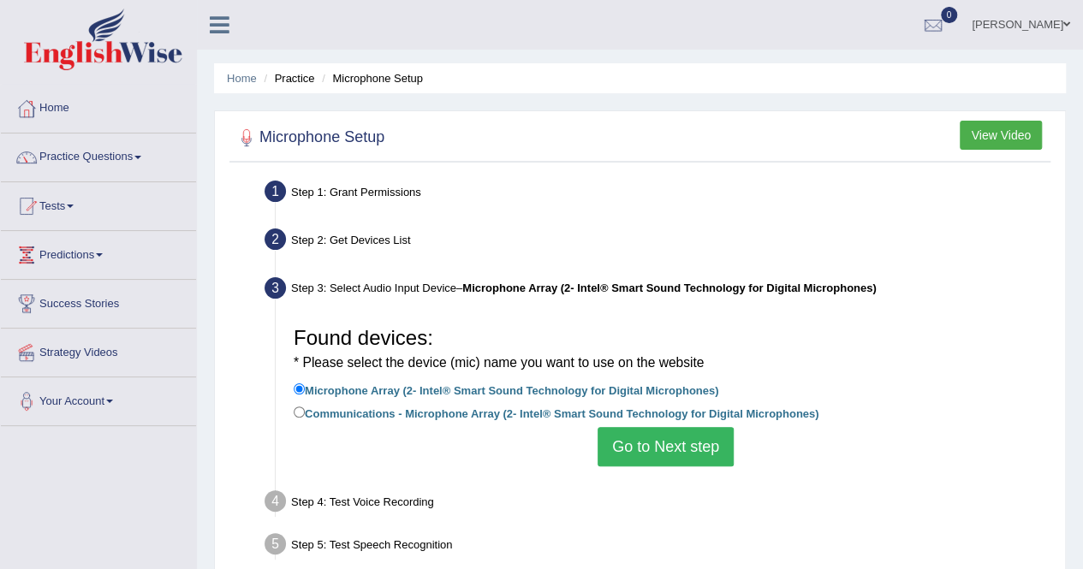
click at [626, 449] on button "Go to Next step" at bounding box center [666, 446] width 136 height 39
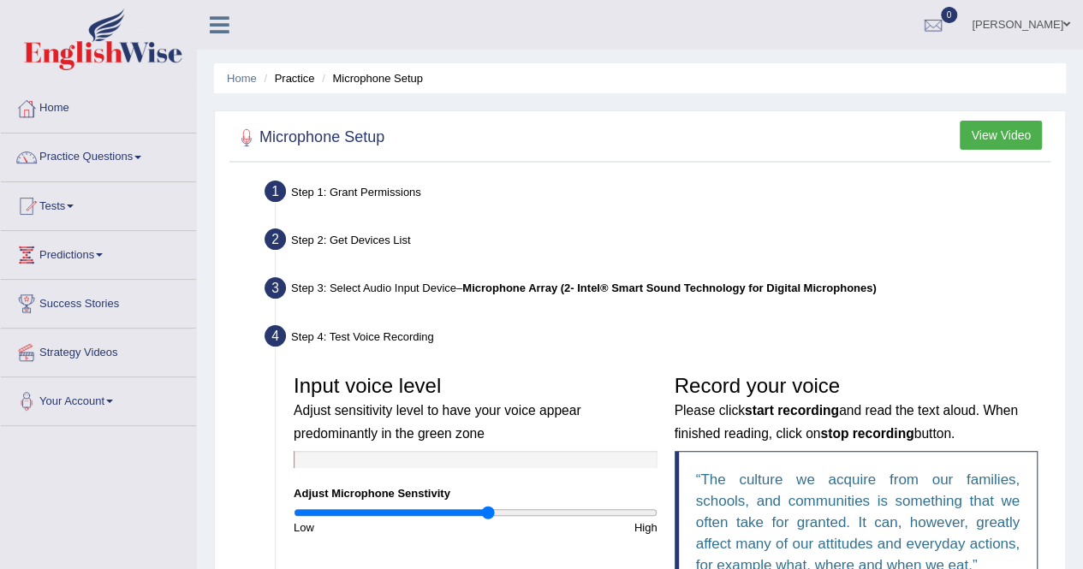
scroll to position [345, 0]
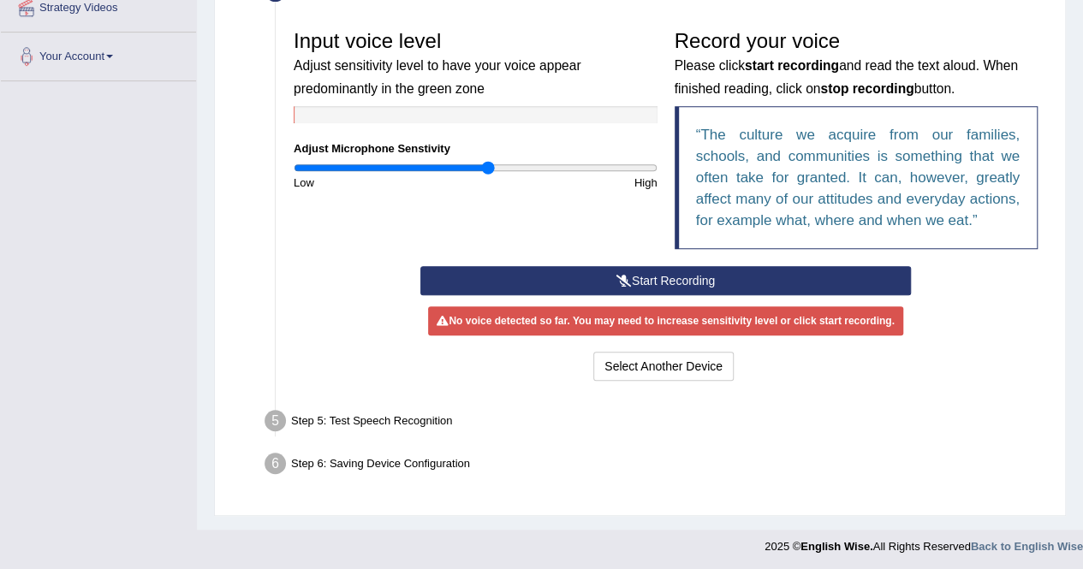
click at [662, 278] on button "Start Recording" at bounding box center [665, 280] width 491 height 29
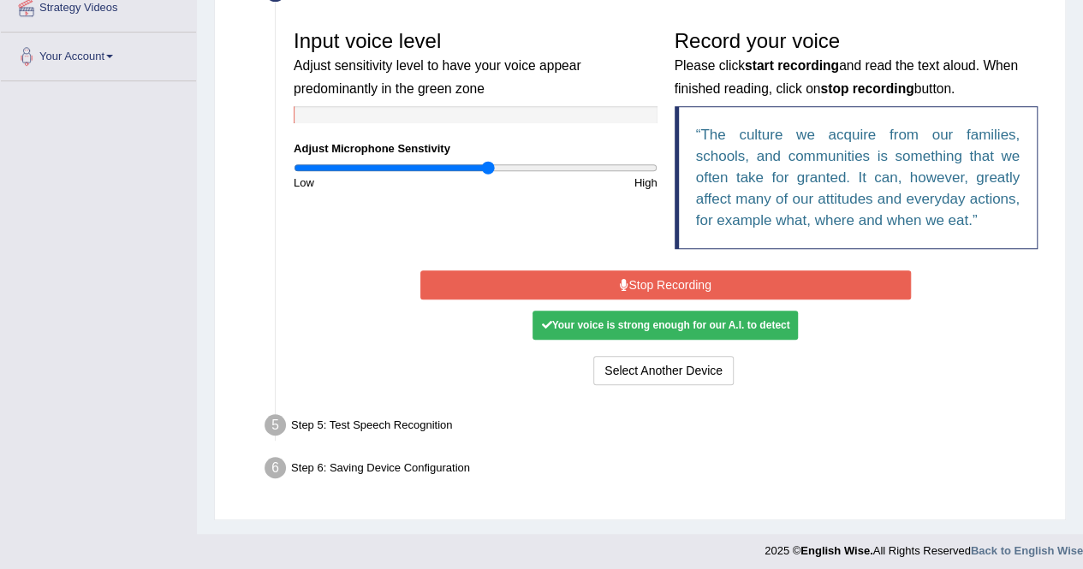
click at [662, 278] on button "Stop Recording" at bounding box center [665, 285] width 491 height 29
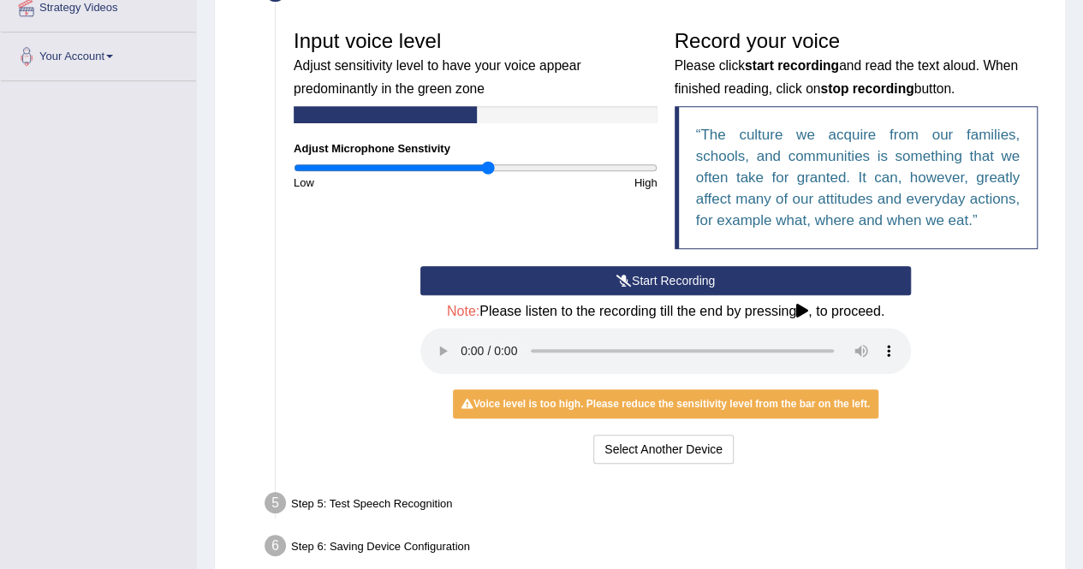
click at [624, 275] on icon at bounding box center [623, 281] width 15 height 12
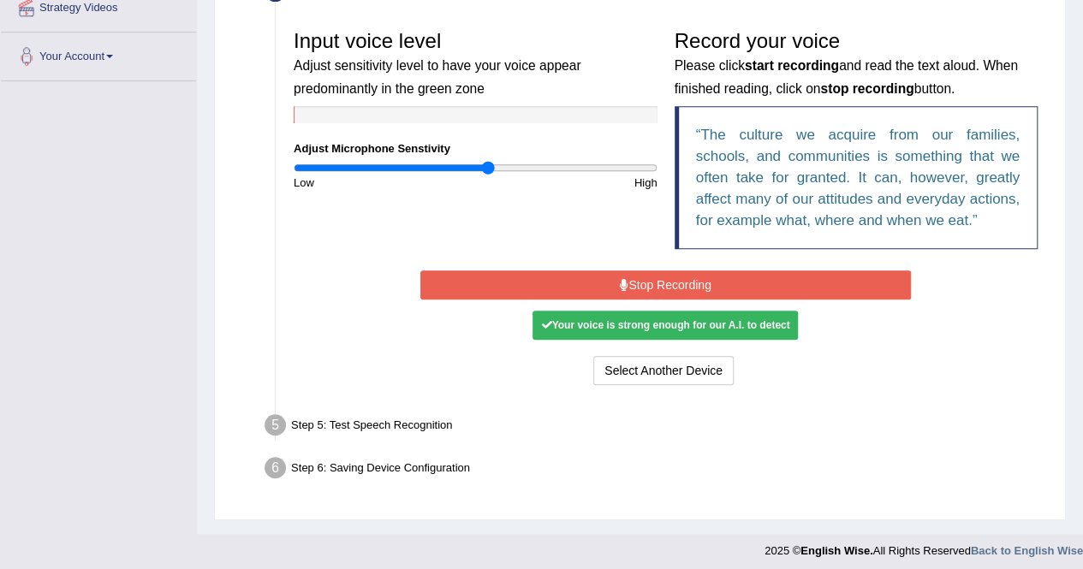
click at [629, 274] on button "Stop Recording" at bounding box center [665, 285] width 491 height 29
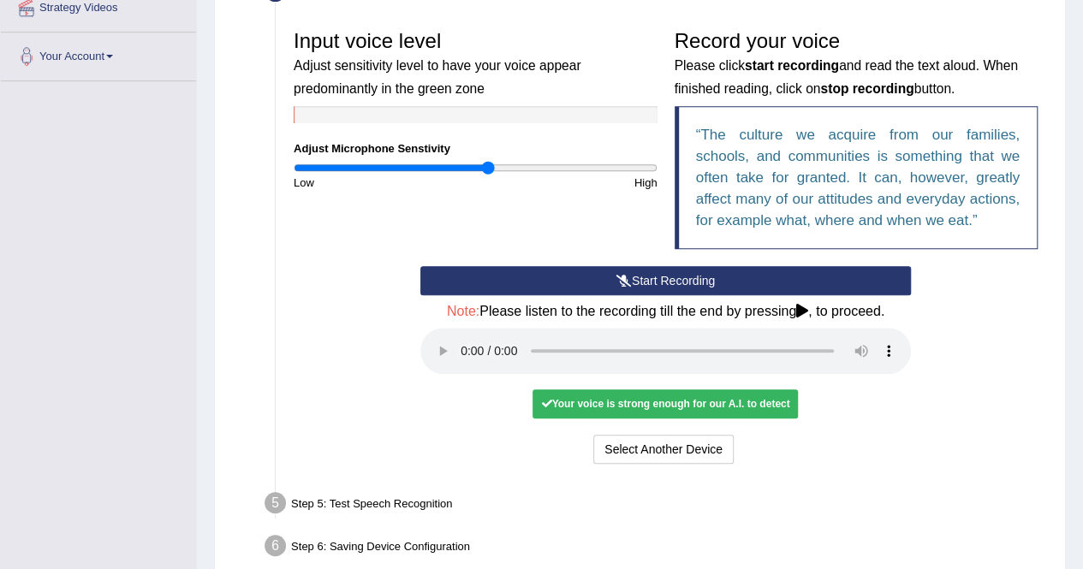
click at [690, 278] on button "Start Recording" at bounding box center [665, 280] width 491 height 29
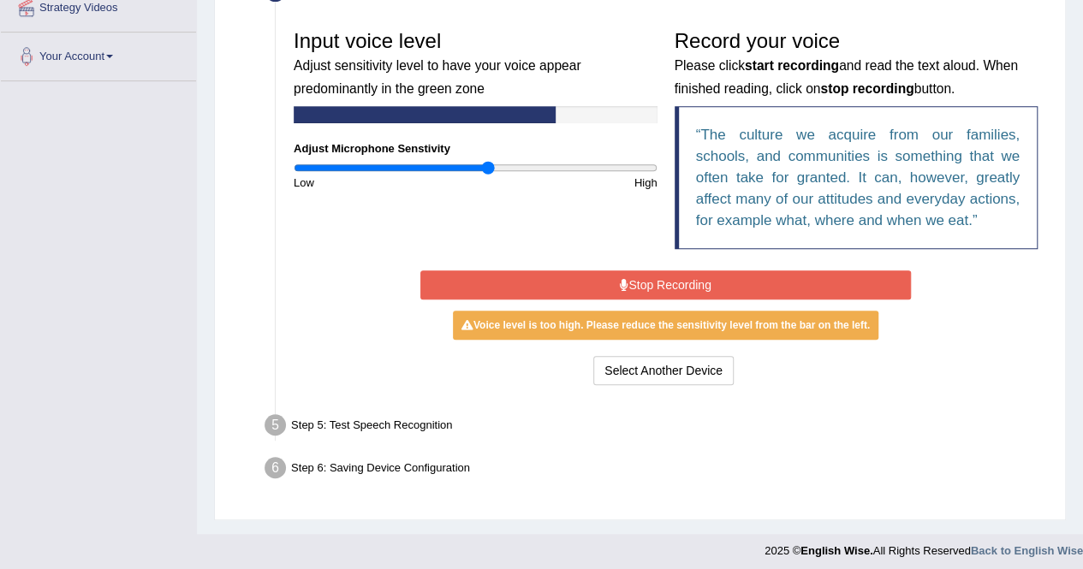
click at [690, 276] on button "Stop Recording" at bounding box center [665, 285] width 491 height 29
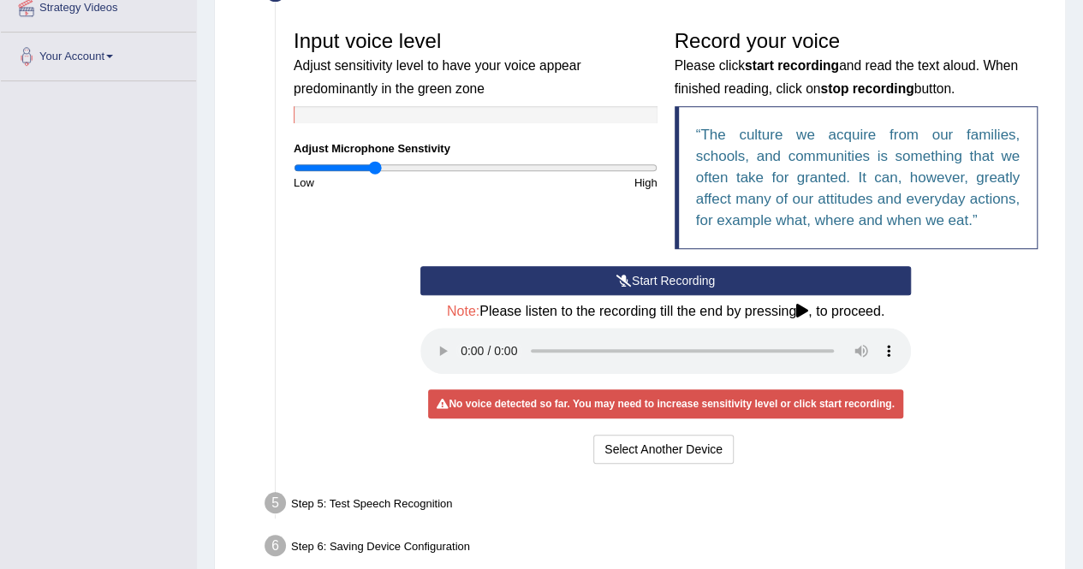
drag, startPoint x: 488, startPoint y: 165, endPoint x: 373, endPoint y: 174, distance: 115.0
click at [373, 174] on input "range" at bounding box center [476, 168] width 364 height 14
click at [580, 290] on button "Start Recording" at bounding box center [665, 280] width 491 height 29
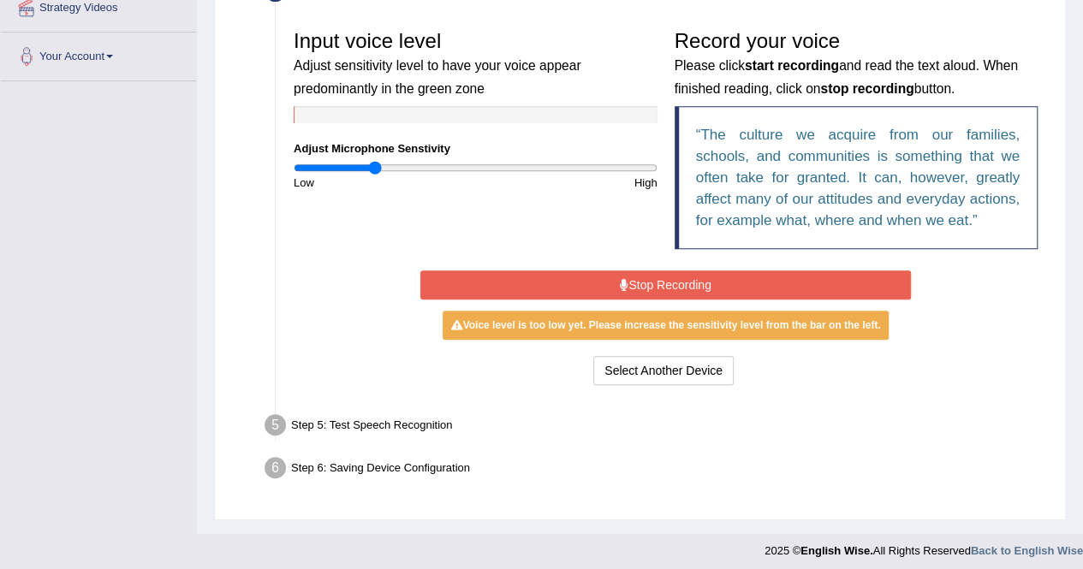
click at [586, 275] on button "Stop Recording" at bounding box center [665, 285] width 491 height 29
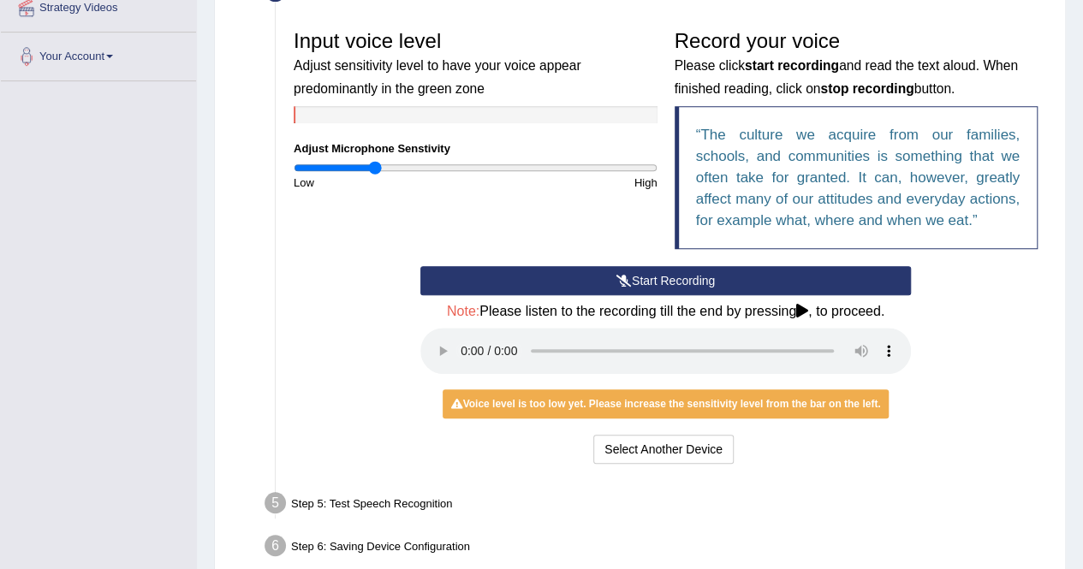
click at [699, 275] on button "Start Recording" at bounding box center [665, 280] width 491 height 29
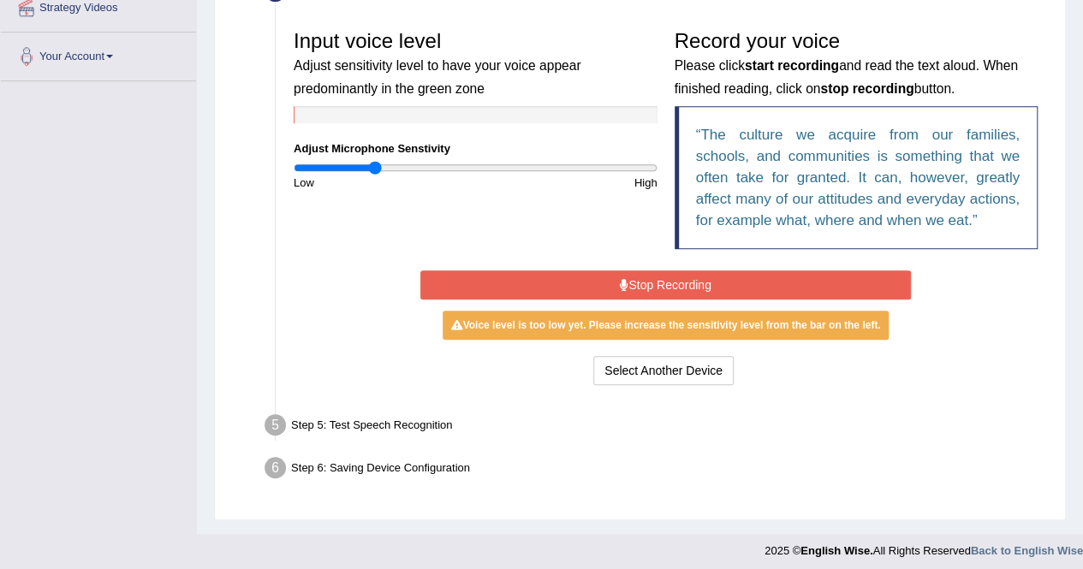
click at [699, 275] on button "Stop Recording" at bounding box center [665, 285] width 491 height 29
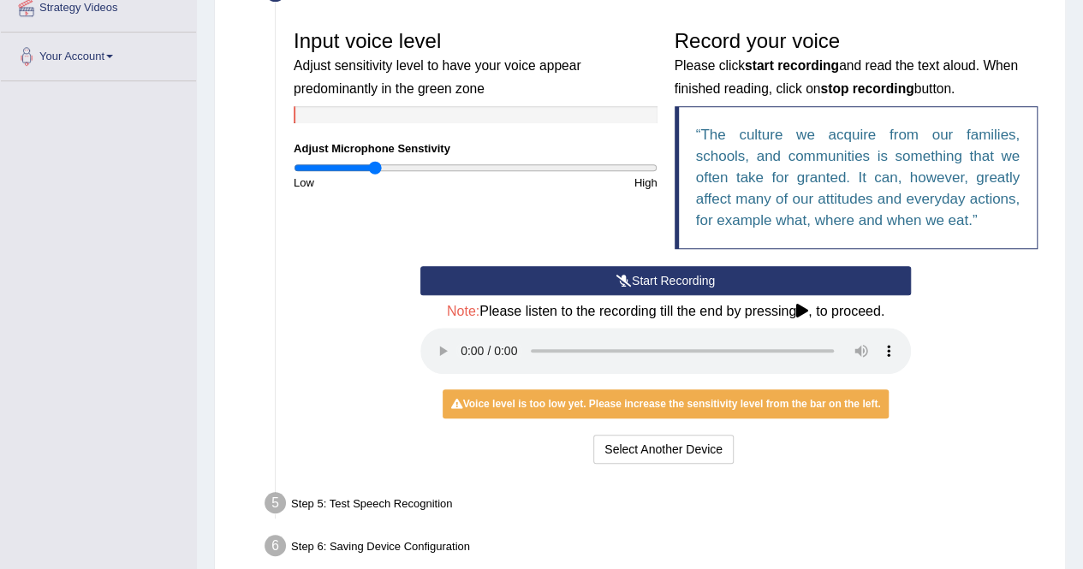
click at [699, 275] on button "Start Recording" at bounding box center [665, 280] width 491 height 29
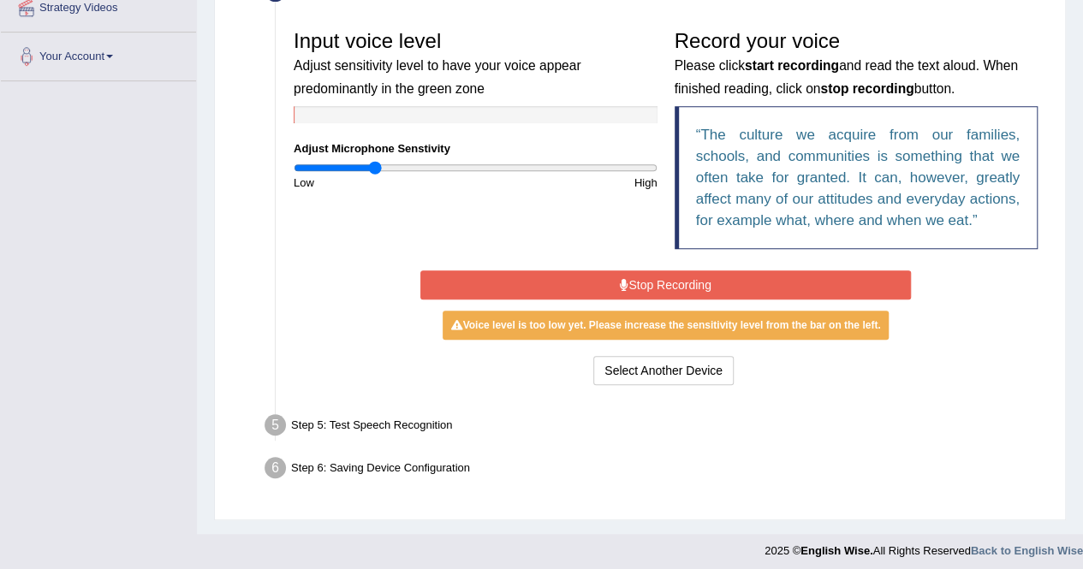
click at [699, 275] on button "Stop Recording" at bounding box center [665, 285] width 491 height 29
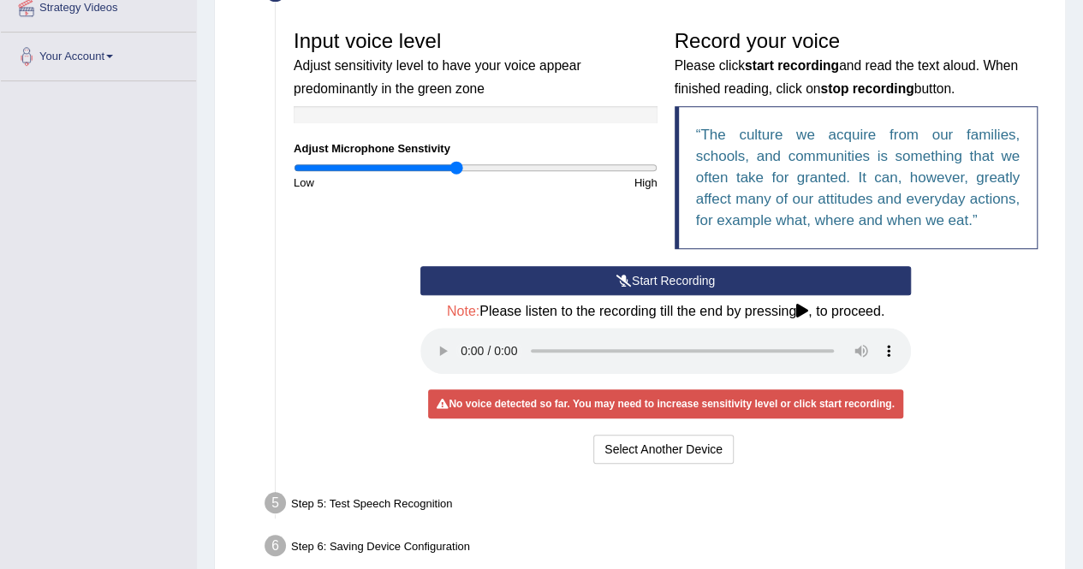
drag, startPoint x: 370, startPoint y: 164, endPoint x: 457, endPoint y: 181, distance: 89.2
click at [457, 175] on input "range" at bounding box center [476, 168] width 364 height 14
drag, startPoint x: 452, startPoint y: 165, endPoint x: 447, endPoint y: 211, distance: 46.5
type input "0.86"
click at [447, 175] on input "range" at bounding box center [476, 168] width 364 height 14
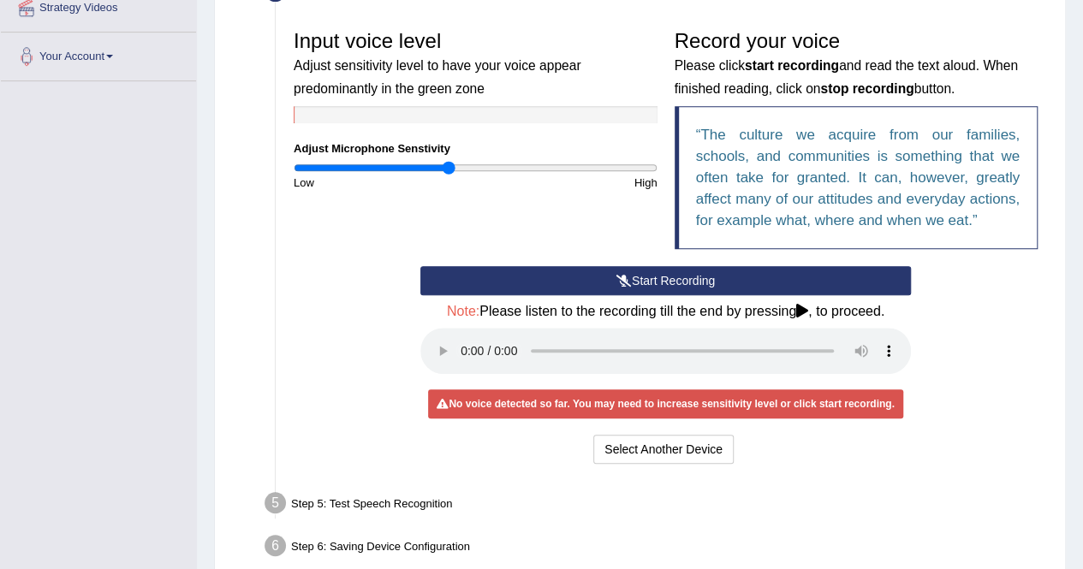
click at [731, 285] on button "Start Recording" at bounding box center [665, 280] width 491 height 29
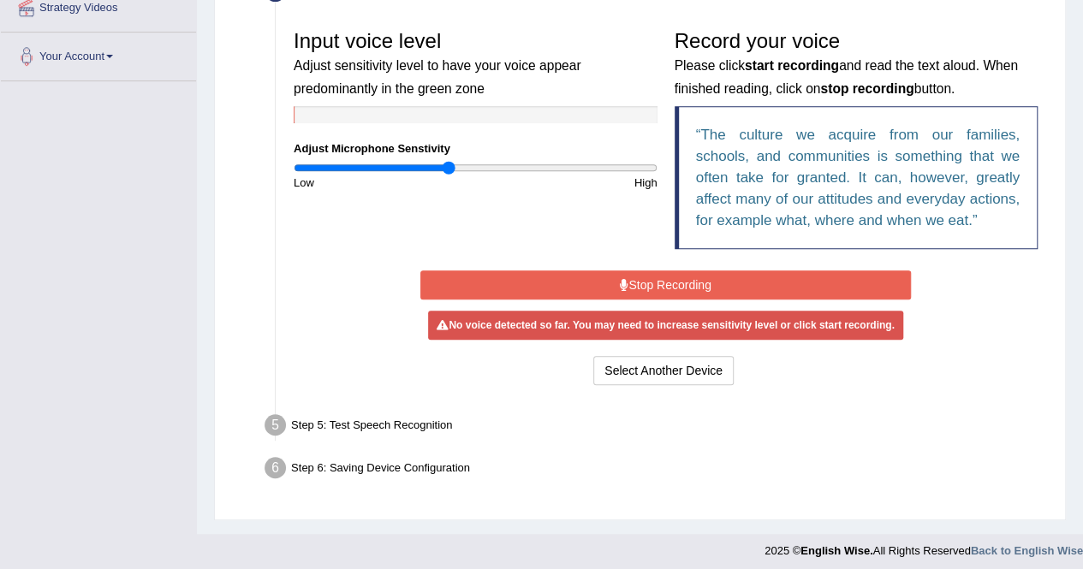
click at [622, 279] on icon at bounding box center [624, 285] width 9 height 12
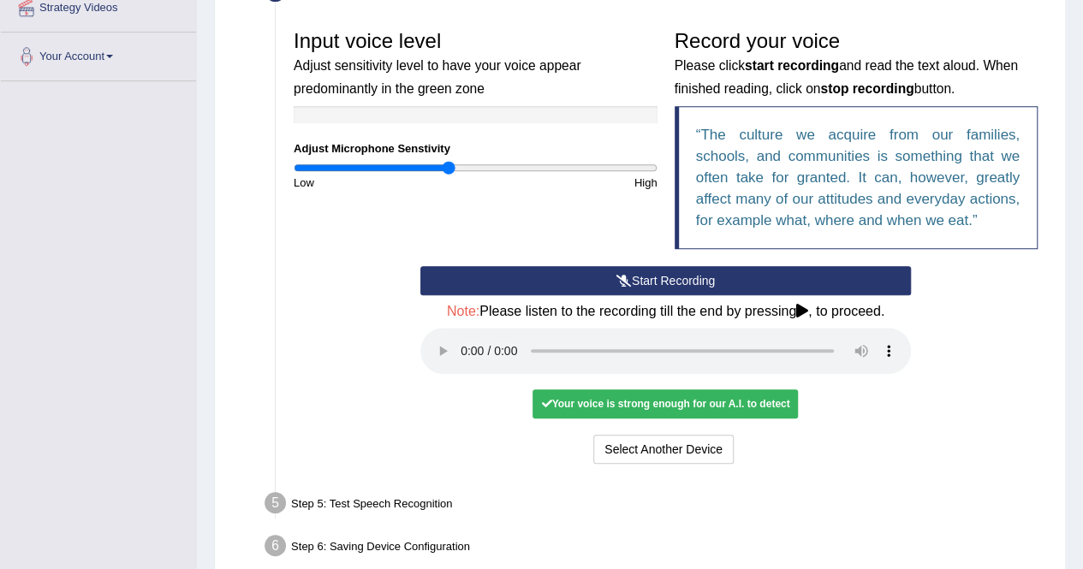
click at [714, 280] on button "Start Recording" at bounding box center [665, 280] width 491 height 29
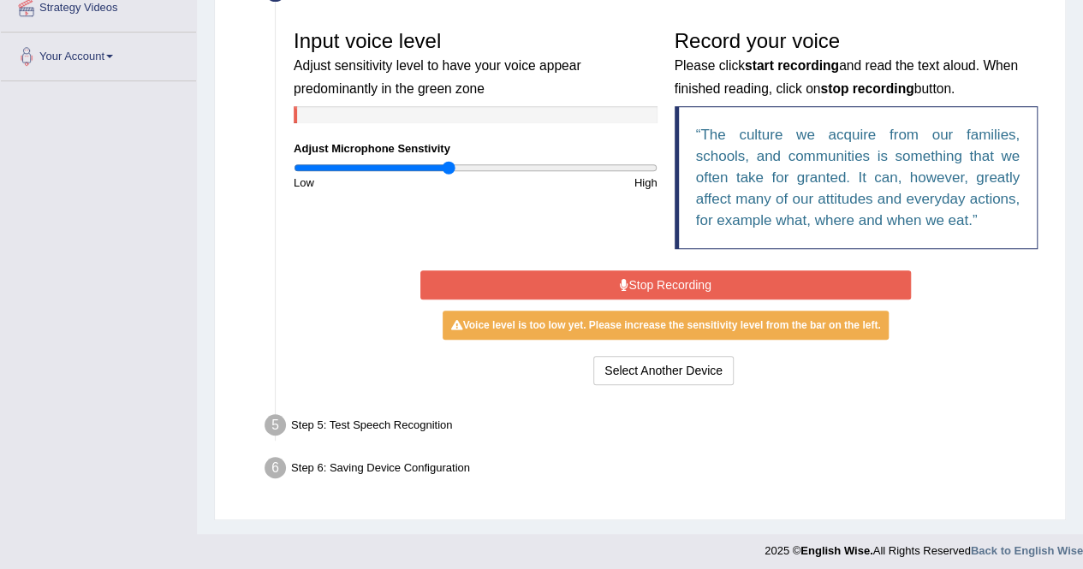
click at [711, 283] on button "Stop Recording" at bounding box center [665, 285] width 491 height 29
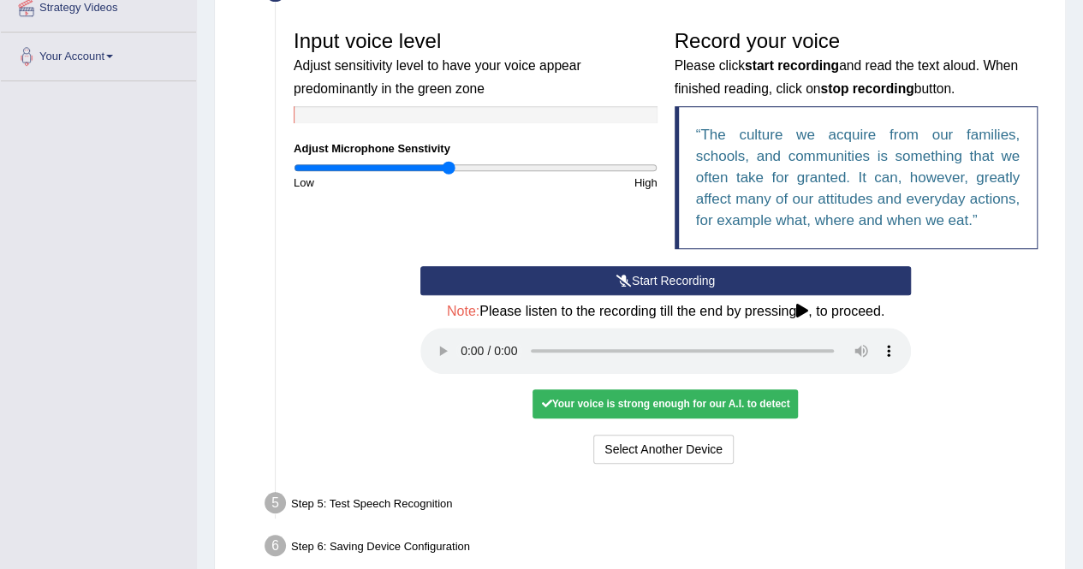
click at [709, 284] on button "Start Recording" at bounding box center [665, 280] width 491 height 29
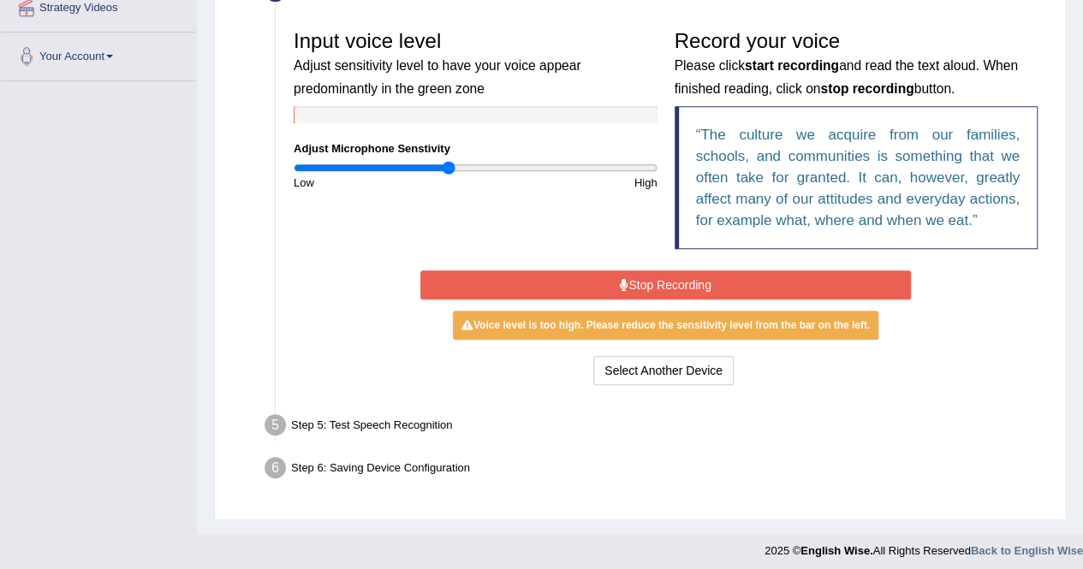
click at [720, 280] on button "Stop Recording" at bounding box center [665, 285] width 491 height 29
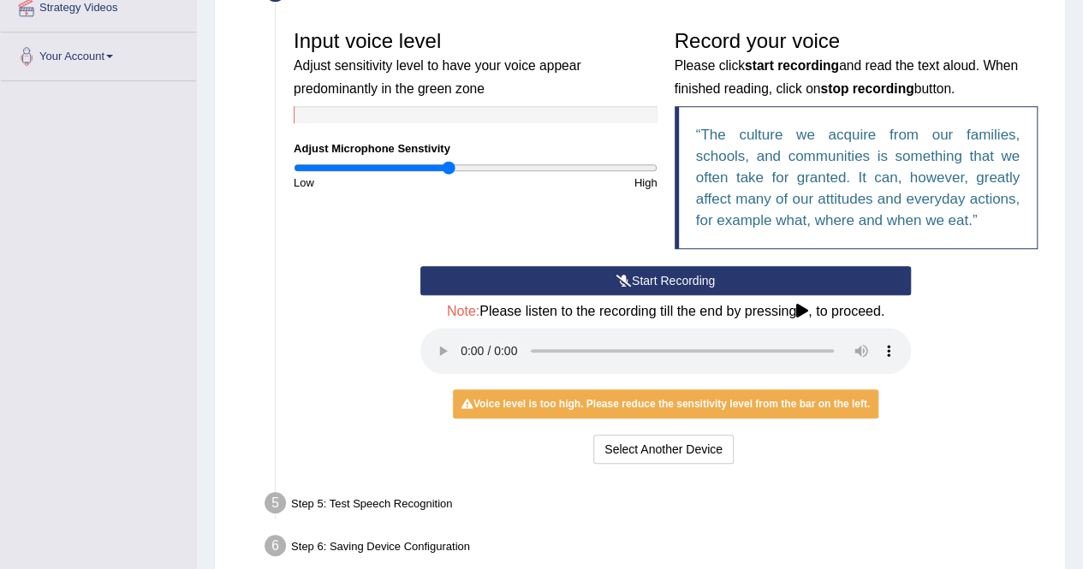
click at [647, 273] on button "Start Recording" at bounding box center [665, 280] width 491 height 29
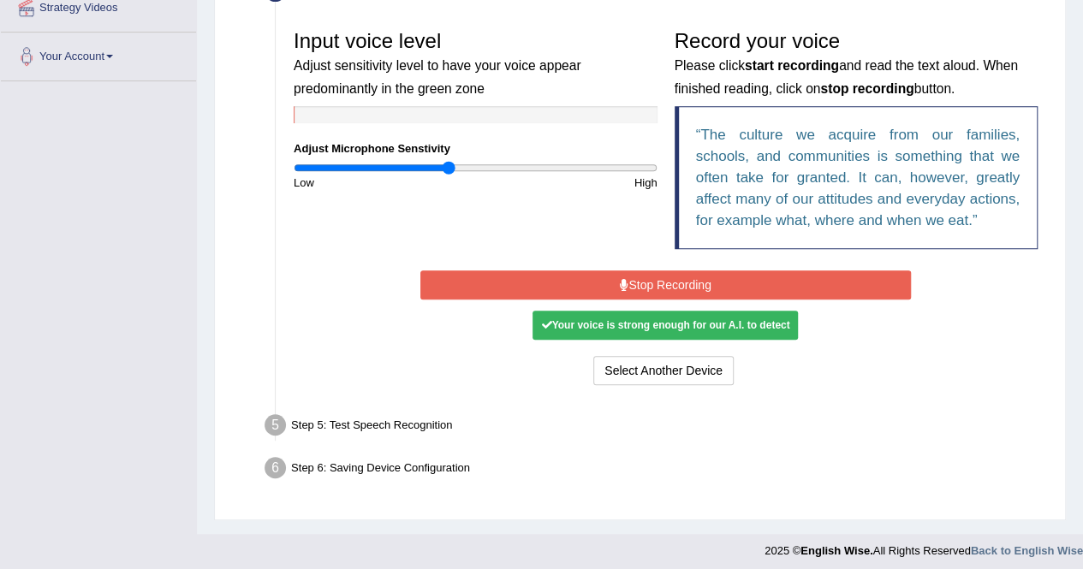
click at [650, 279] on button "Stop Recording" at bounding box center [665, 285] width 491 height 29
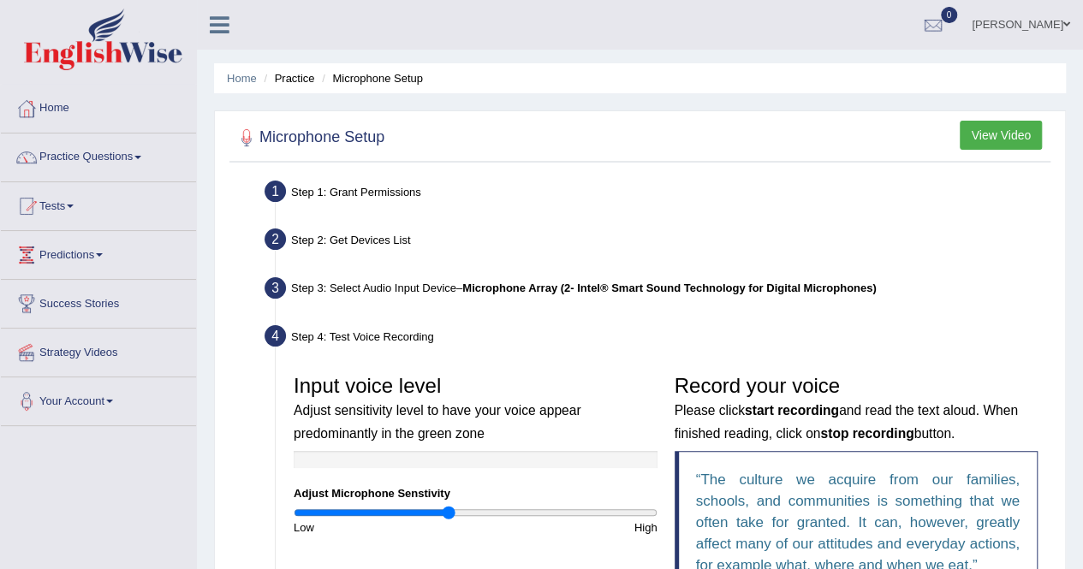
scroll to position [428, 0]
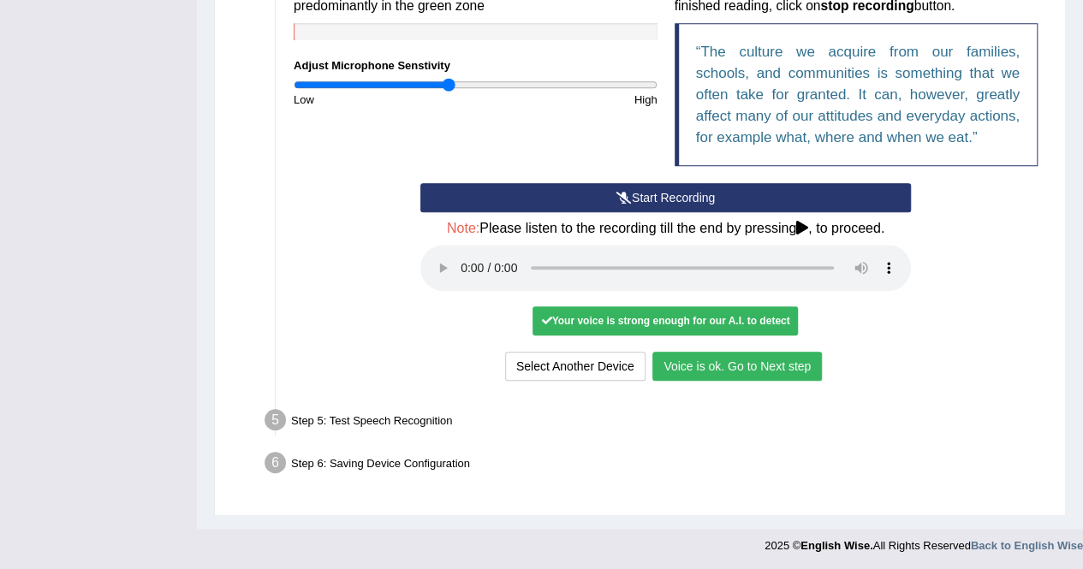
click at [735, 366] on button "Voice is ok. Go to Next step" at bounding box center [737, 366] width 170 height 29
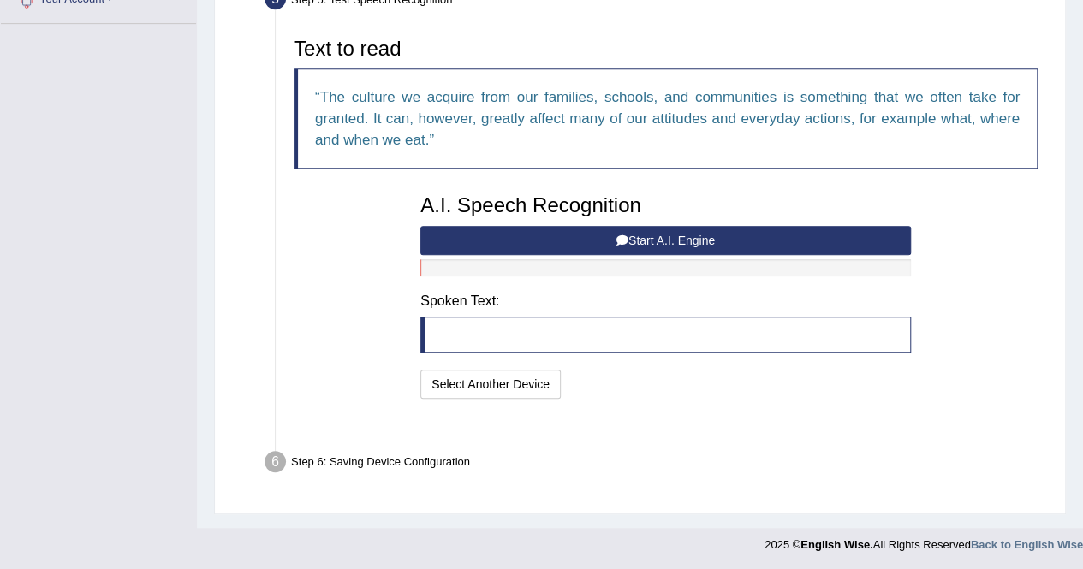
scroll to position [360, 0]
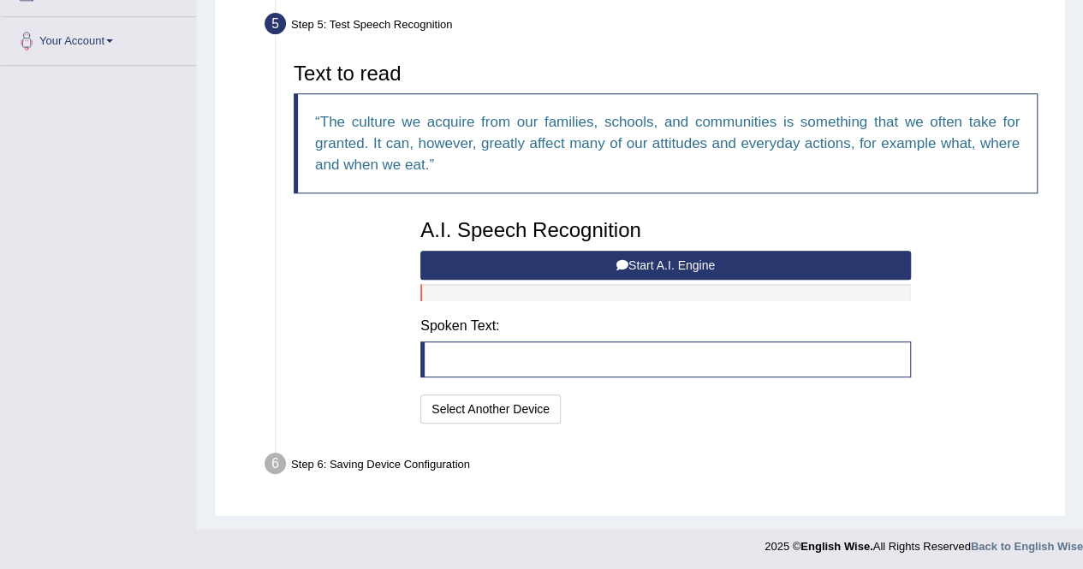
drag, startPoint x: 612, startPoint y: 259, endPoint x: 606, endPoint y: 253, distance: 9.1
click at [608, 256] on button "Start A.I. Engine" at bounding box center [665, 265] width 491 height 29
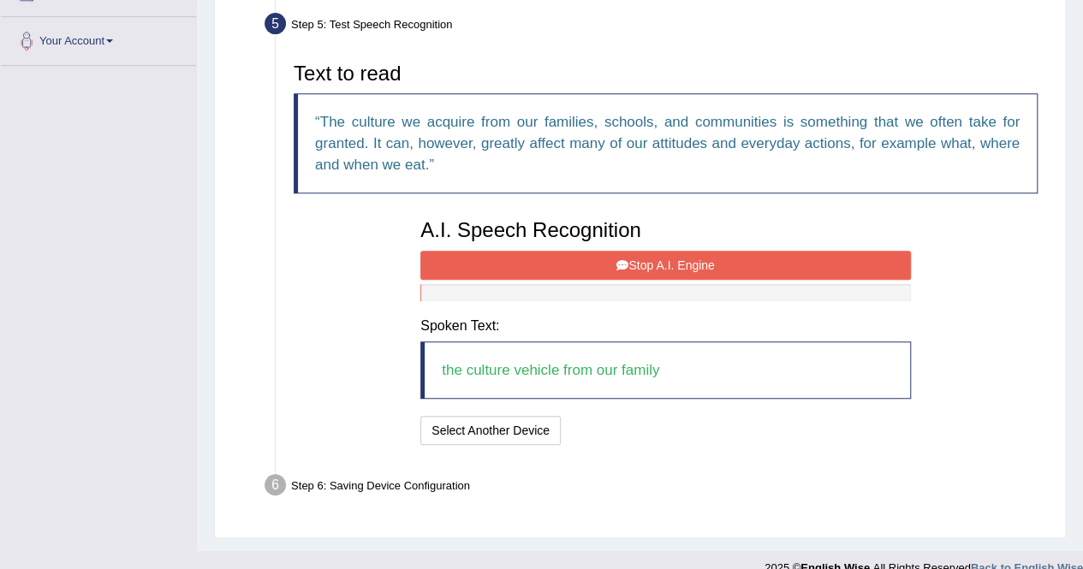
click at [658, 258] on button "Stop A.I. Engine" at bounding box center [665, 265] width 491 height 29
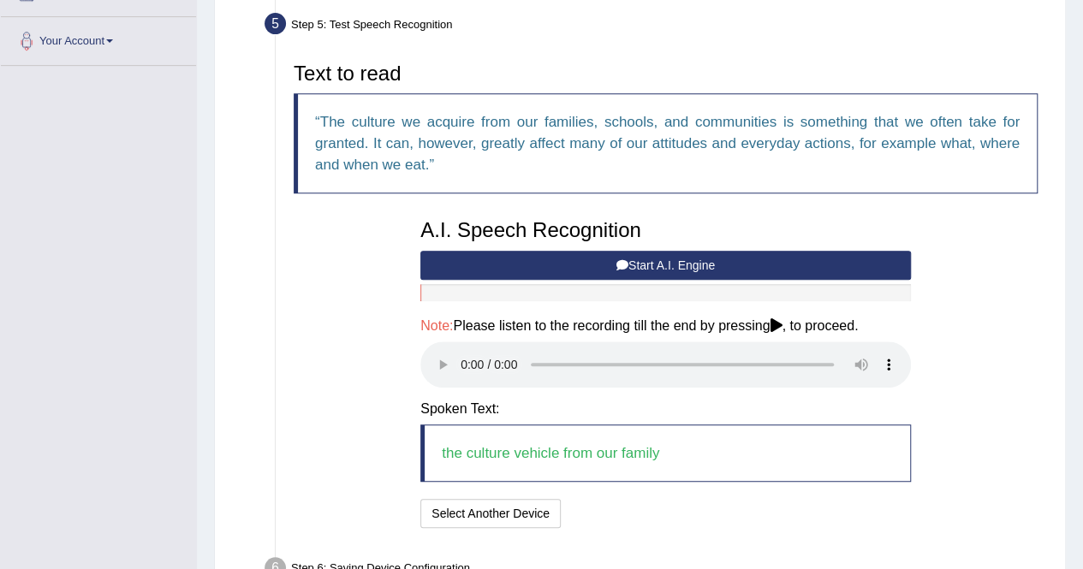
click at [619, 255] on button "Start A.I. Engine" at bounding box center [665, 265] width 491 height 29
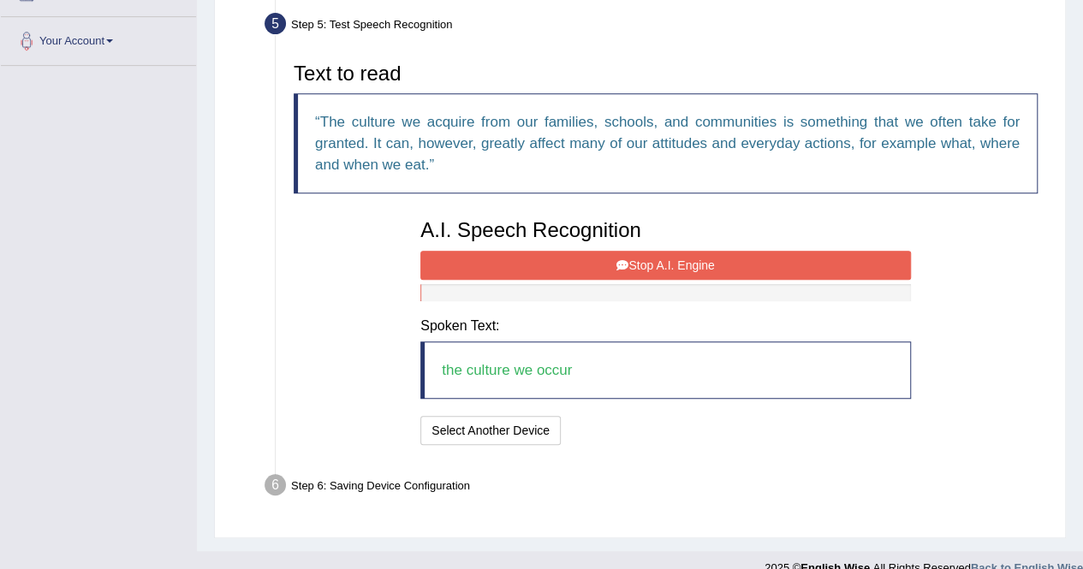
click at [557, 265] on button "Stop A.I. Engine" at bounding box center [665, 265] width 491 height 29
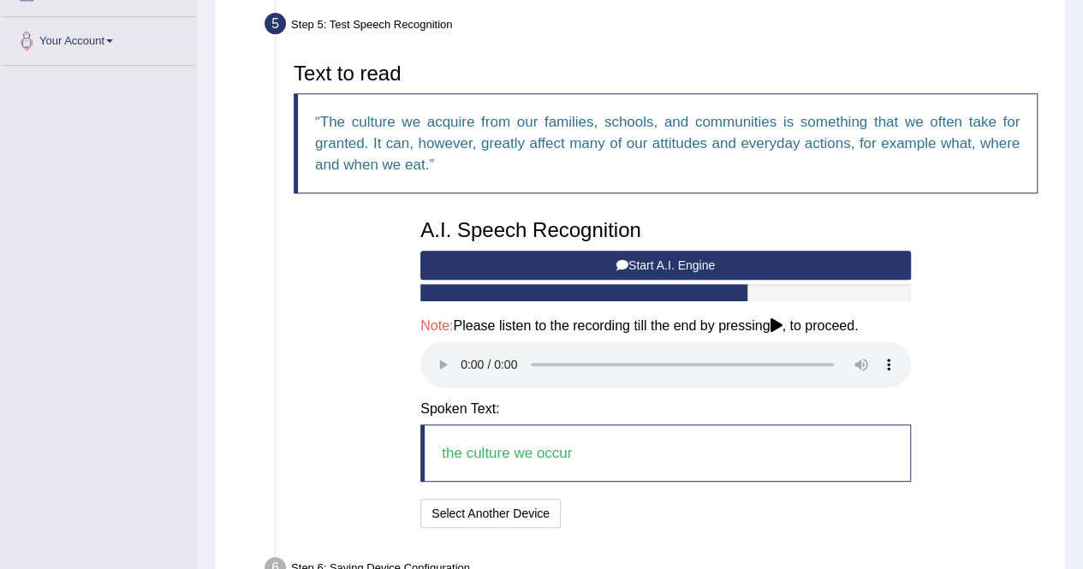
click at [558, 256] on button "Start A.I. Engine" at bounding box center [665, 265] width 491 height 29
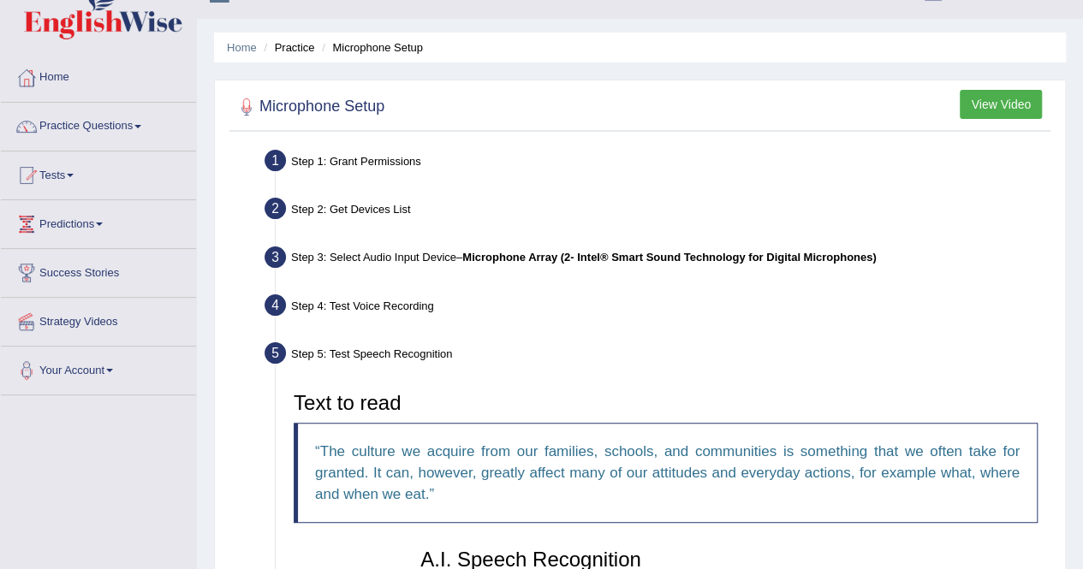
scroll to position [529, 0]
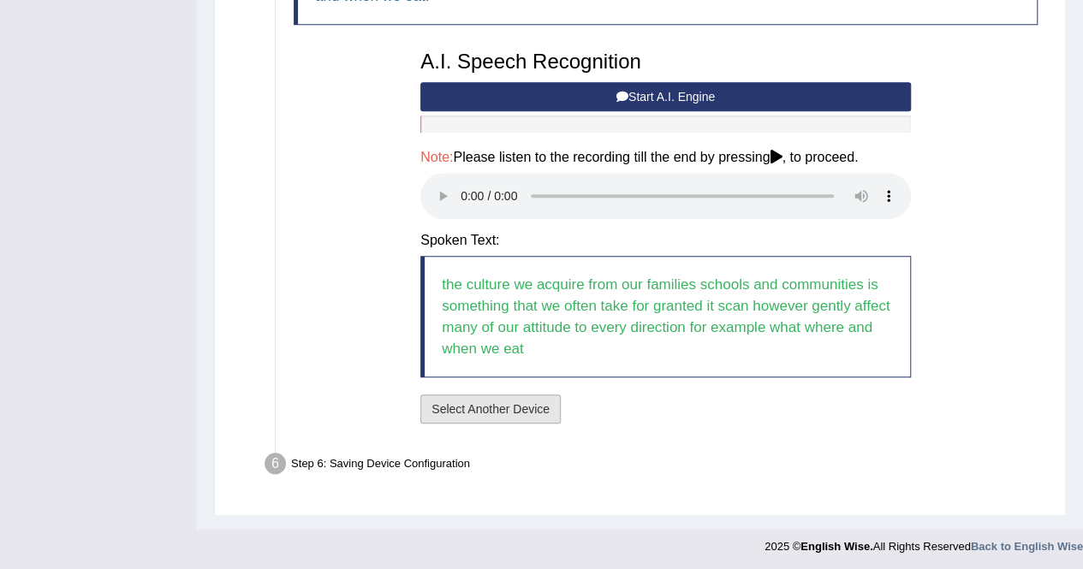
click at [488, 408] on button "Select Another Device" at bounding box center [490, 409] width 140 height 29
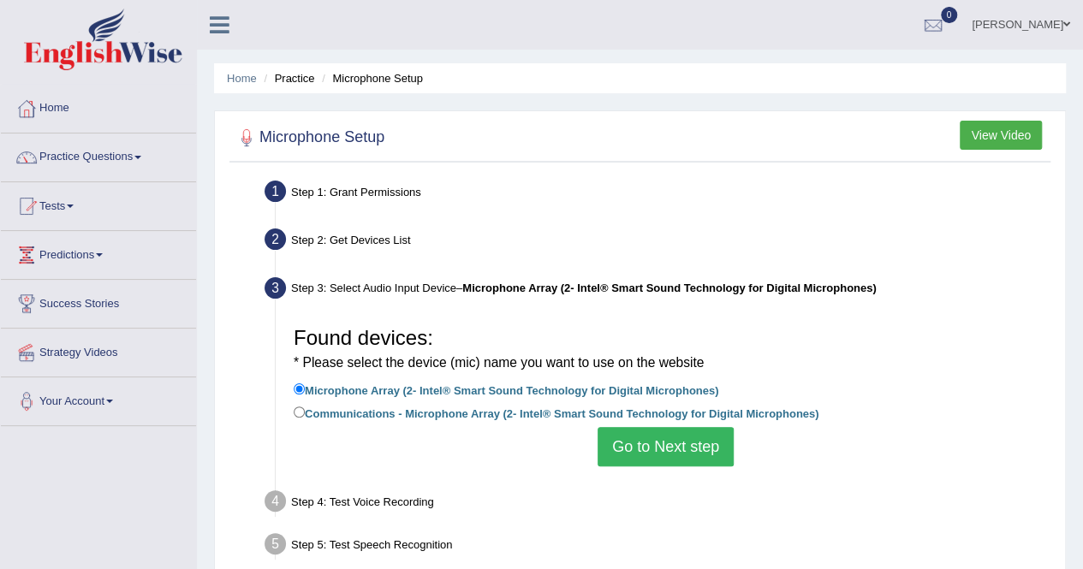
scroll to position [329, 0]
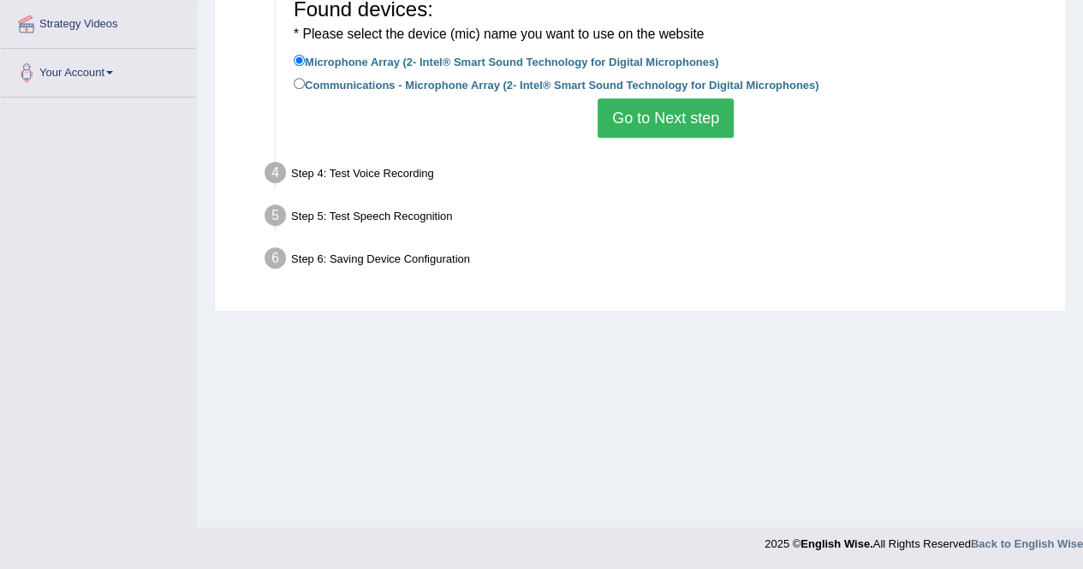
click at [686, 121] on button "Go to Next step" at bounding box center [666, 117] width 136 height 39
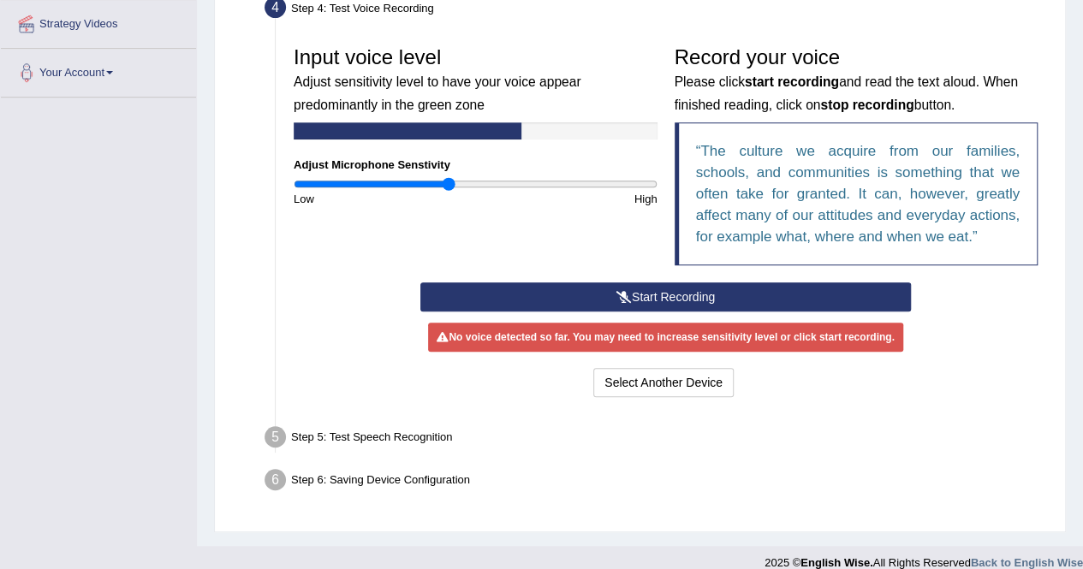
click at [604, 286] on button "Start Recording" at bounding box center [665, 297] width 491 height 29
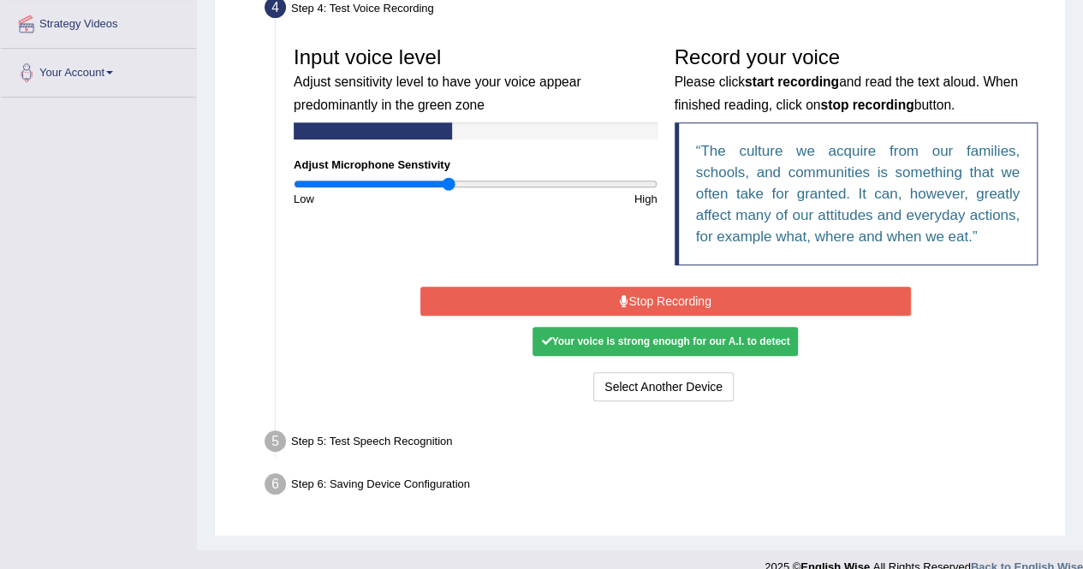
click at [707, 290] on button "Stop Recording" at bounding box center [665, 301] width 491 height 29
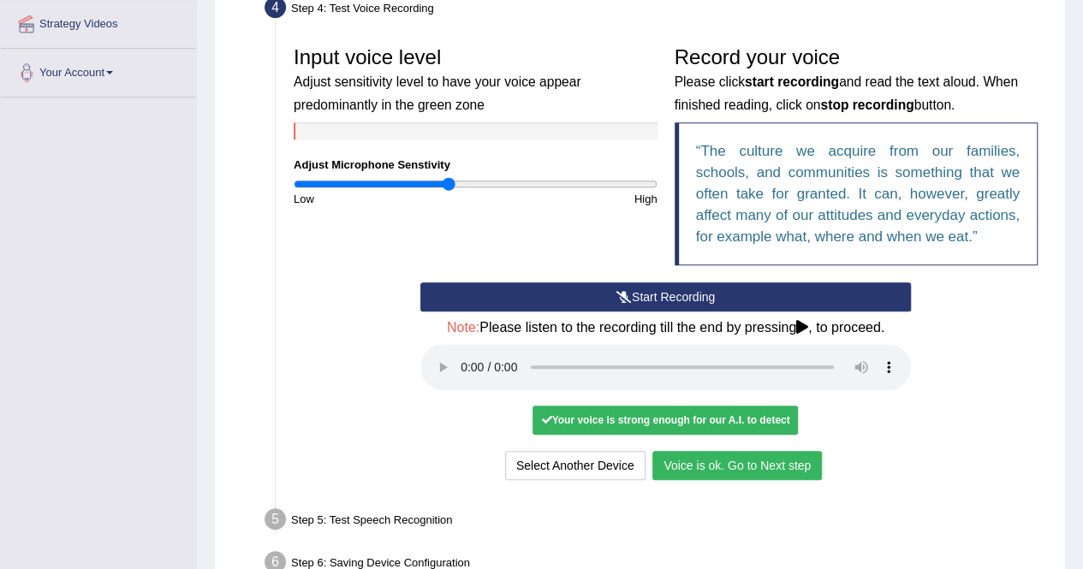
click at [740, 458] on button "Voice is ok. Go to Next step" at bounding box center [737, 465] width 170 height 29
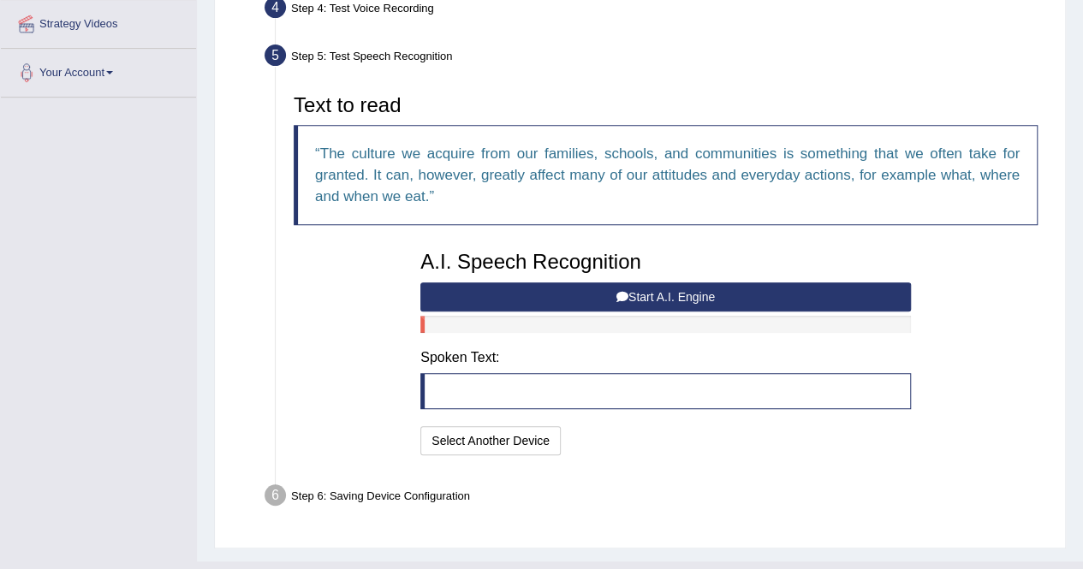
click at [670, 292] on button "Start A.I. Engine" at bounding box center [665, 297] width 491 height 29
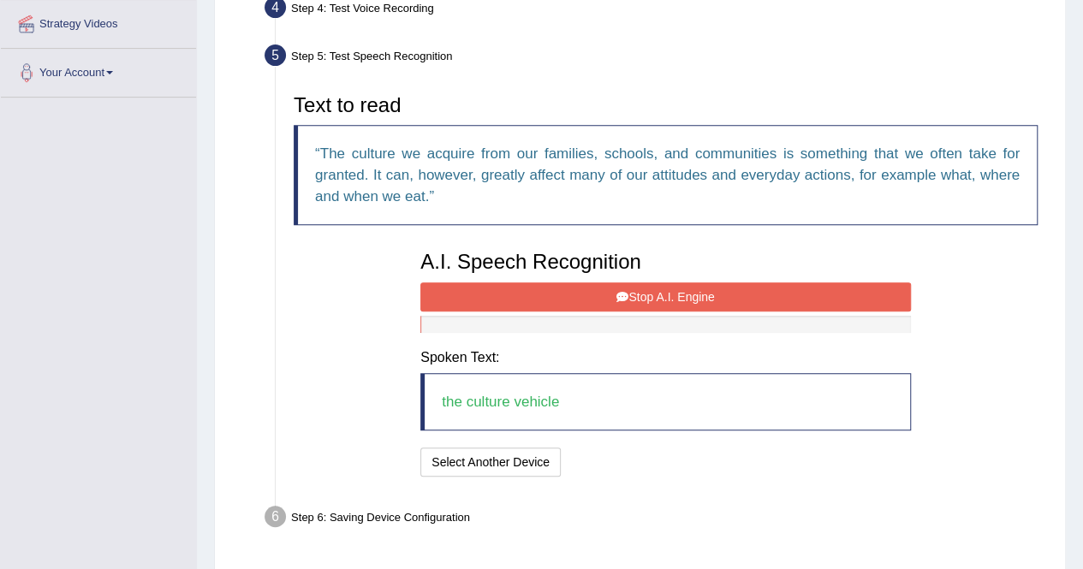
click at [591, 296] on button "Stop A.I. Engine" at bounding box center [665, 297] width 491 height 29
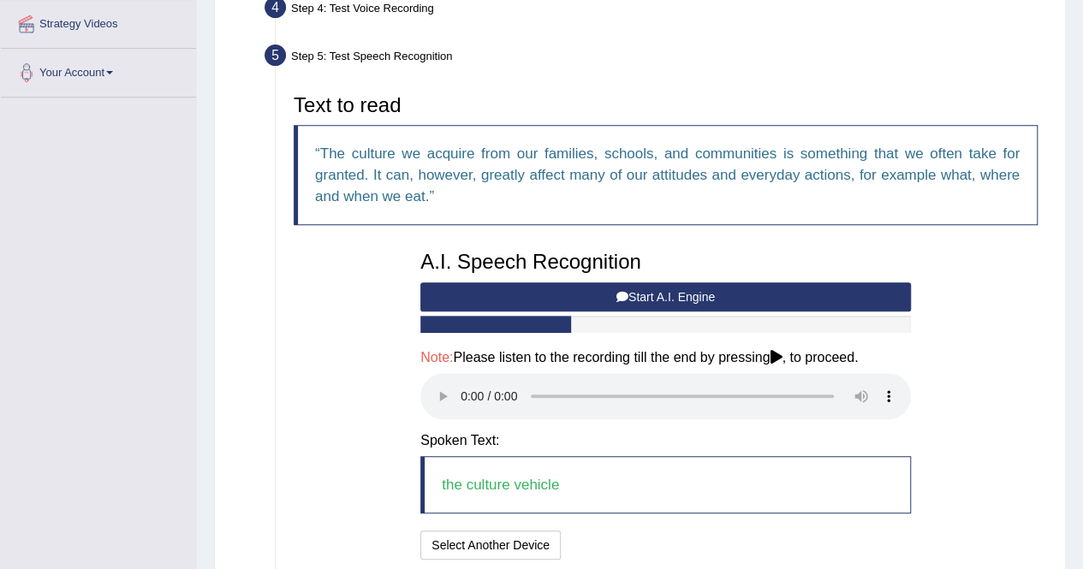
click at [640, 299] on button "Start A.I. Engine" at bounding box center [665, 297] width 491 height 29
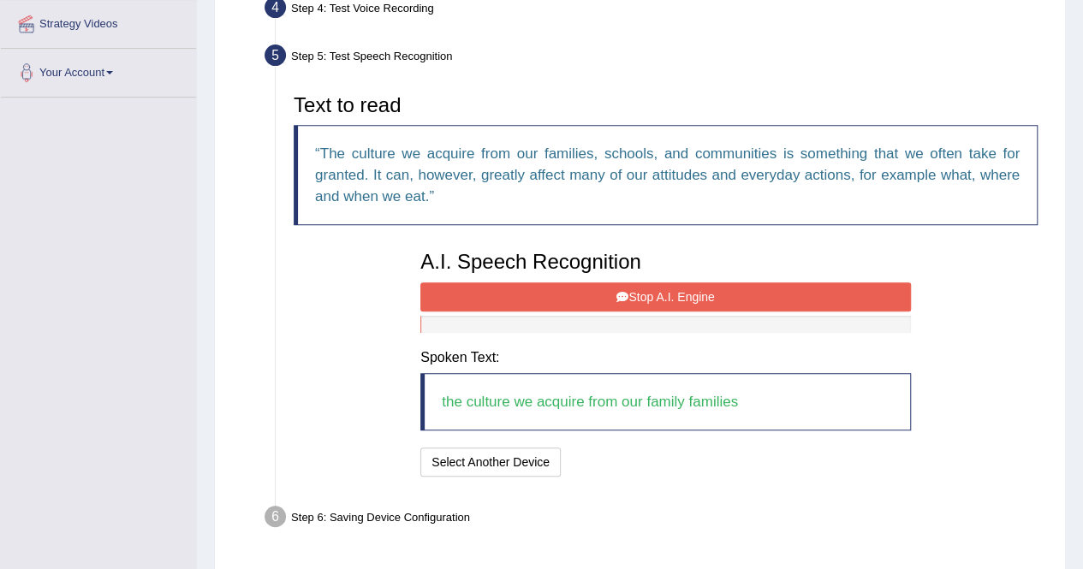
click at [616, 314] on div "A.I. Speech Recognition Start A.I. Engine Stop A.I. Engine Note: Please listen …" at bounding box center [666, 361] width 508 height 239
click at [620, 301] on button "Stop A.I. Engine" at bounding box center [665, 297] width 491 height 29
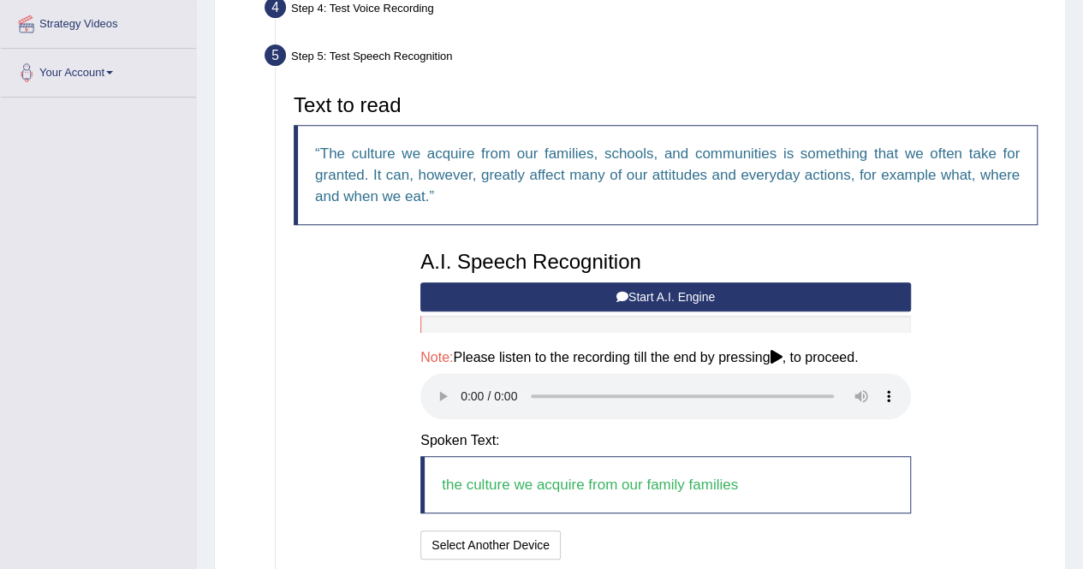
click at [565, 292] on button "Start A.I. Engine" at bounding box center [665, 297] width 491 height 29
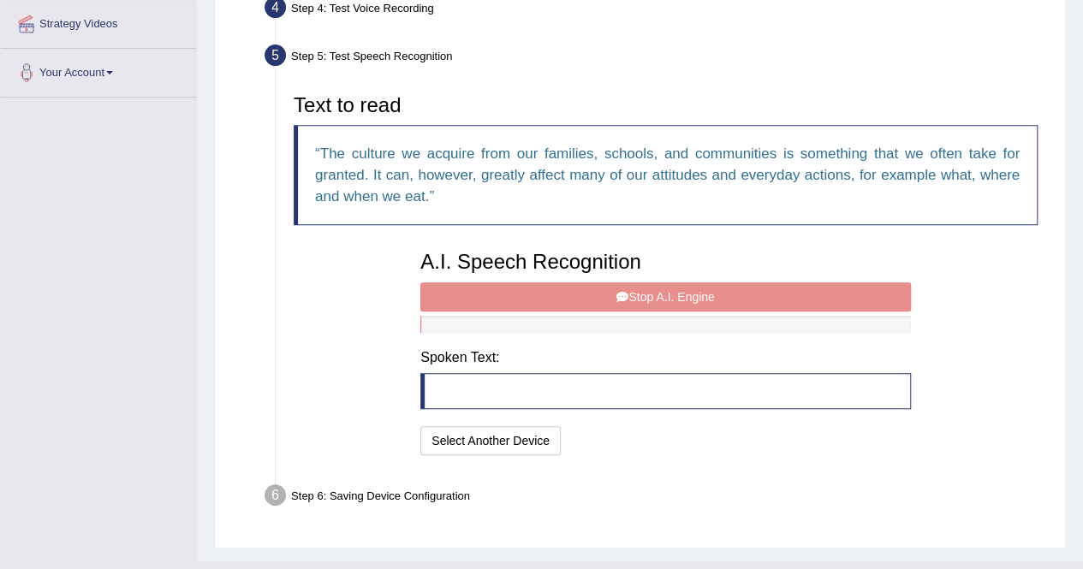
click at [644, 299] on div "A.I. Speech Recognition Start A.I. Engine Stop A.I. Engine Note: Please listen …" at bounding box center [666, 350] width 508 height 217
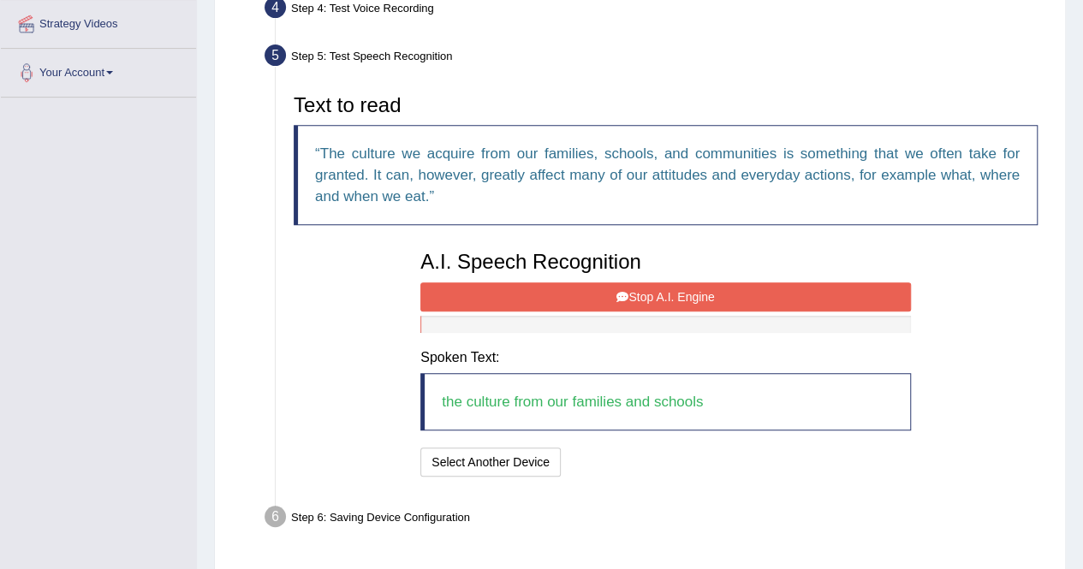
click at [627, 295] on button "Stop A.I. Engine" at bounding box center [665, 297] width 491 height 29
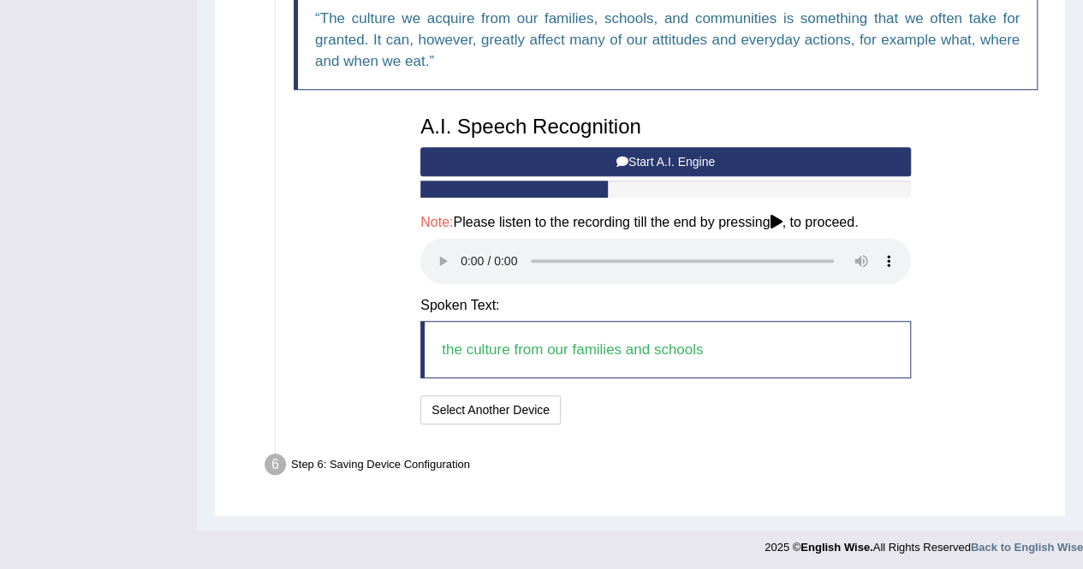
click at [669, 160] on button "Start A.I. Engine" at bounding box center [665, 161] width 491 height 29
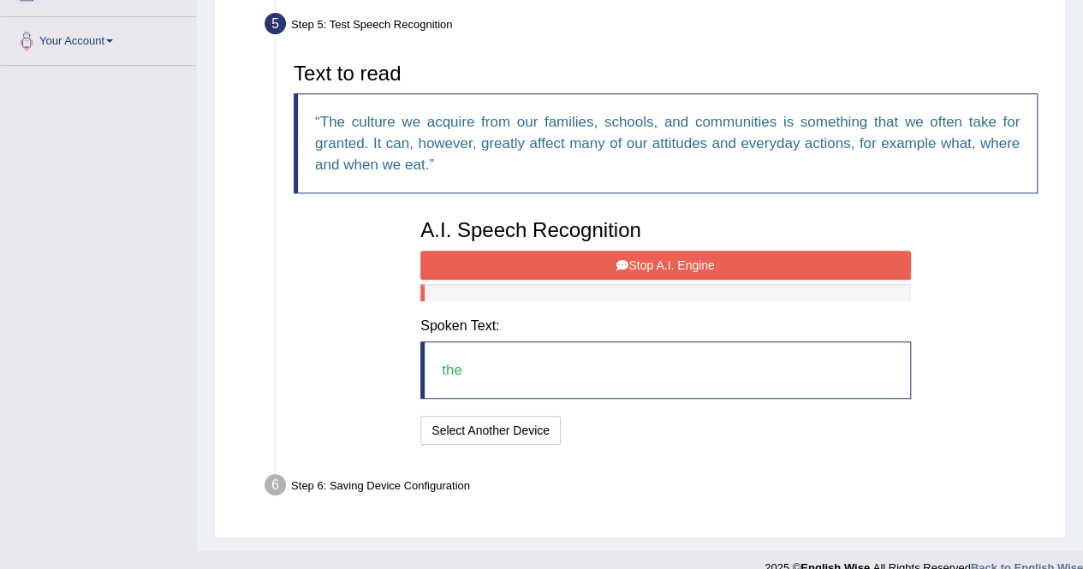
scroll to position [382, 0]
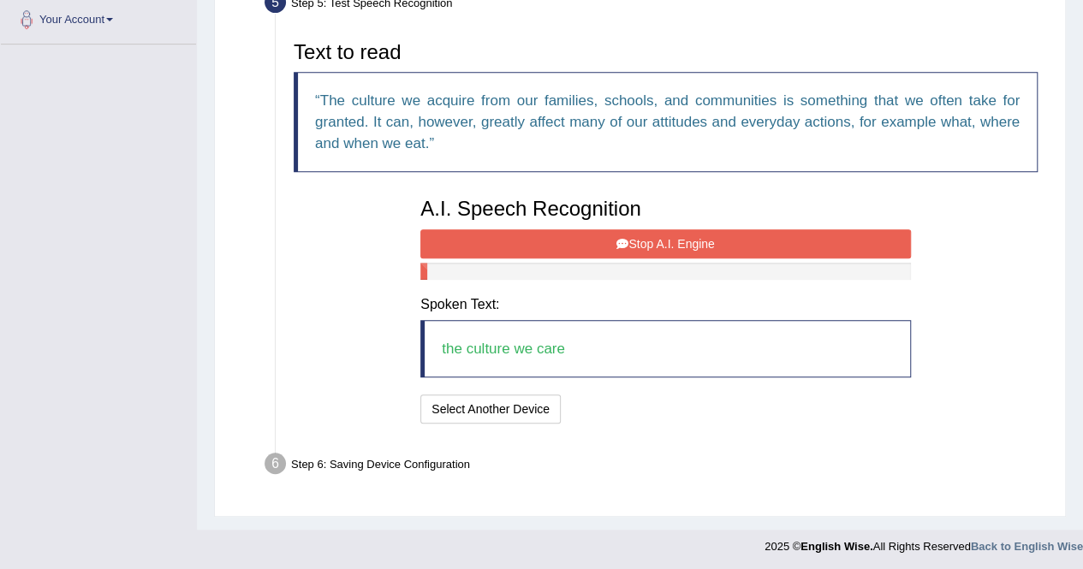
click at [614, 230] on button "Stop A.I. Engine" at bounding box center [665, 243] width 491 height 29
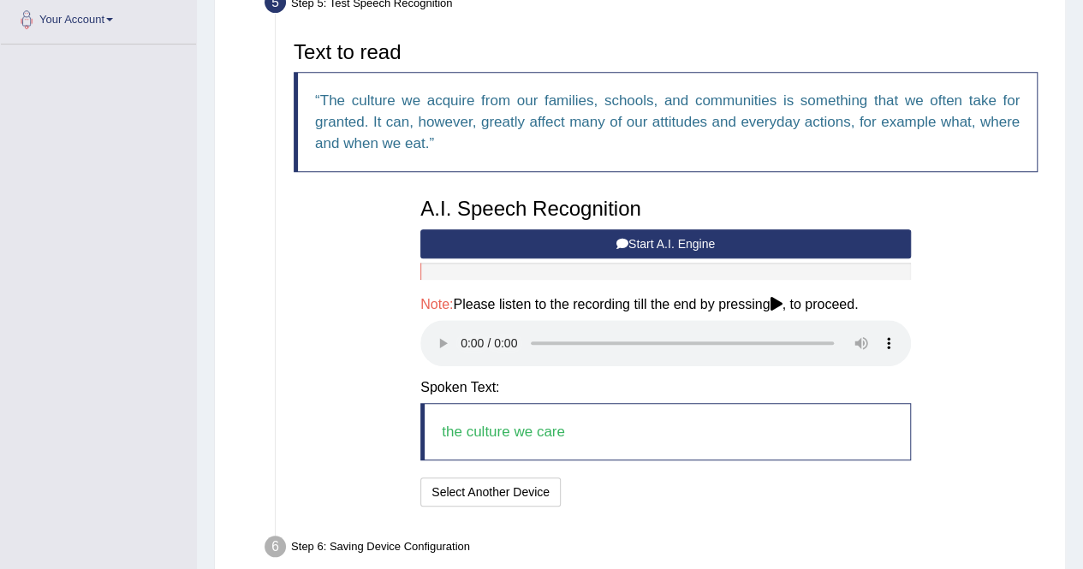
click at [609, 239] on button "Start A.I. Engine" at bounding box center [665, 243] width 491 height 29
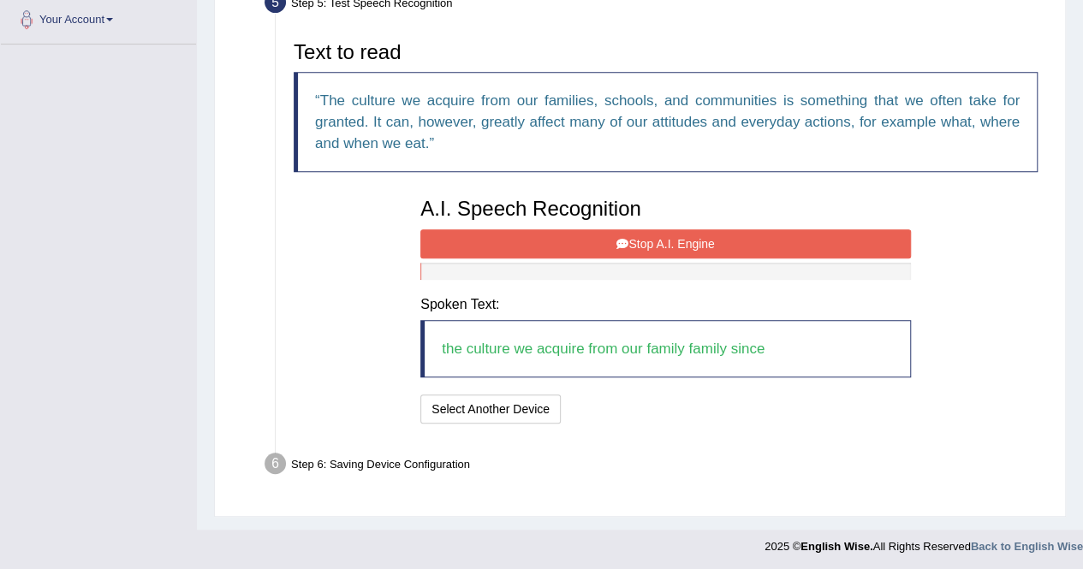
click at [622, 241] on icon at bounding box center [622, 244] width 12 height 12
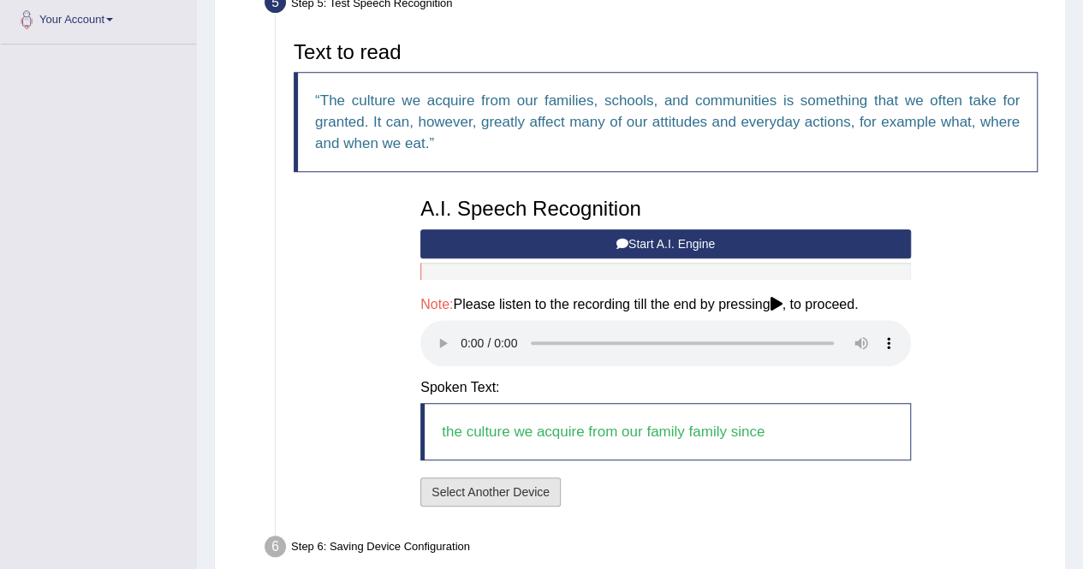
click at [483, 487] on button "Select Another Device" at bounding box center [490, 492] width 140 height 29
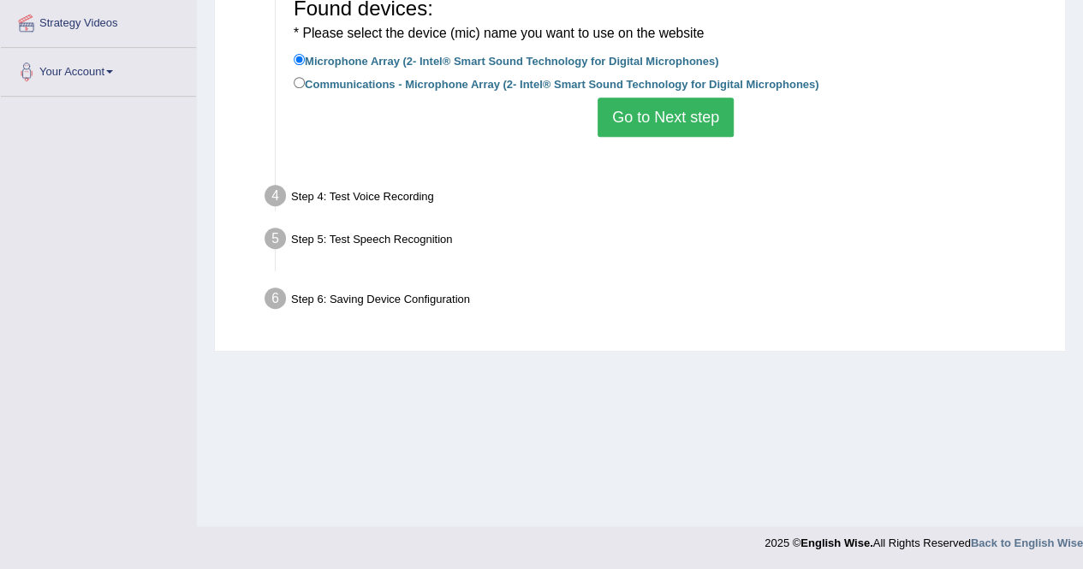
scroll to position [329, 0]
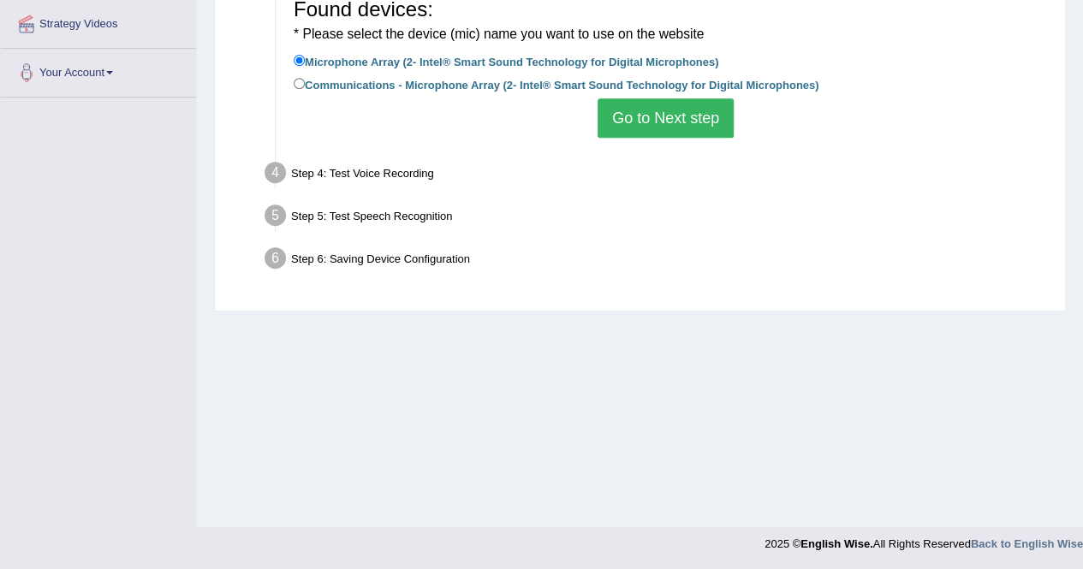
click at [674, 110] on button "Go to Next step" at bounding box center [666, 117] width 136 height 39
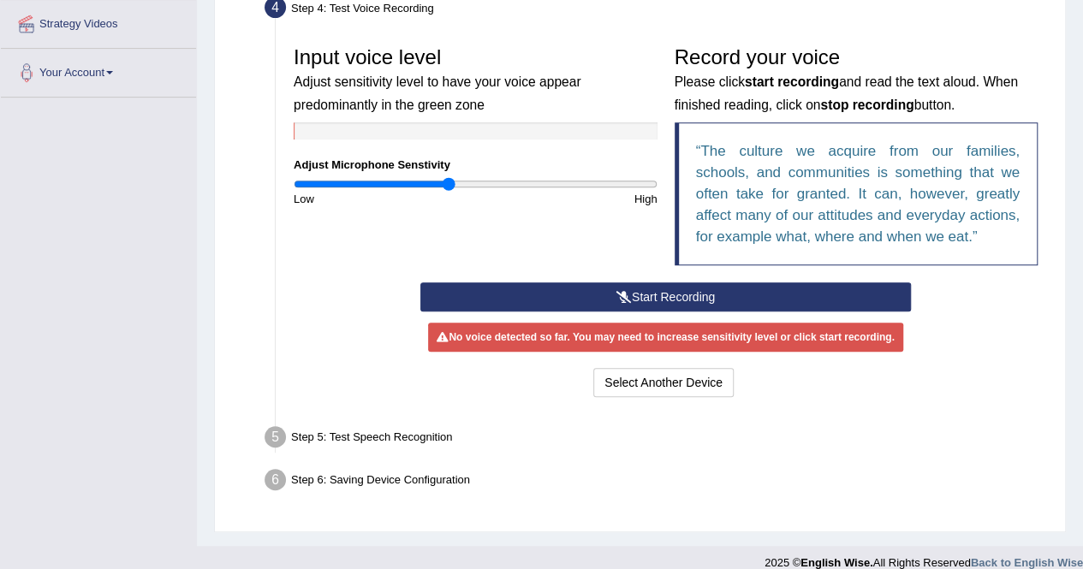
click at [690, 294] on button "Start Recording" at bounding box center [665, 297] width 491 height 29
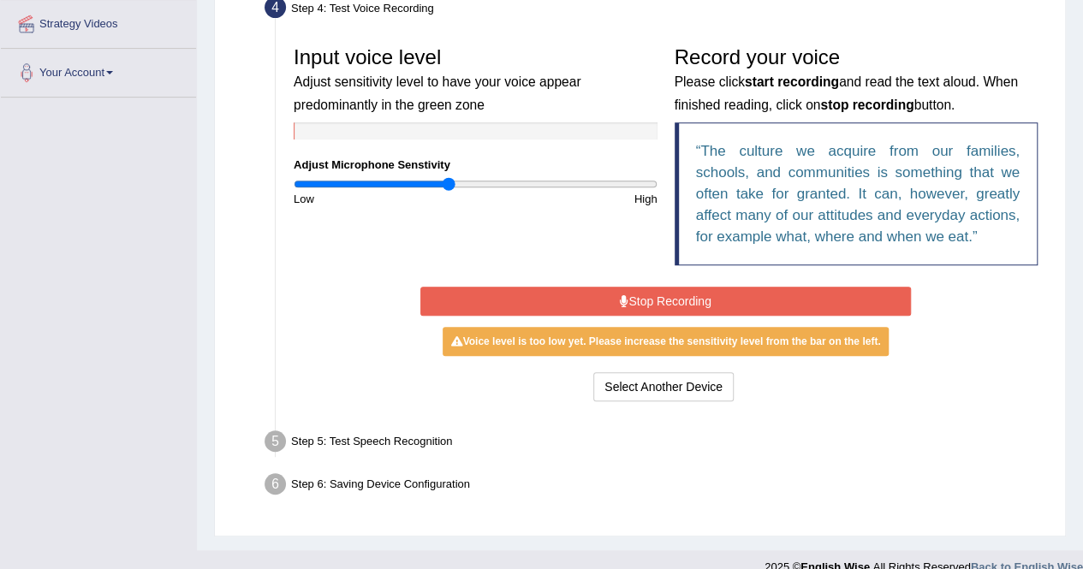
click at [655, 291] on button "Stop Recording" at bounding box center [665, 301] width 491 height 29
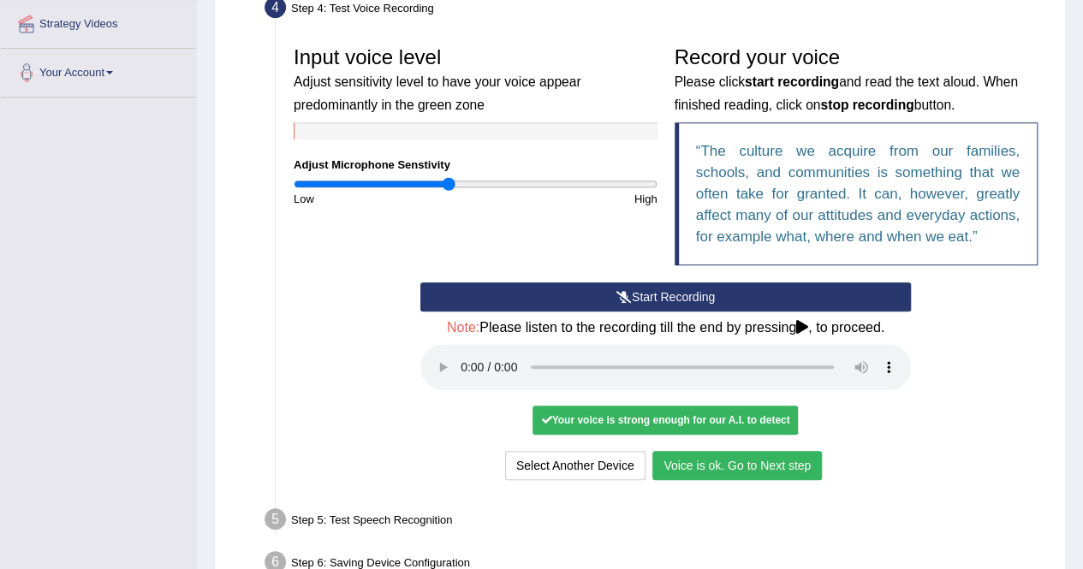
click at [754, 467] on button "Voice is ok. Go to Next step" at bounding box center [737, 465] width 170 height 29
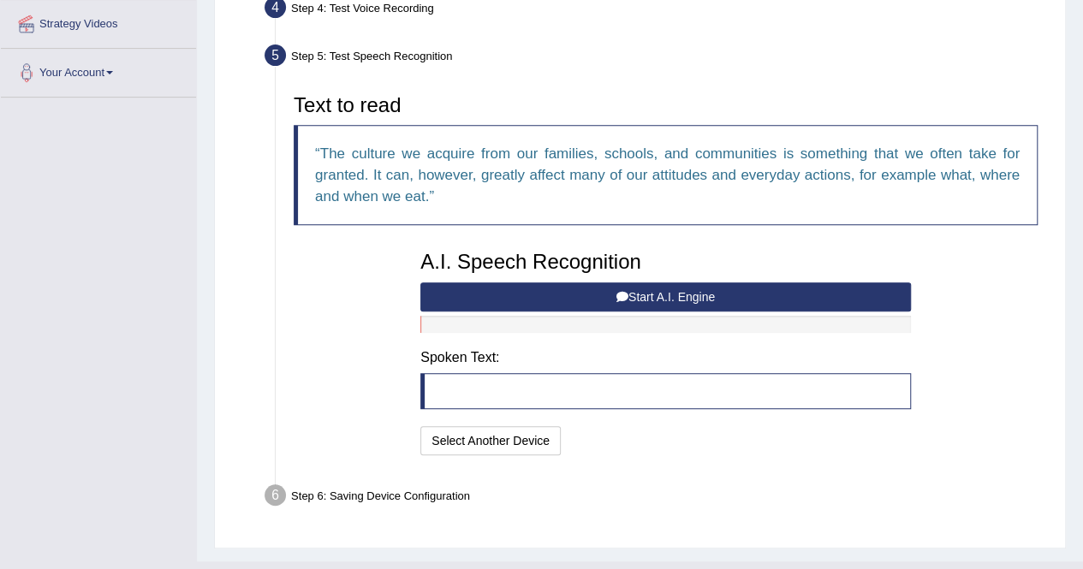
click at [707, 296] on button "Start A.I. Engine" at bounding box center [665, 297] width 491 height 29
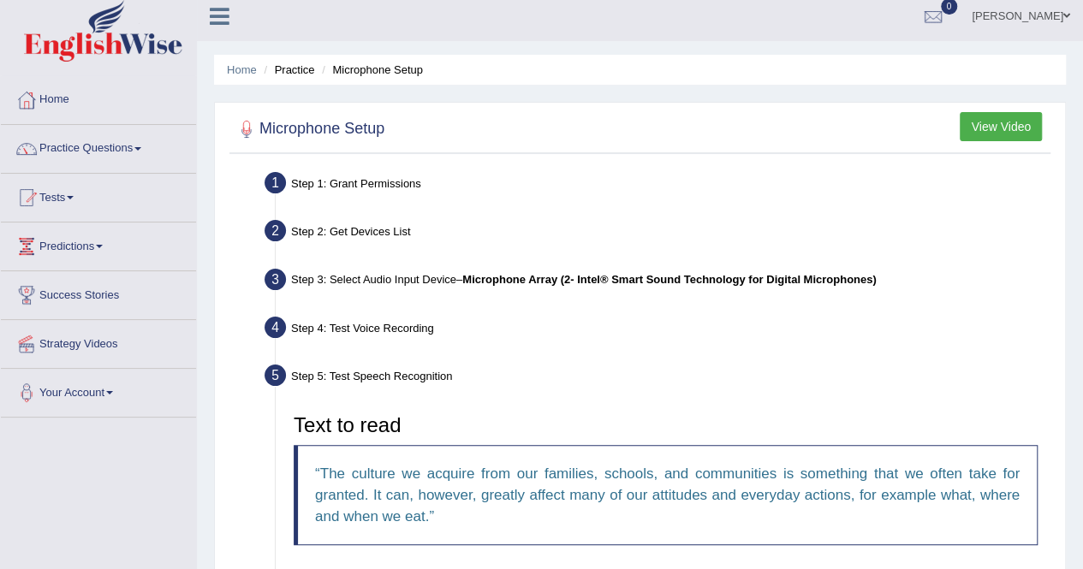
scroll to position [507, 0]
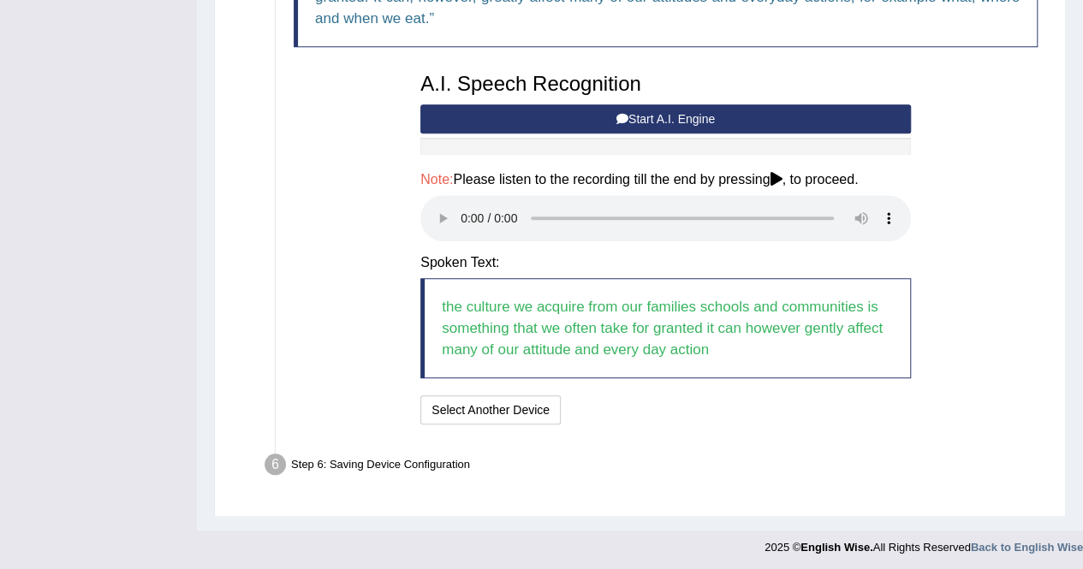
click at [276, 461] on li "Step 6: Saving Device Configuration Your Microphone Settings: Selected Device M…" at bounding box center [657, 468] width 778 height 38
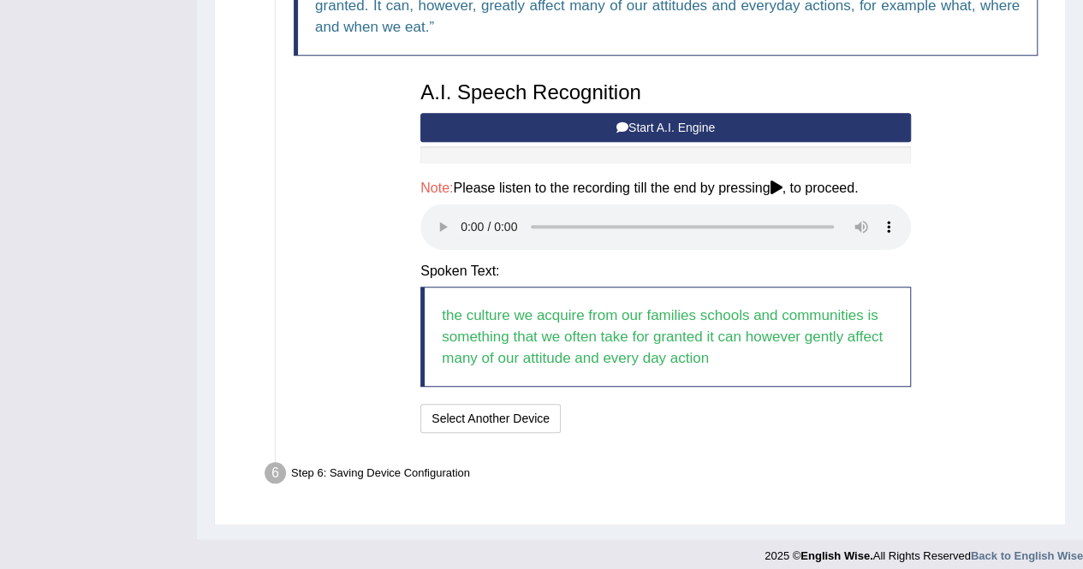
scroll to position [0, 0]
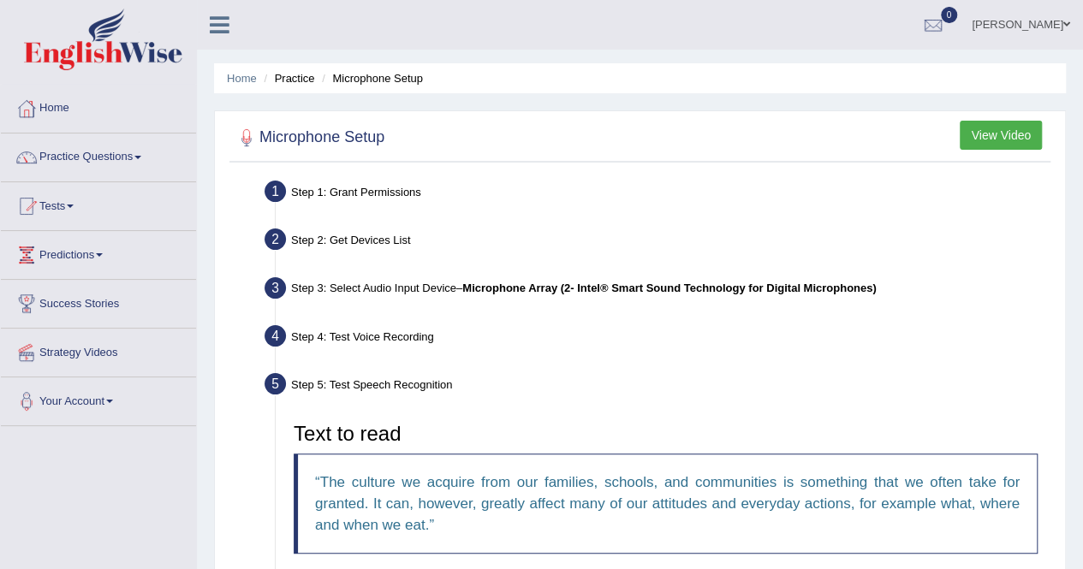
click at [1032, 129] on button "View Video" at bounding box center [1001, 135] width 82 height 29
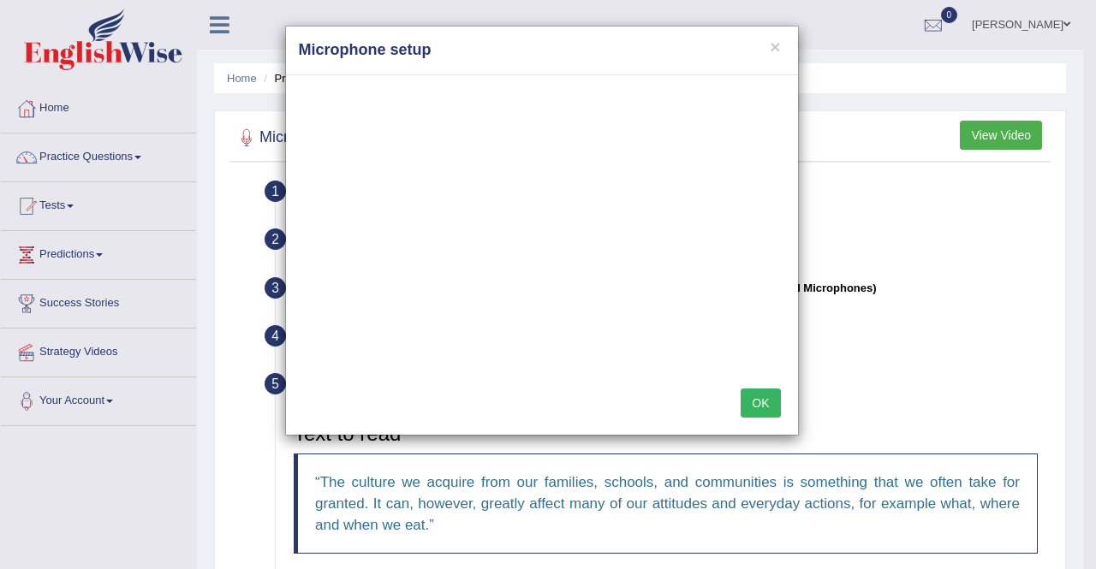
click at [760, 404] on button "OK" at bounding box center [760, 403] width 39 height 29
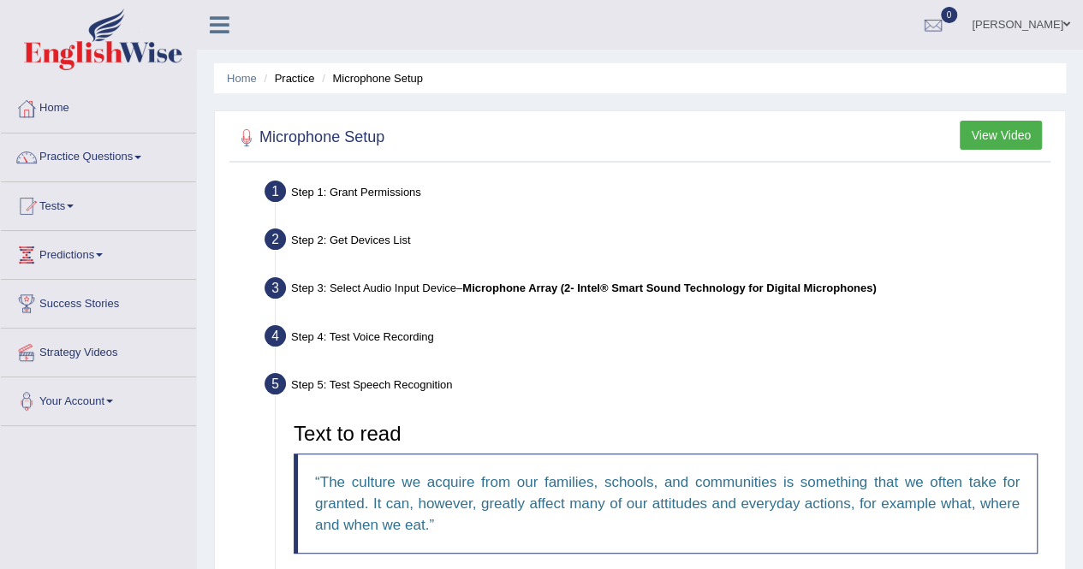
scroll to position [507, 0]
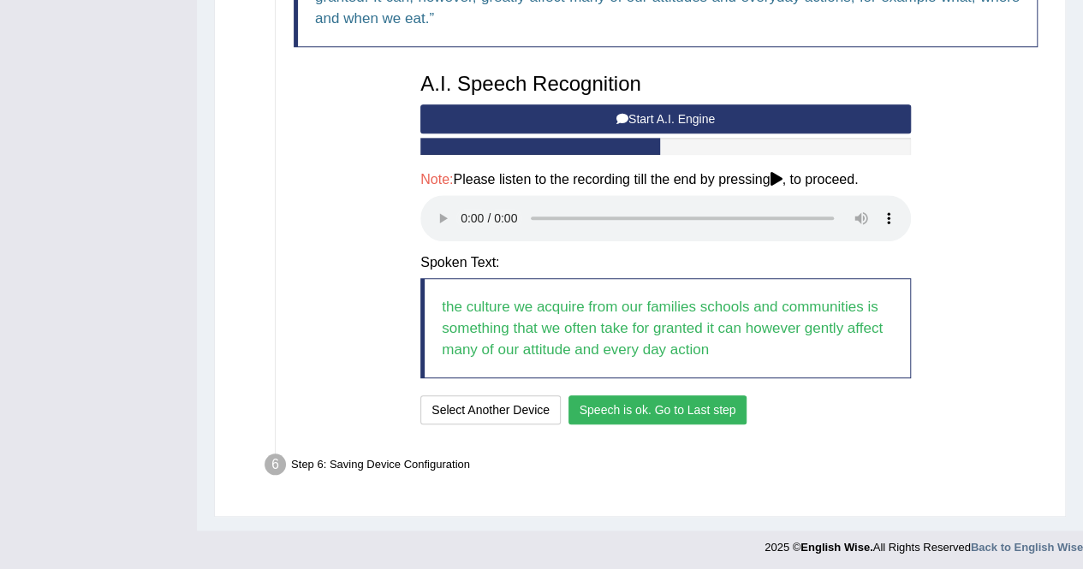
click at [693, 408] on button "Speech is ok. Go to Last step" at bounding box center [657, 410] width 179 height 29
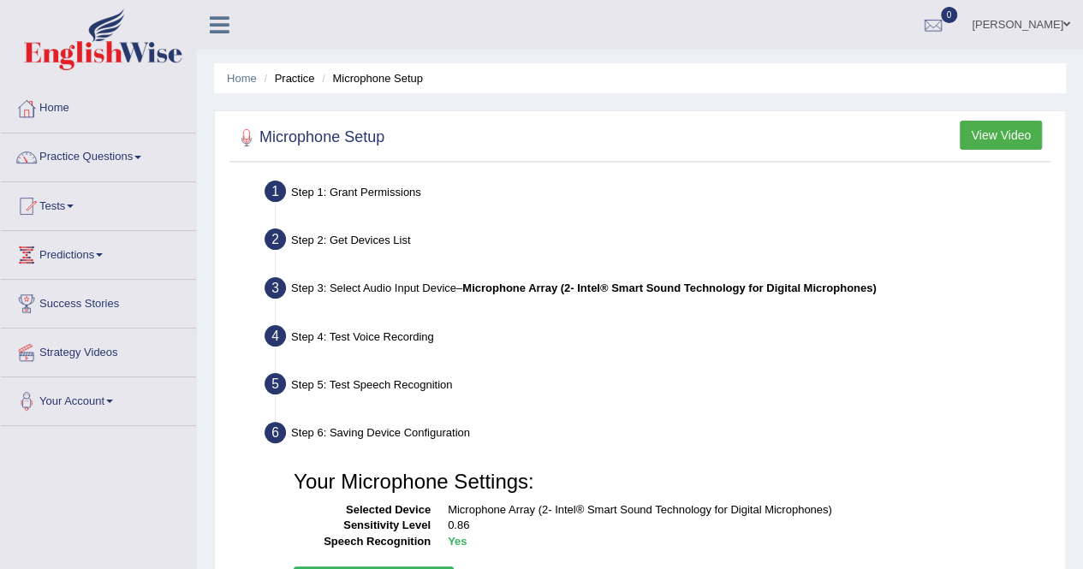
scroll to position [329, 0]
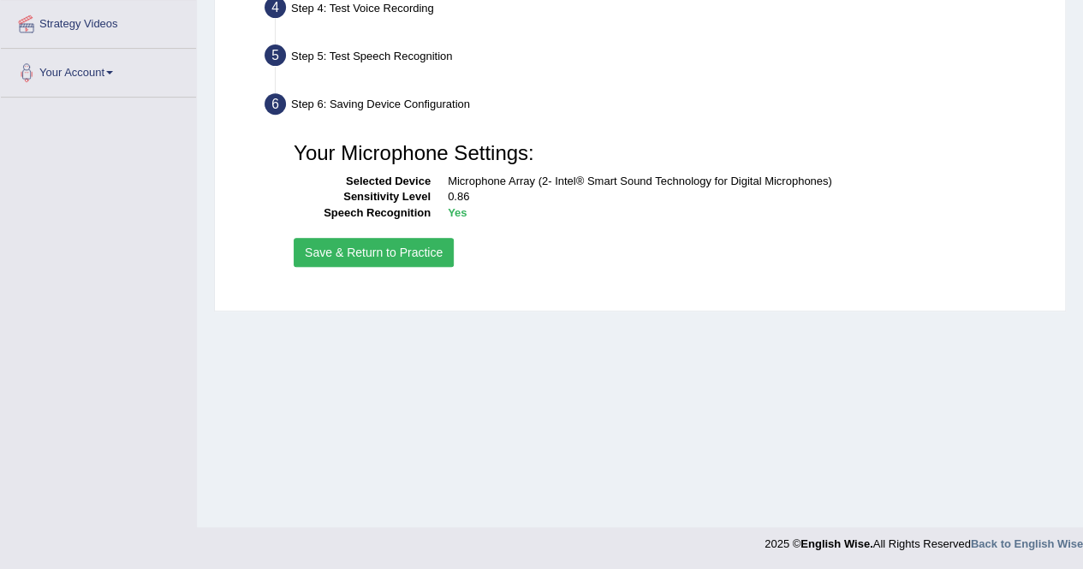
click at [356, 253] on button "Save & Return to Practice" at bounding box center [374, 252] width 160 height 29
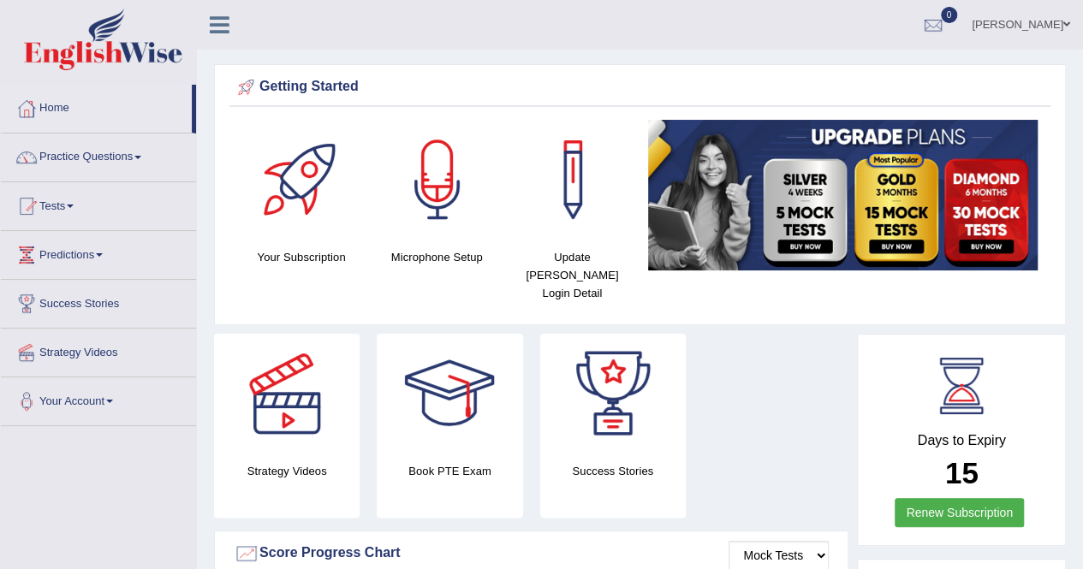
click at [935, 498] on link "Renew Subscription" at bounding box center [959, 512] width 129 height 29
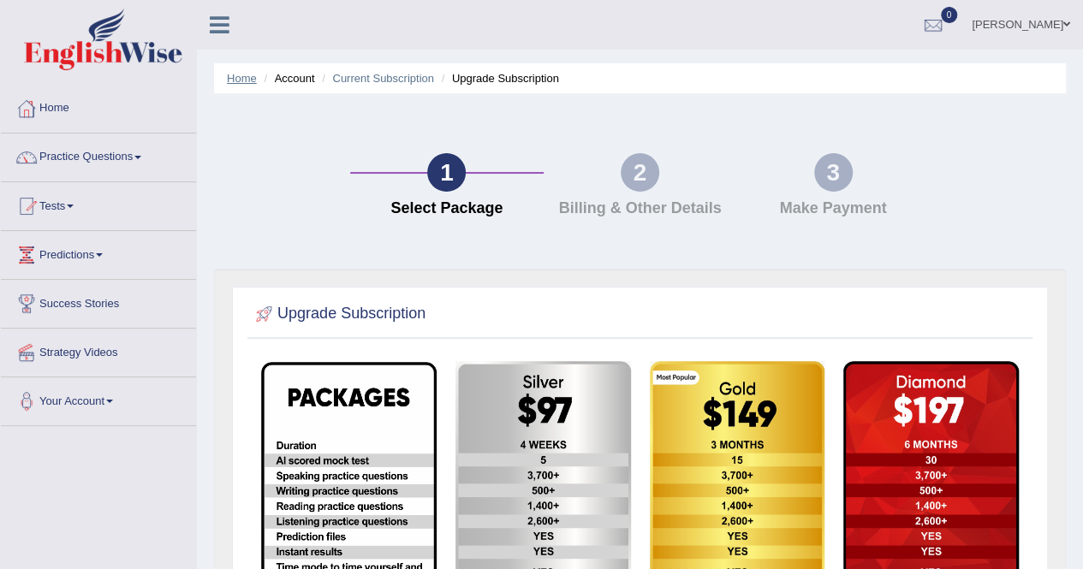
click at [243, 79] on link "Home" at bounding box center [242, 78] width 30 height 13
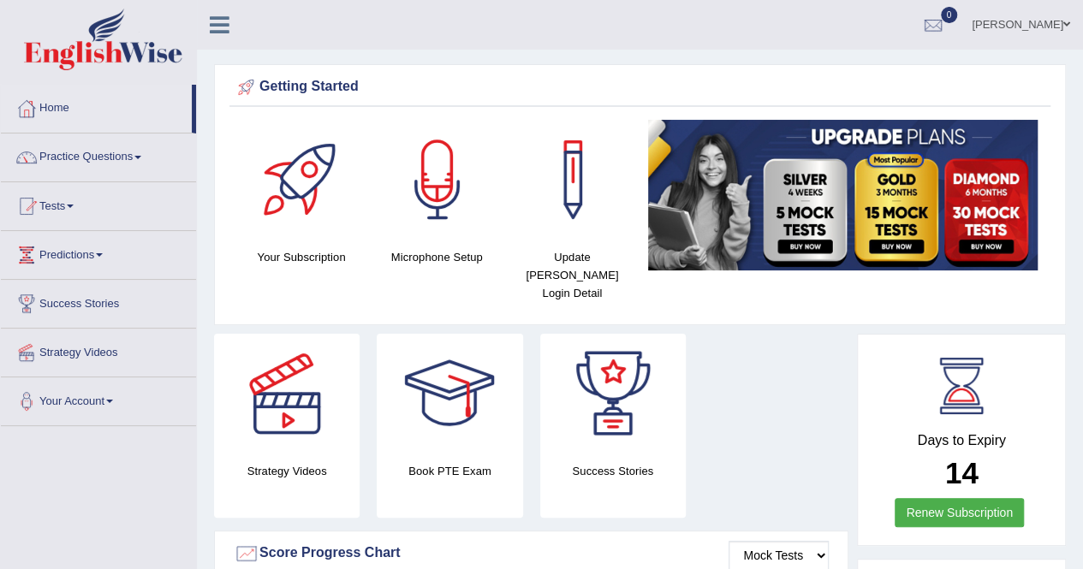
click at [214, 37] on div at bounding box center [227, 19] width 60 height 38
click at [217, 28] on icon at bounding box center [220, 25] width 20 height 22
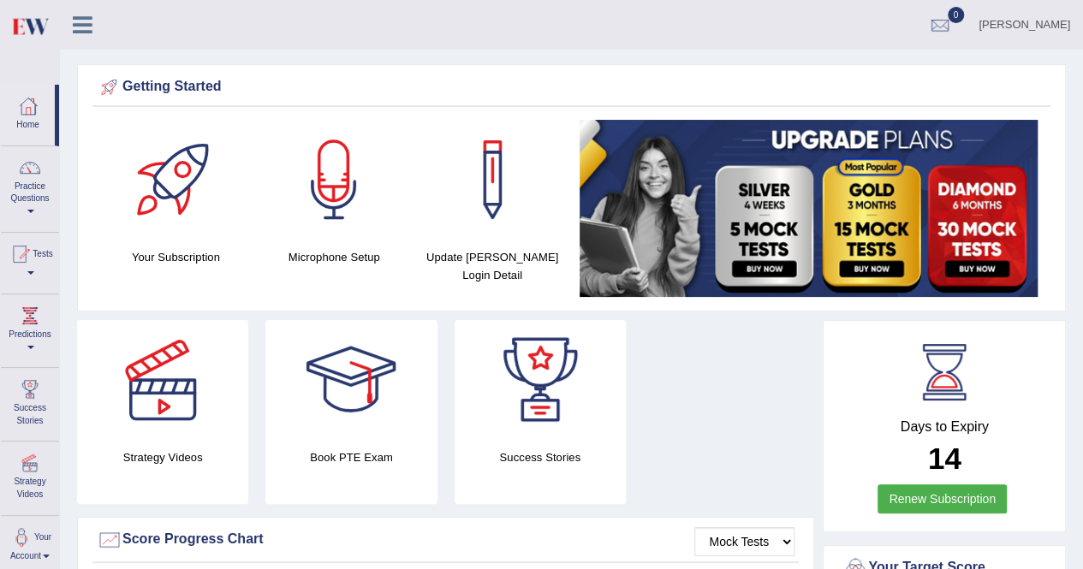
click at [306, 250] on h4 "Microphone Setup" at bounding box center [334, 257] width 141 height 18
click at [328, 196] on div at bounding box center [334, 180] width 120 height 120
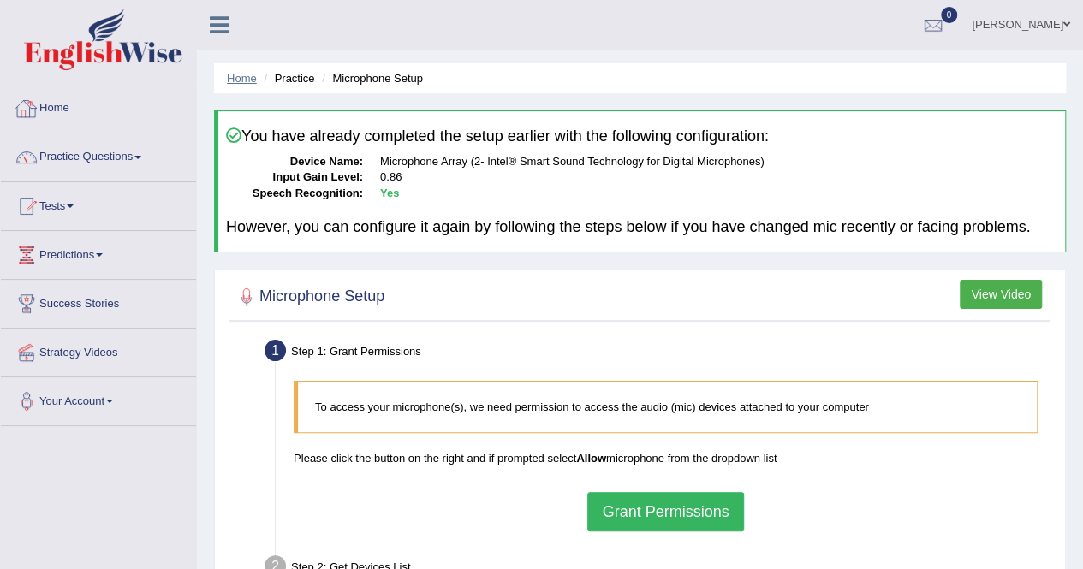
click at [237, 72] on link "Home" at bounding box center [242, 78] width 30 height 13
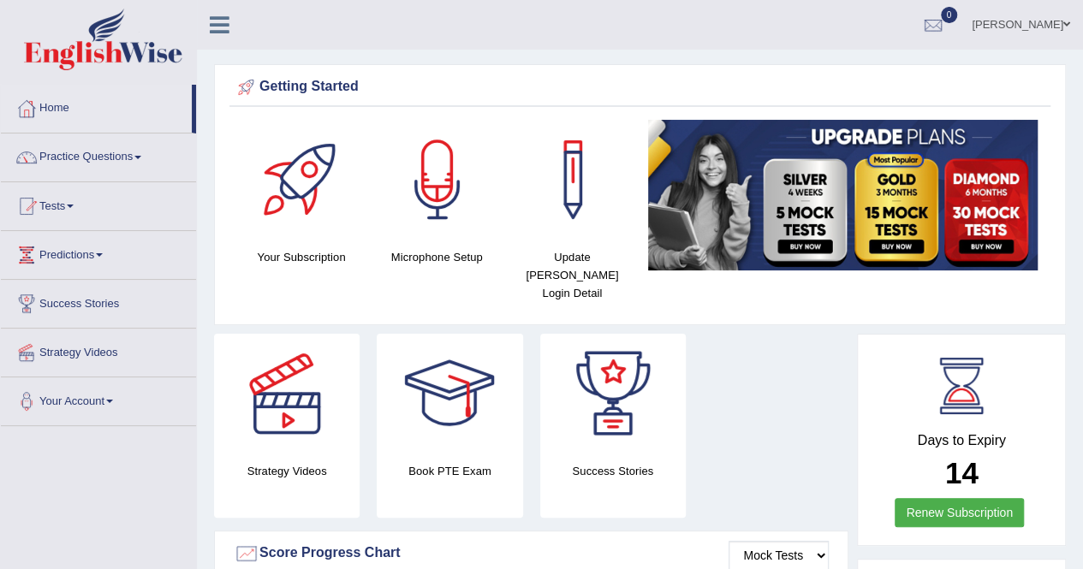
click at [771, 181] on img at bounding box center [843, 195] width 390 height 151
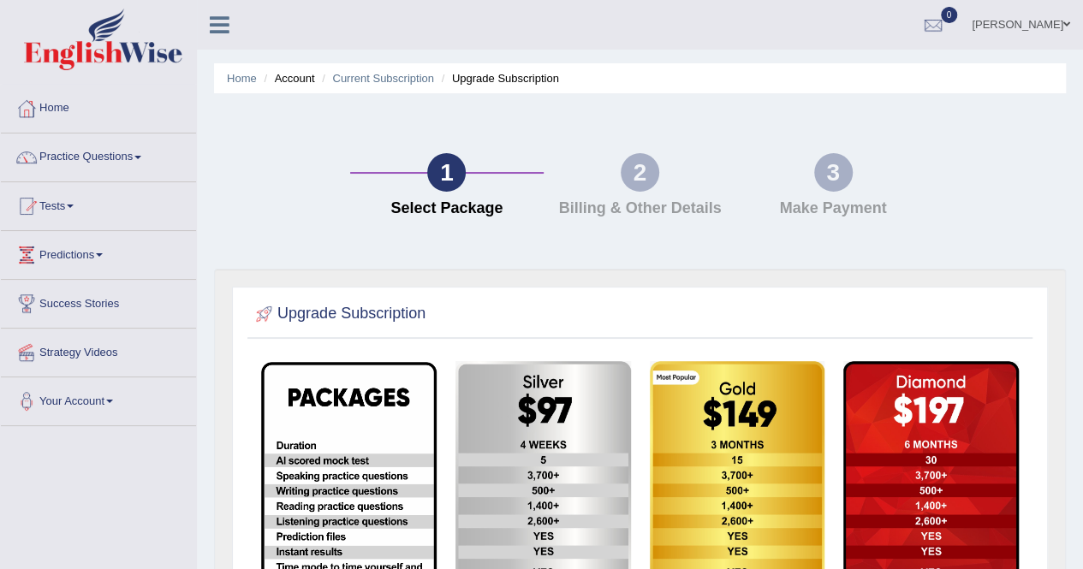
click at [74, 106] on link "Home" at bounding box center [98, 106] width 195 height 43
